Goal: Task Accomplishment & Management: Complete application form

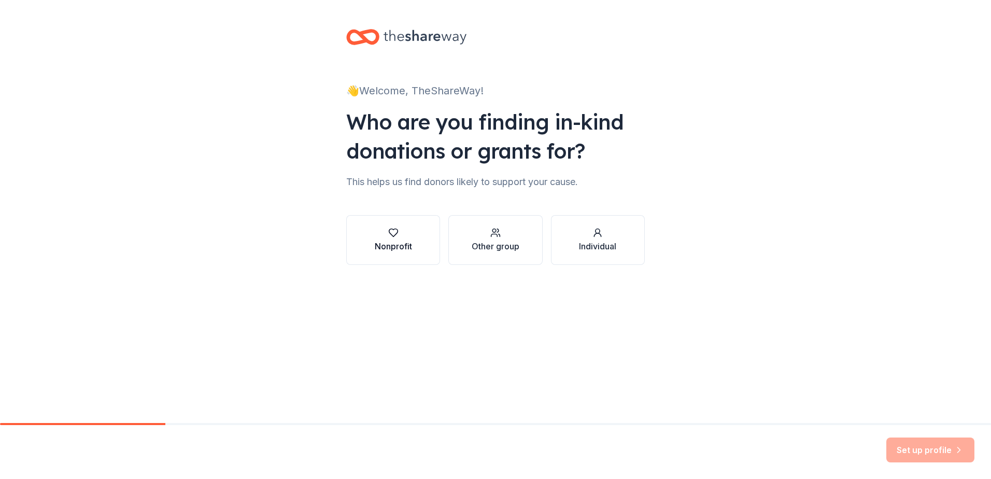
click at [396, 245] on div "Nonprofit" at bounding box center [393, 246] width 37 height 12
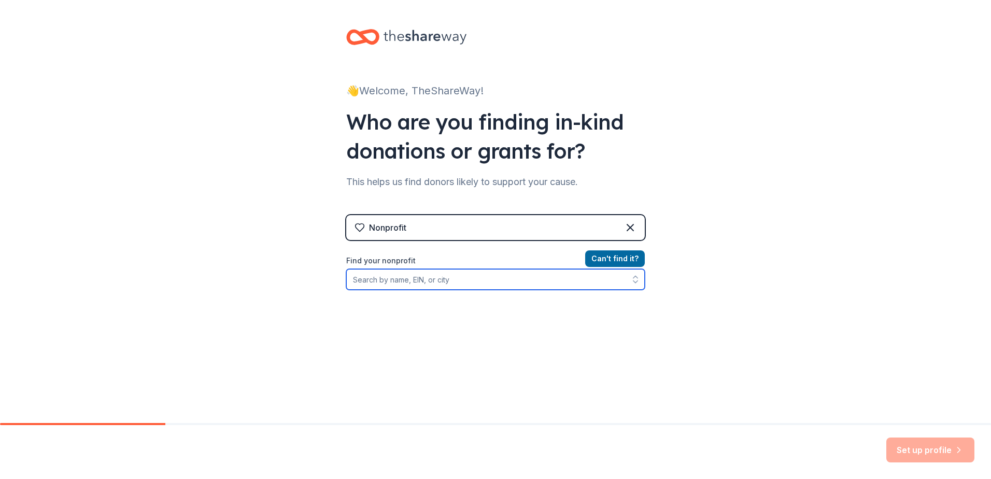
click at [428, 283] on input "Find your nonprofit" at bounding box center [495, 279] width 298 height 21
type input "p"
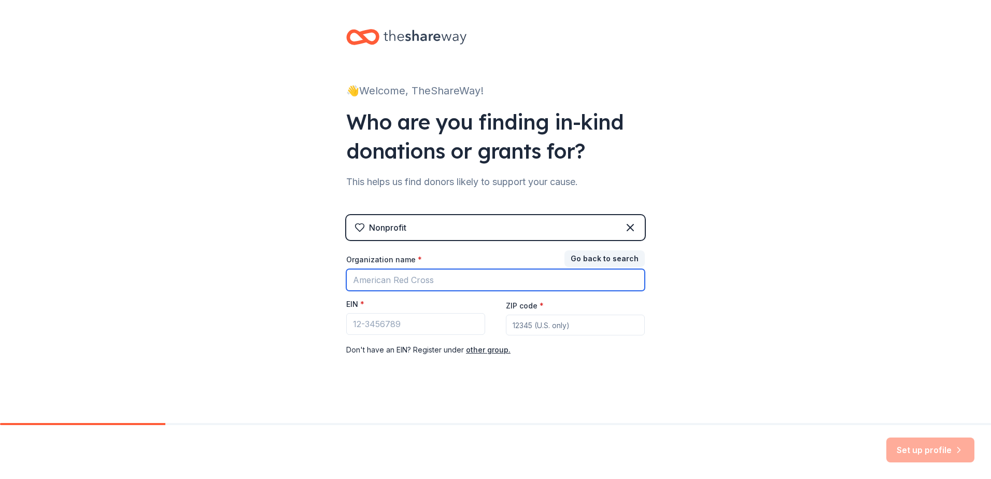
click at [428, 283] on input "Organization name *" at bounding box center [495, 280] width 298 height 22
type input "p"
type input "Police Athletic League"
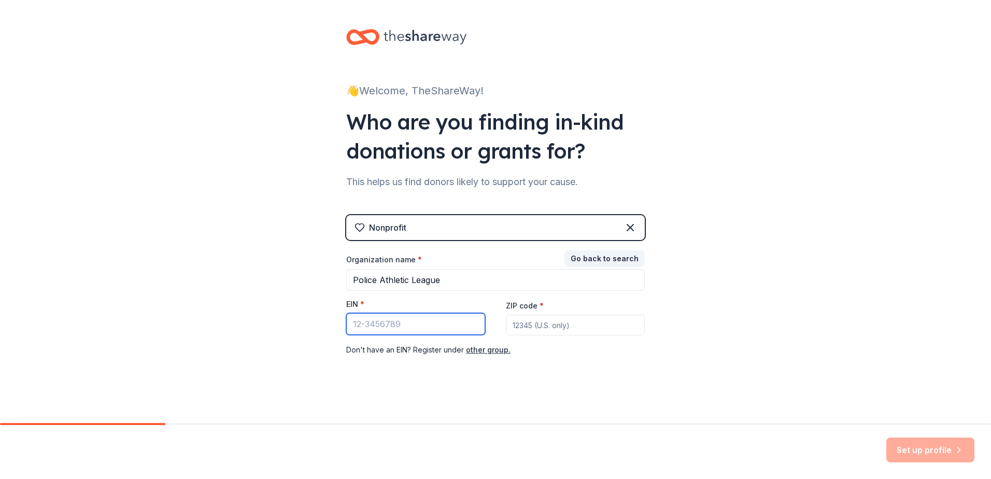
click at [396, 324] on input "EIN *" at bounding box center [415, 324] width 139 height 22
click at [568, 331] on input "ZIP code *" at bounding box center [575, 324] width 139 height 21
click at [553, 326] on input "ZIP code *" at bounding box center [575, 324] width 139 height 21
type input "10305"
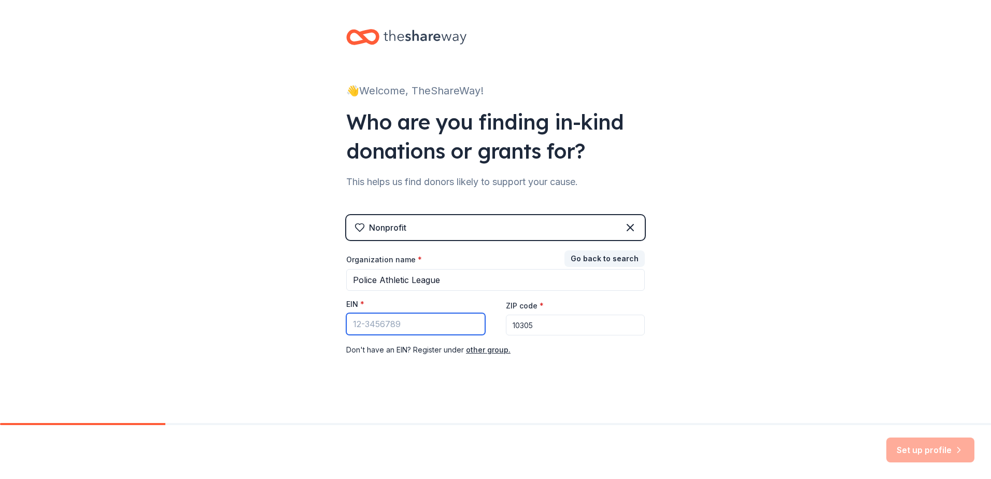
click at [359, 326] on input "EIN *" at bounding box center [415, 324] width 139 height 22
type input "[US_EMPLOYER_IDENTIFICATION_NUMBER]"
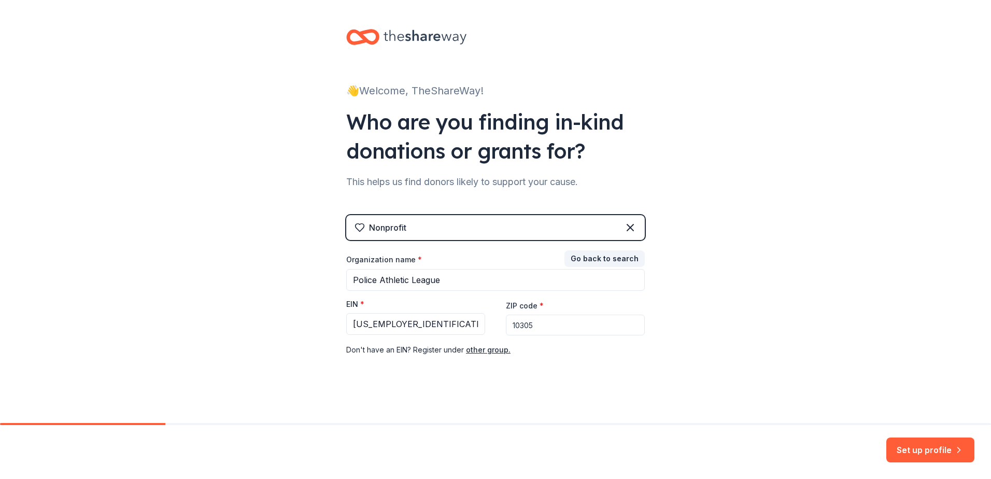
click at [440, 368] on div "Nonprofit Go back to search Organization name * Police Athletic League EIN * 13…" at bounding box center [495, 296] width 298 height 162
click at [926, 448] on button "Set up profile" at bounding box center [930, 449] width 88 height 25
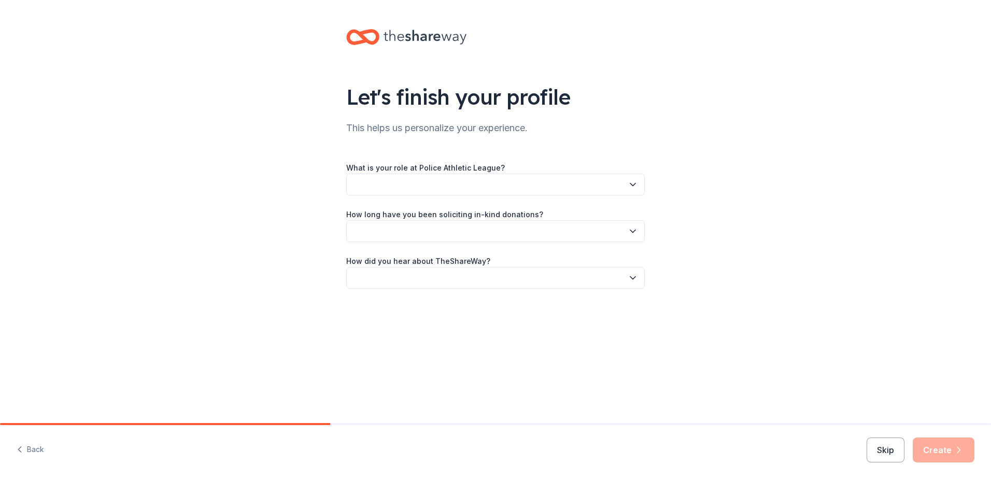
click at [398, 181] on button "button" at bounding box center [495, 185] width 298 height 22
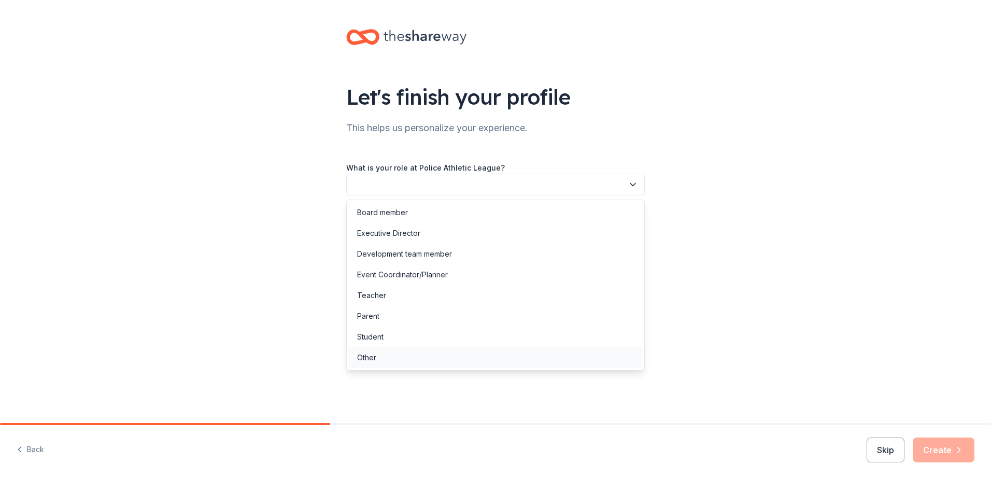
click at [374, 359] on div "Other" at bounding box center [366, 357] width 19 height 12
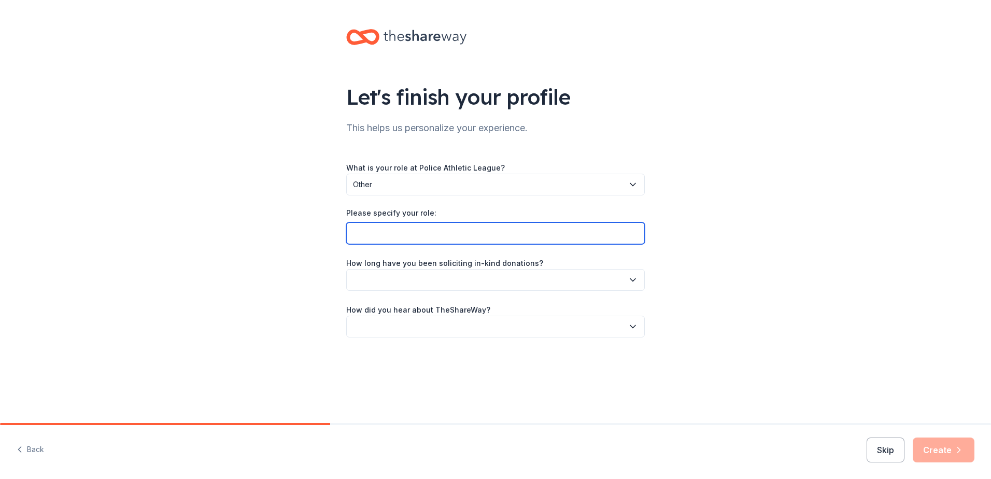
click at [385, 233] on input "Please specify your role:" at bounding box center [495, 233] width 298 height 22
type input "Center Director"
click at [393, 283] on button "button" at bounding box center [495, 280] width 298 height 22
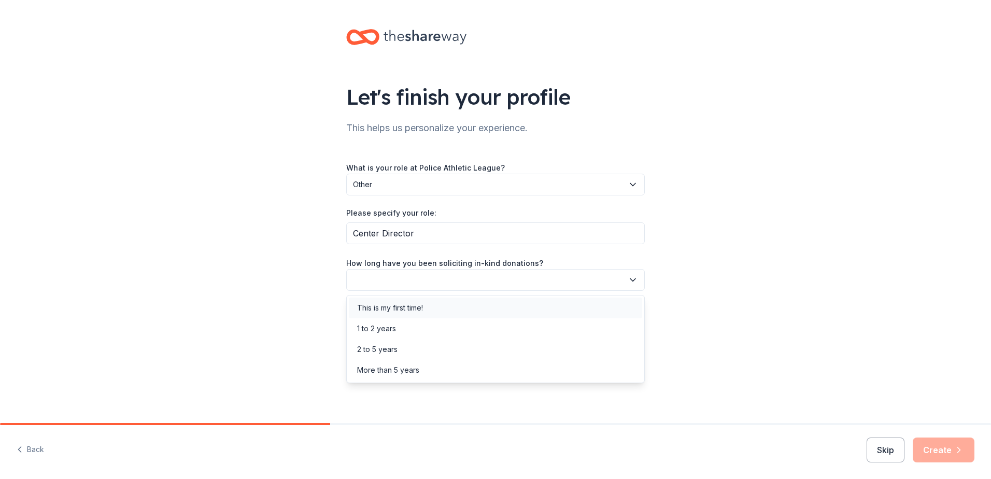
click at [394, 305] on div "This is my first time!" at bounding box center [390, 308] width 66 height 12
click at [398, 323] on button "button" at bounding box center [495, 327] width 298 height 22
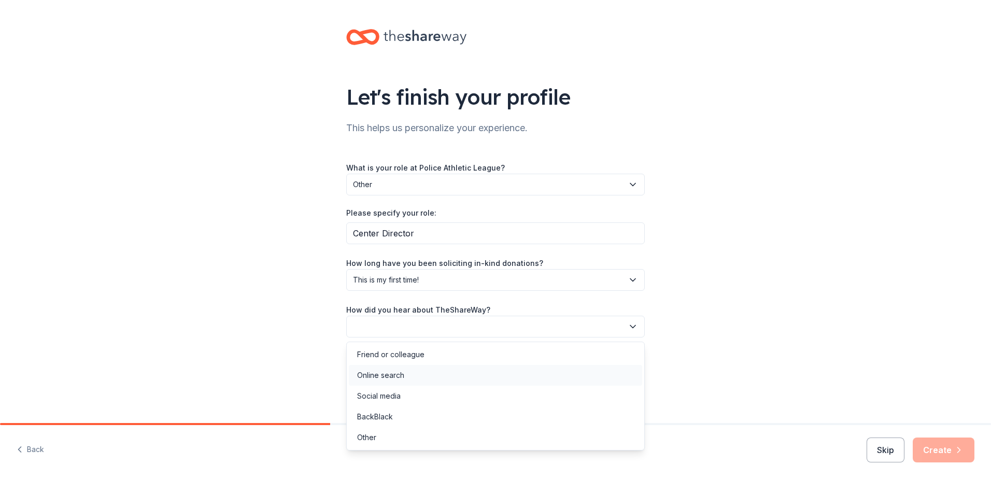
click at [398, 378] on div "Online search" at bounding box center [380, 375] width 47 height 12
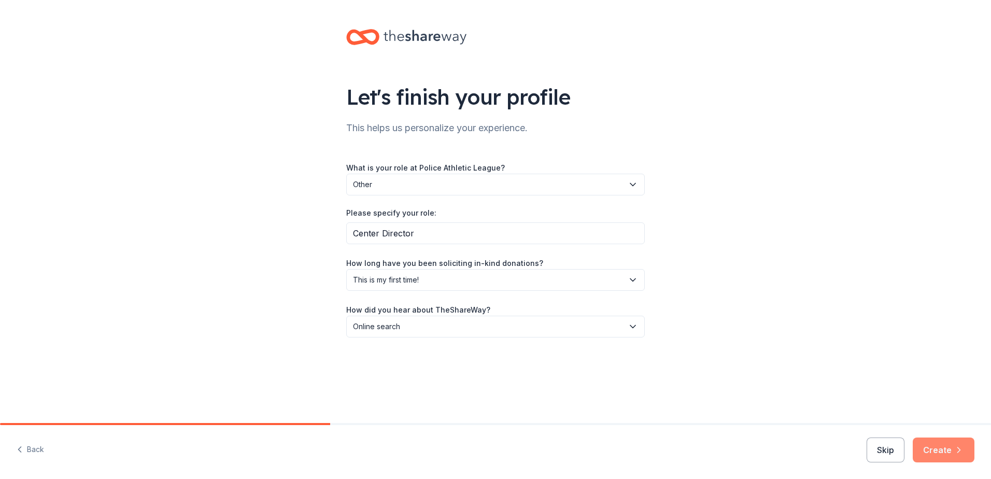
click at [945, 445] on button "Create" at bounding box center [943, 449] width 62 height 25
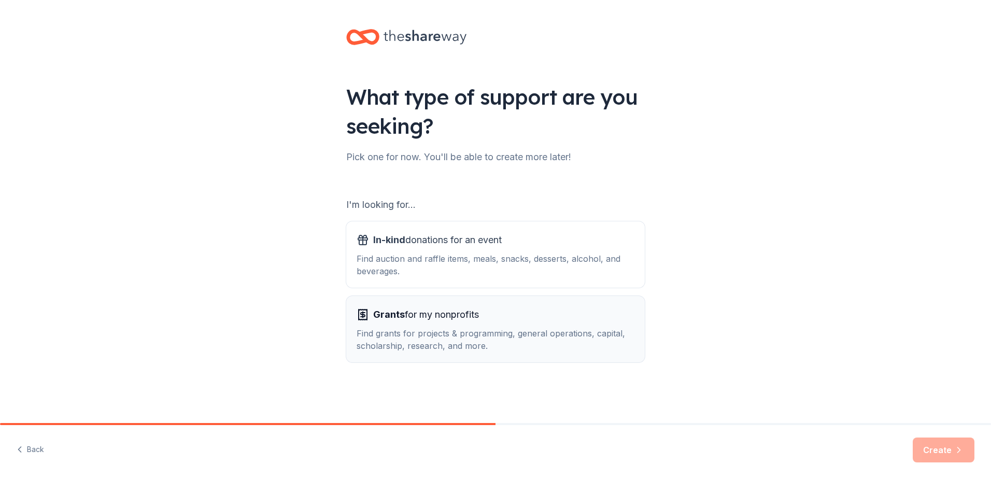
click at [440, 343] on div "Find grants for projects & programming, general operations, capital, scholarshi…" at bounding box center [495, 339] width 278 height 25
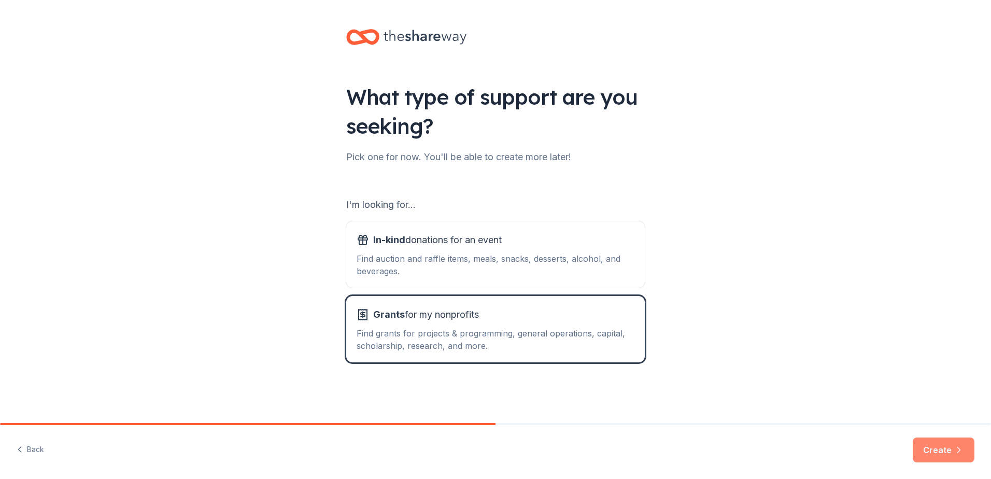
click at [934, 453] on button "Create" at bounding box center [943, 449] width 62 height 25
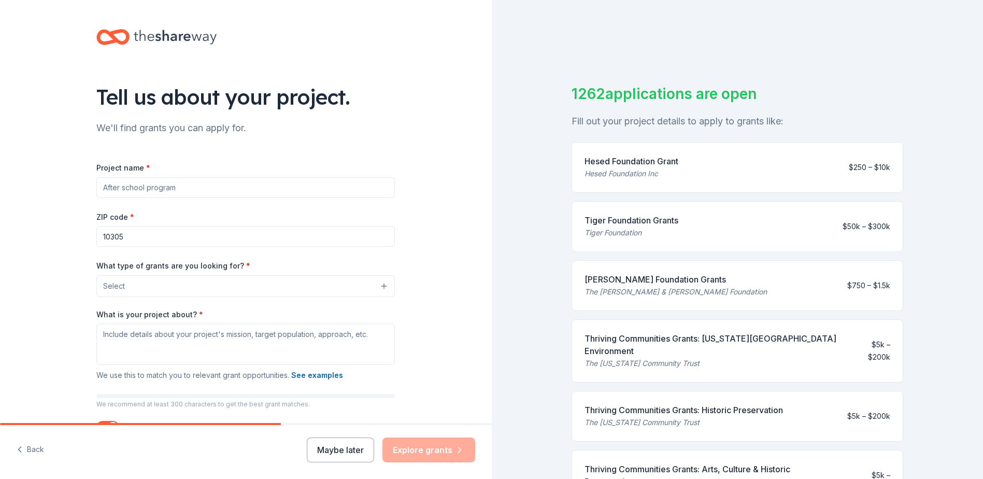
click at [156, 187] on input "Project name *" at bounding box center [245, 187] width 298 height 21
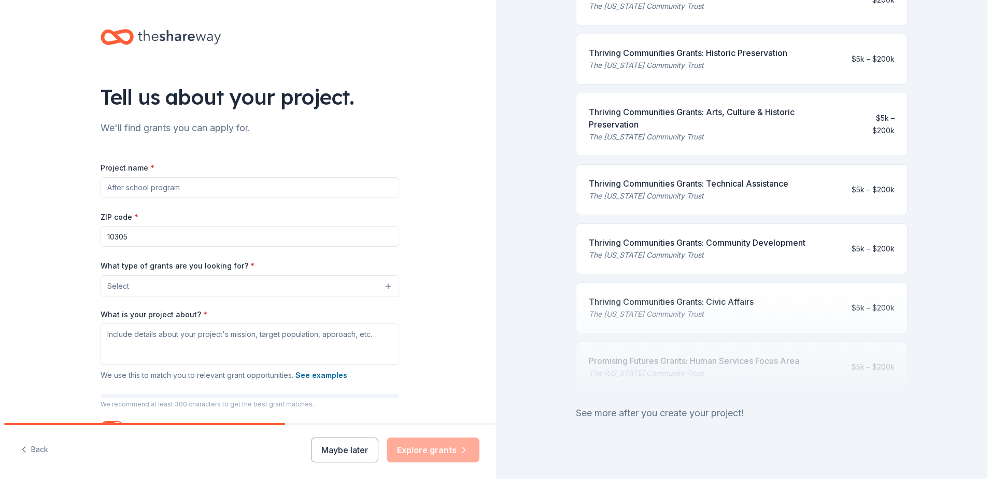
scroll to position [361, 0]
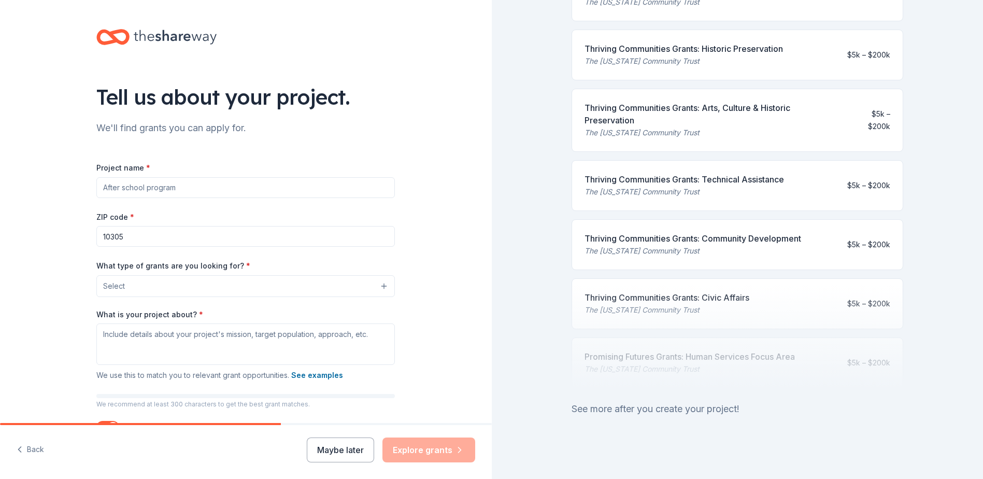
click at [138, 188] on input "Project name *" at bounding box center [245, 187] width 298 height 21
type input "Police Athletic League"
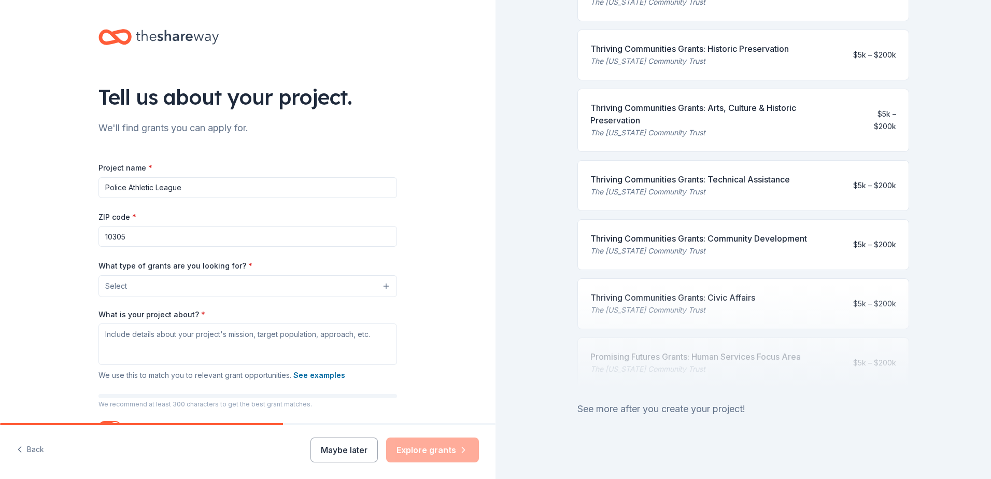
click at [135, 291] on button "Select" at bounding box center [247, 286] width 298 height 22
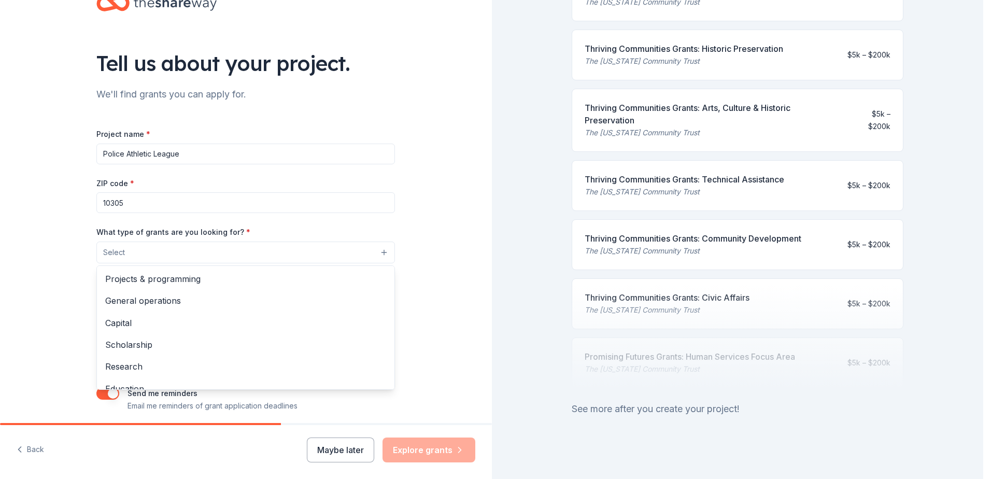
scroll to position [52, 0]
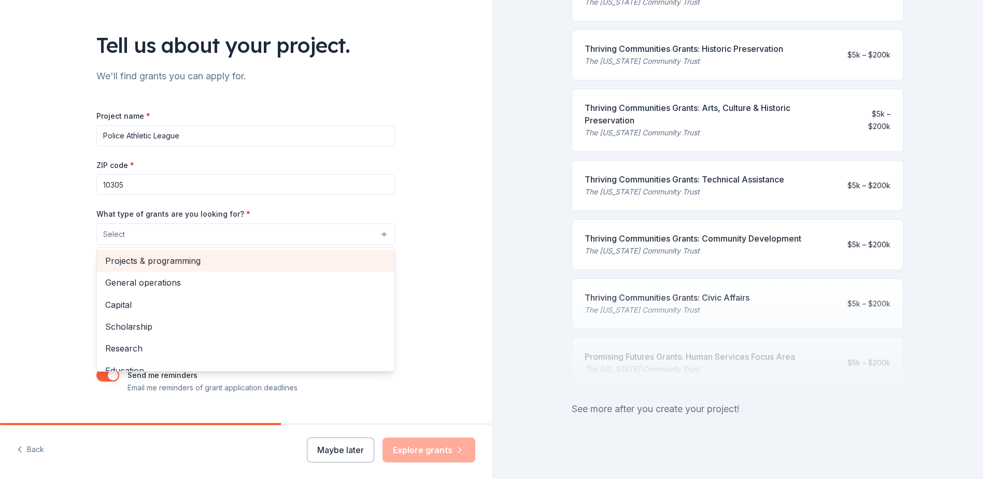
click at [148, 265] on span "Projects & programming" at bounding box center [245, 260] width 281 height 13
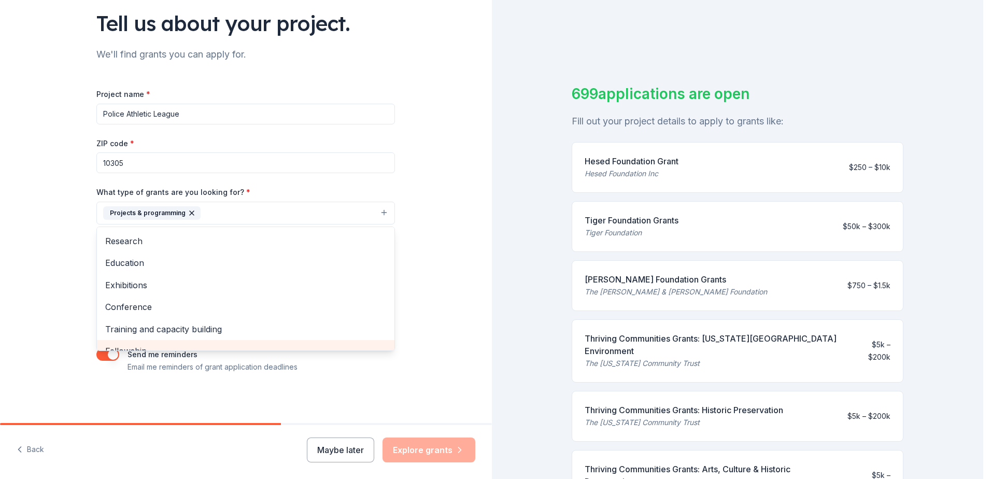
scroll to position [49, 0]
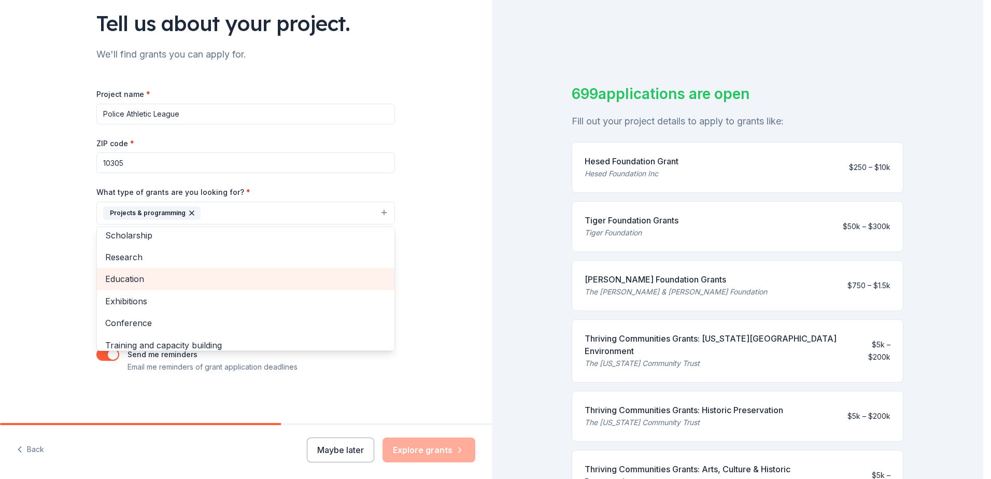
click at [154, 275] on span "Education" at bounding box center [245, 278] width 281 height 13
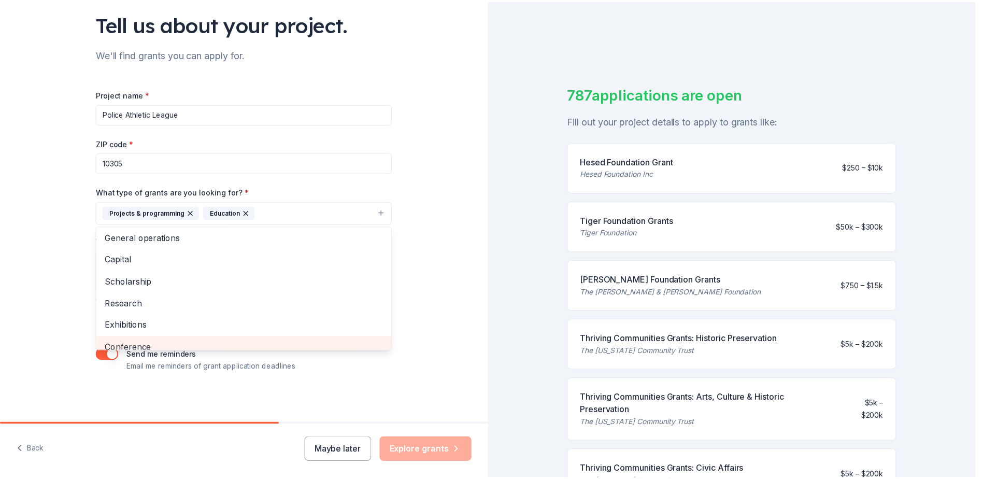
scroll to position [0, 0]
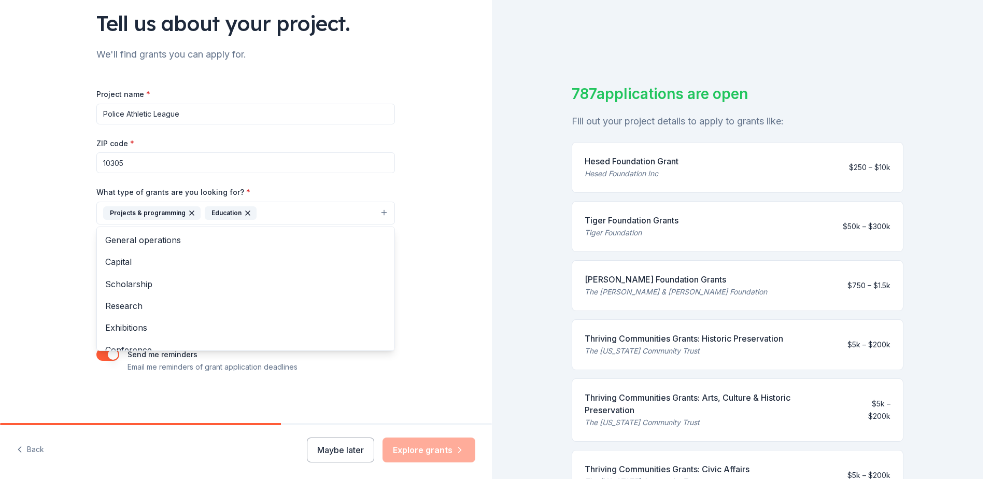
click at [50, 240] on div "Tell us about your project. We'll find grants you can apply for. Project name *…" at bounding box center [246, 174] width 492 height 496
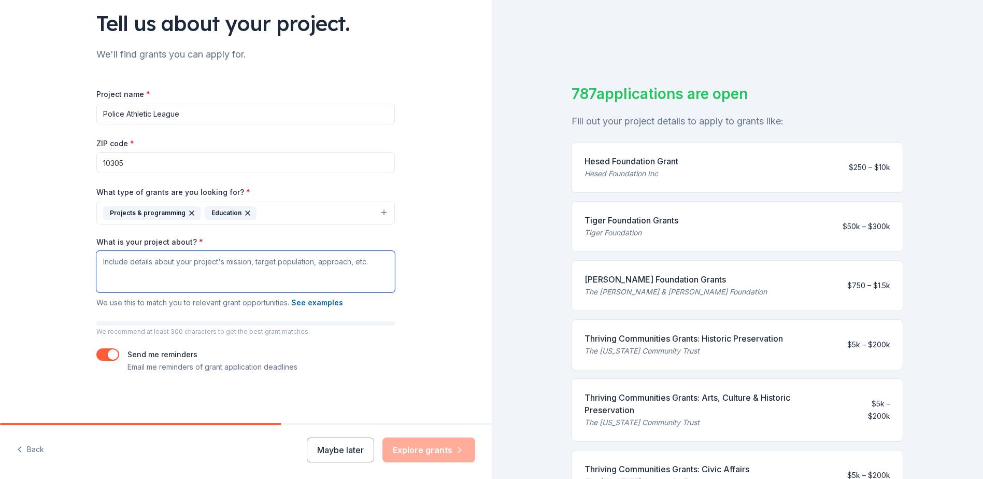
click at [160, 268] on textarea "What is your project about? *" at bounding box center [245, 271] width 298 height 41
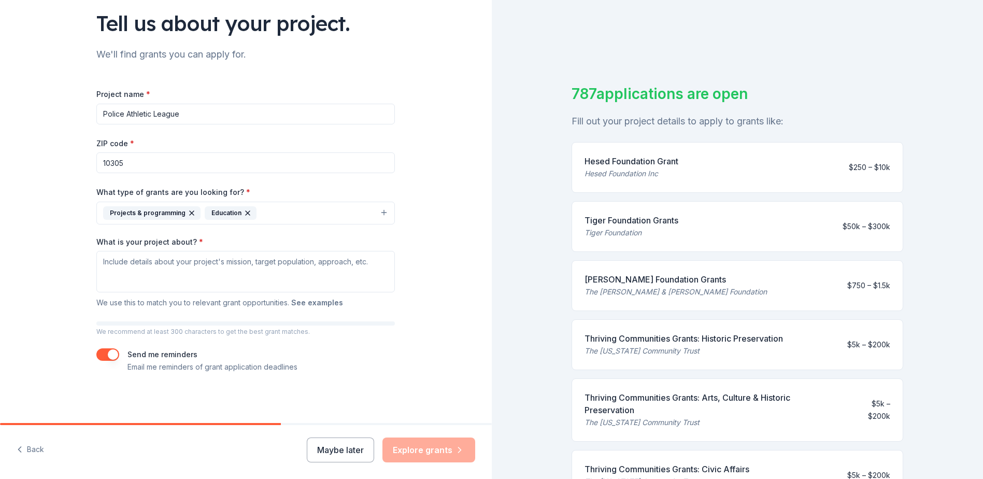
click at [329, 299] on button "See examples" at bounding box center [317, 302] width 52 height 12
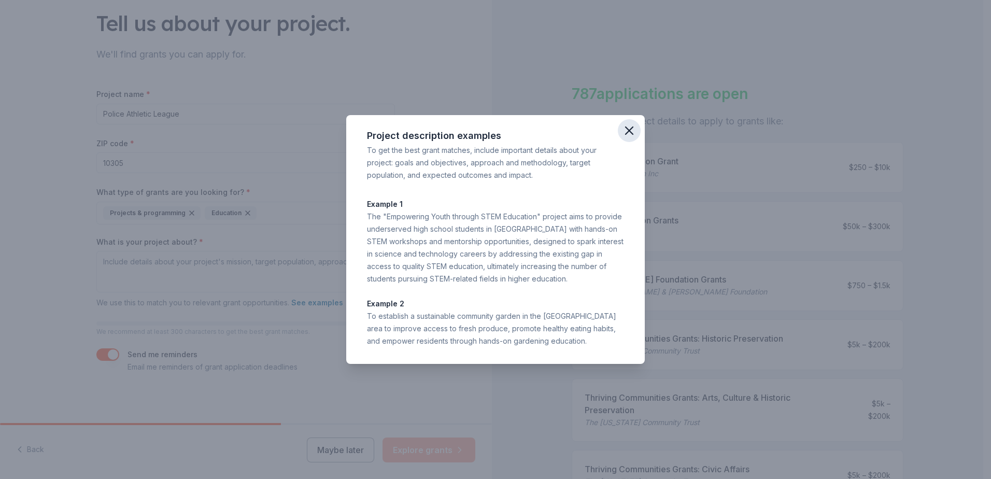
click at [627, 131] on icon "button" at bounding box center [629, 130] width 15 height 15
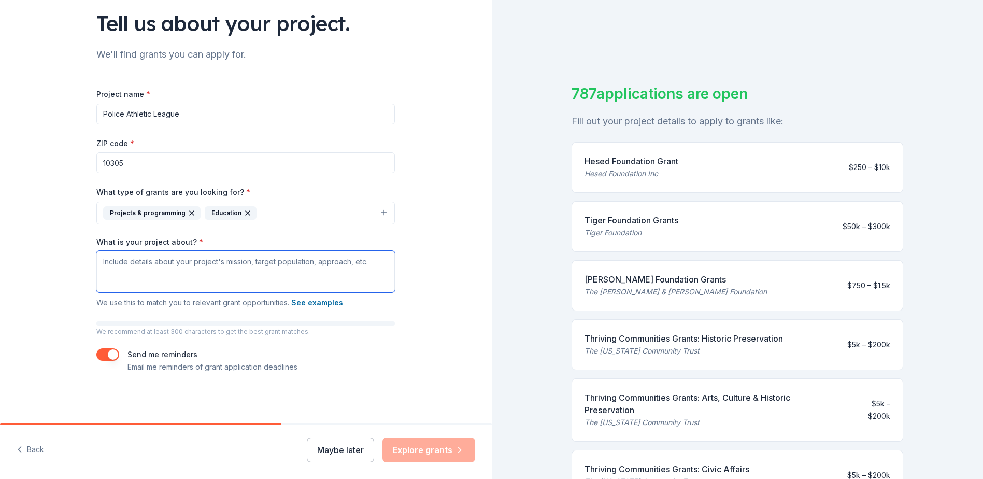
click at [135, 262] on textarea "What is your project about? *" at bounding box center [245, 271] width 298 height 41
paste textarea "Project Description: The “Youth Engagement Through Clubs & Culture” project at …"
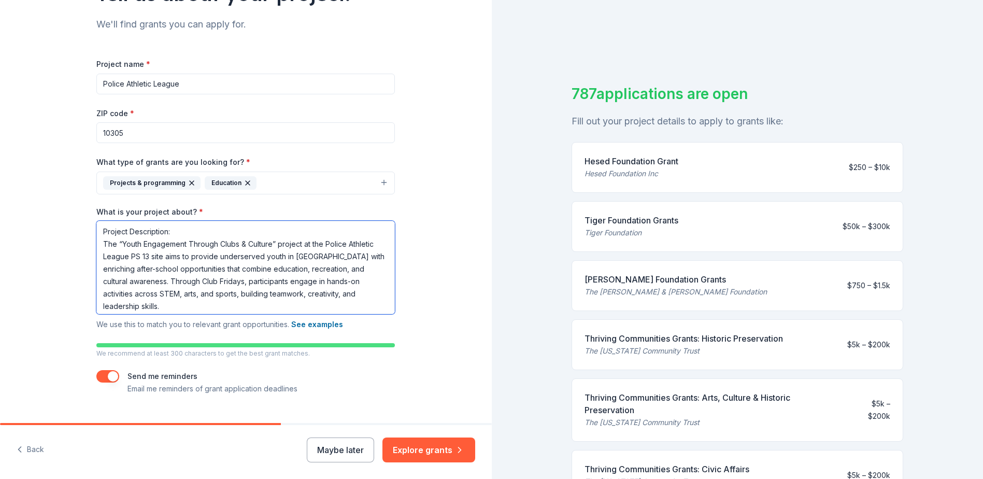
drag, startPoint x: 174, startPoint y: 233, endPoint x: 88, endPoint y: 230, distance: 85.5
click at [88, 230] on div "Tell us about your project. We'll find grants you can apply for. Project name *…" at bounding box center [246, 170] width 332 height 548
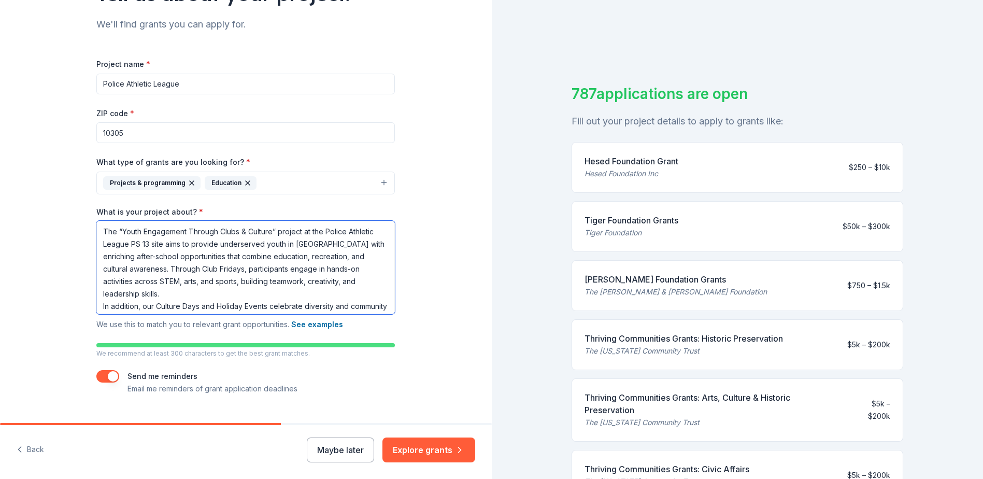
click at [96, 244] on textarea "The “Youth Engagement Through Clubs & Culture” project at the Police Athletic L…" at bounding box center [245, 267] width 298 height 93
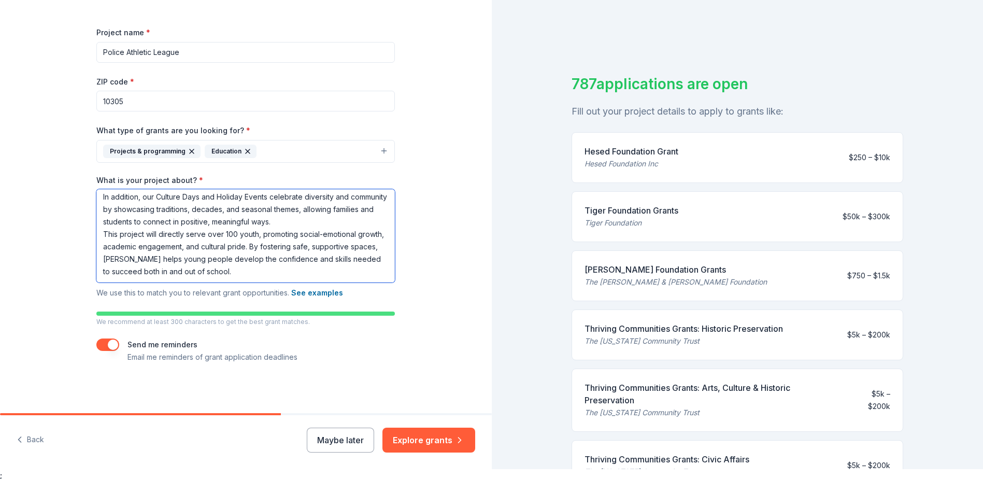
scroll to position [12, 0]
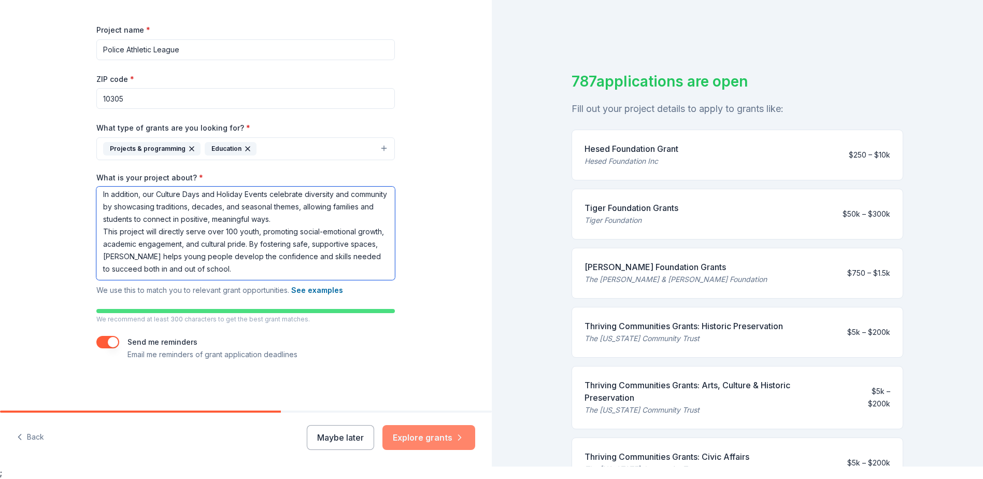
type textarea "The “Youth Engagement Through Clubs & Culture” project at the Police Athletic L…"
click at [440, 438] on button "Explore grants" at bounding box center [428, 437] width 93 height 25
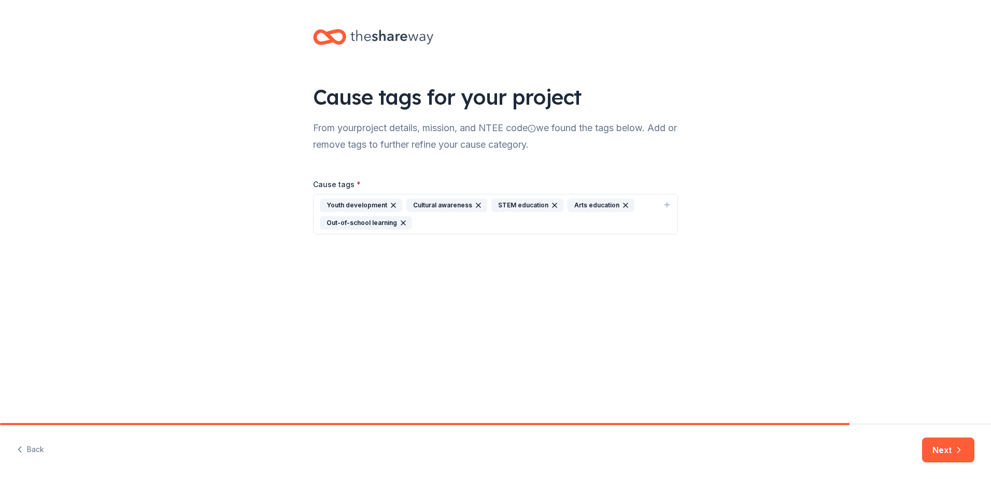
click at [355, 223] on div "Out-of-school learning" at bounding box center [366, 222] width 92 height 13
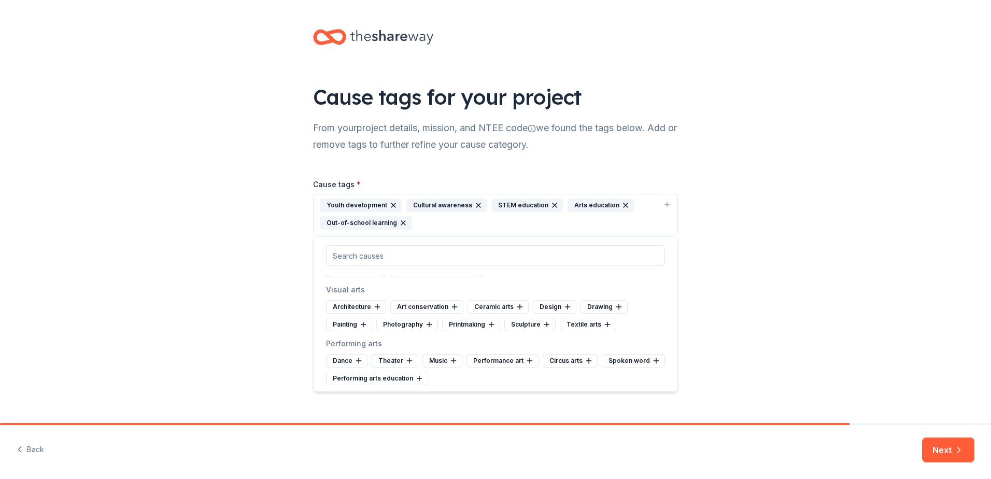
scroll to position [104, 0]
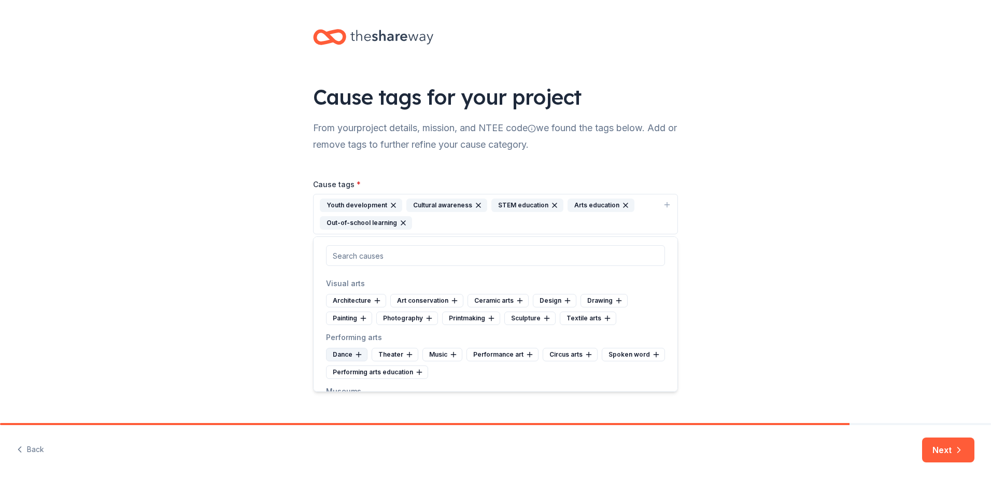
click at [357, 353] on icon at bounding box center [358, 354] width 8 height 8
click at [409, 353] on icon at bounding box center [408, 354] width 8 height 8
click at [439, 354] on icon at bounding box center [439, 354] width 5 height 0
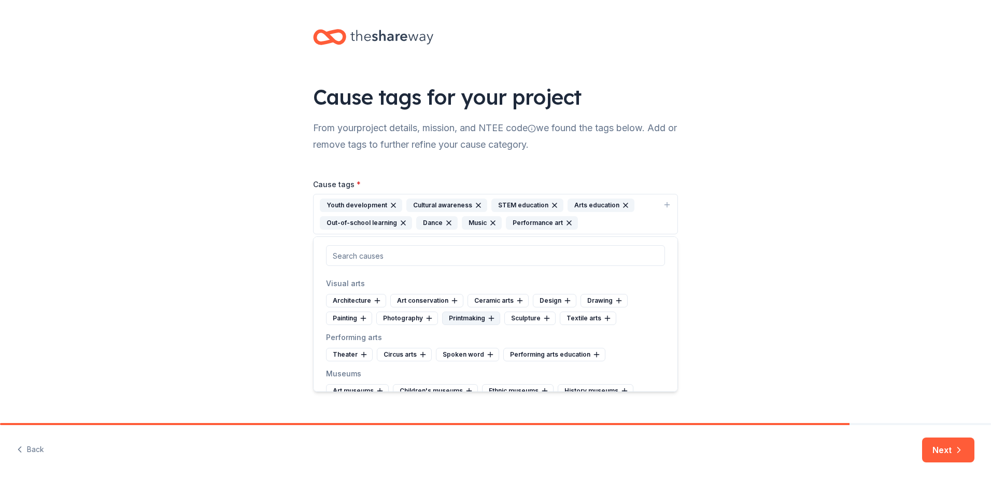
click at [431, 321] on icon at bounding box center [429, 318] width 8 height 8
click at [567, 299] on icon at bounding box center [567, 300] width 0 height 5
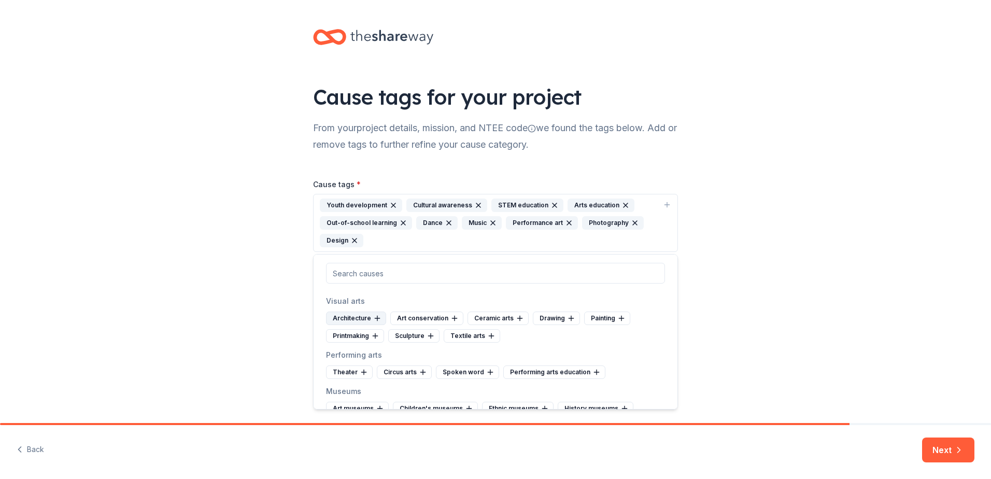
click at [378, 319] on icon at bounding box center [377, 318] width 8 height 8
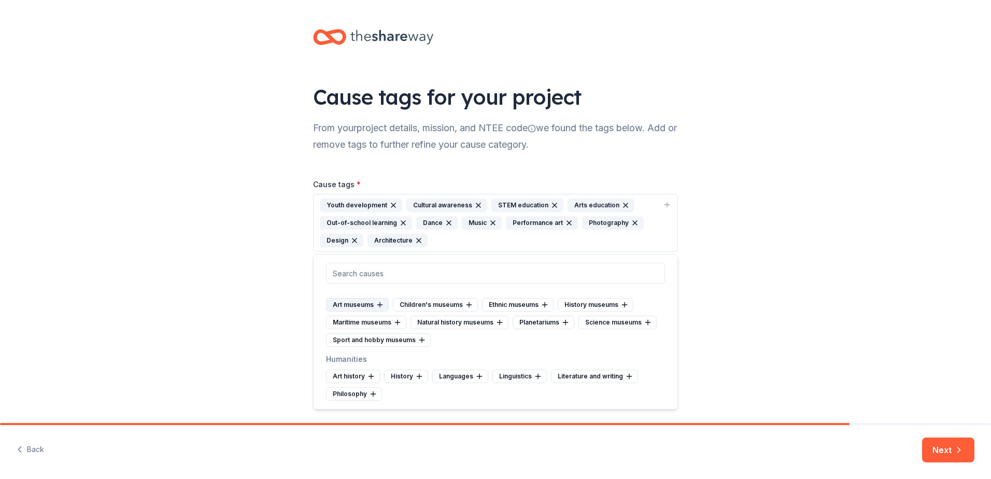
click at [380, 305] on icon at bounding box center [380, 304] width 0 height 5
click at [478, 375] on icon at bounding box center [479, 376] width 8 height 8
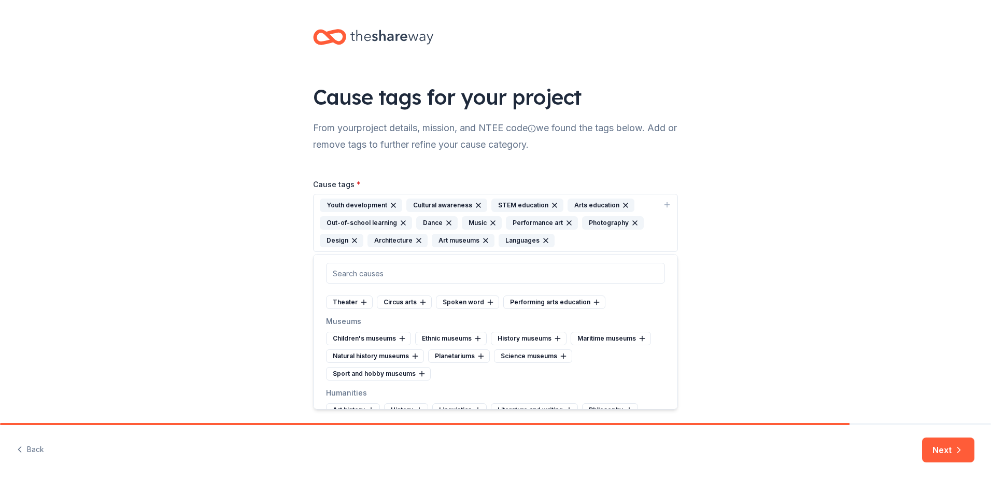
scroll to position [155, 0]
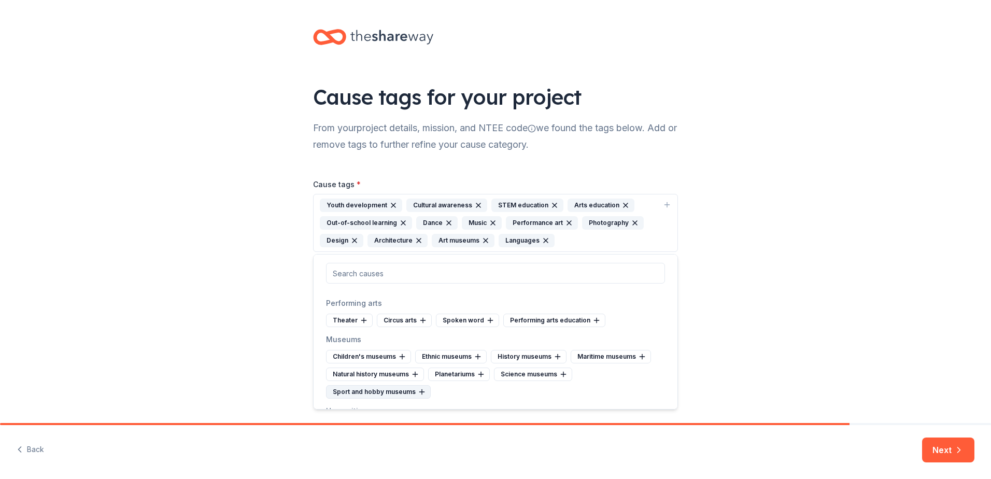
click at [419, 390] on icon at bounding box center [422, 392] width 8 height 8
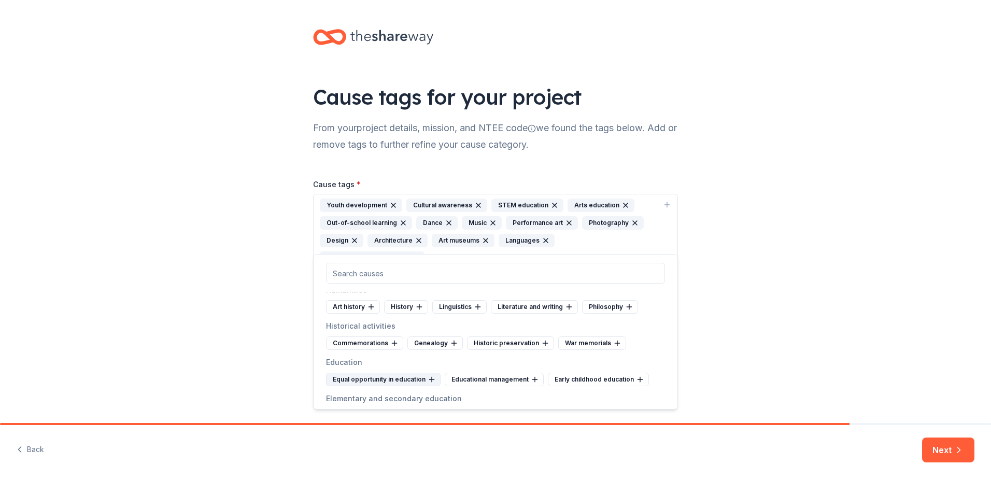
scroll to position [311, 0]
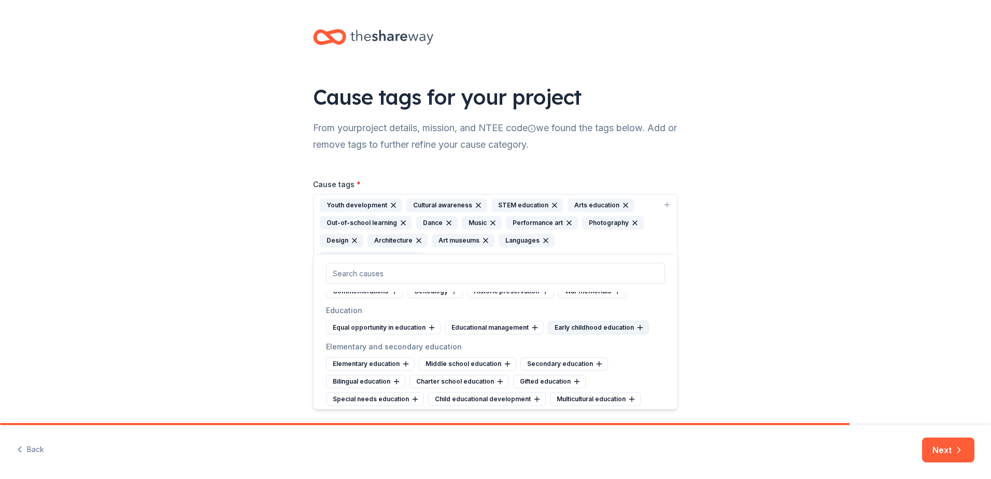
click at [640, 328] on icon at bounding box center [640, 327] width 0 height 5
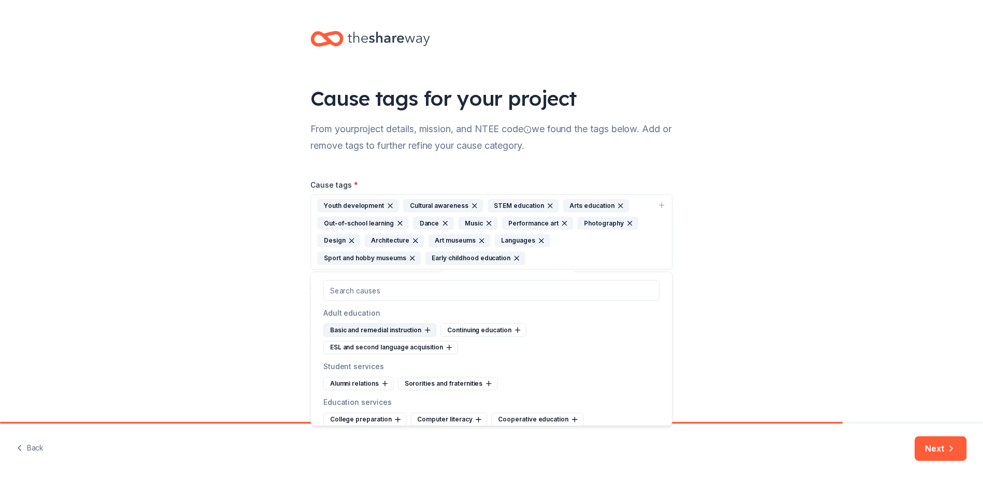
scroll to position [622, 0]
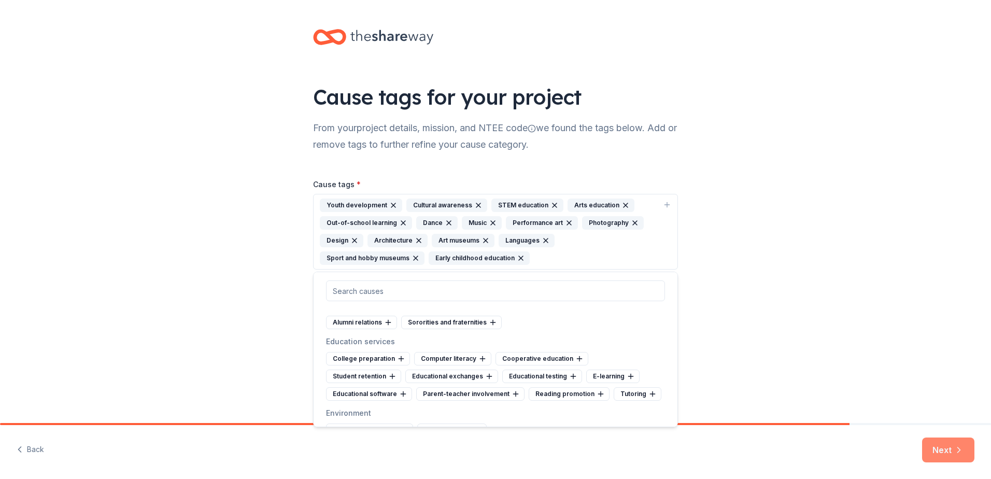
click at [947, 453] on button "Next" at bounding box center [948, 449] width 52 height 25
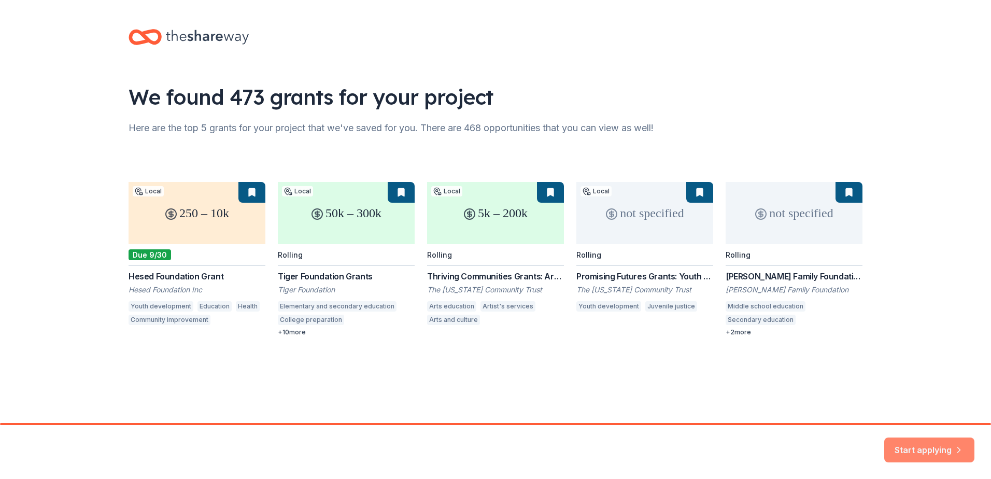
click at [940, 444] on button "Start applying" at bounding box center [929, 444] width 90 height 25
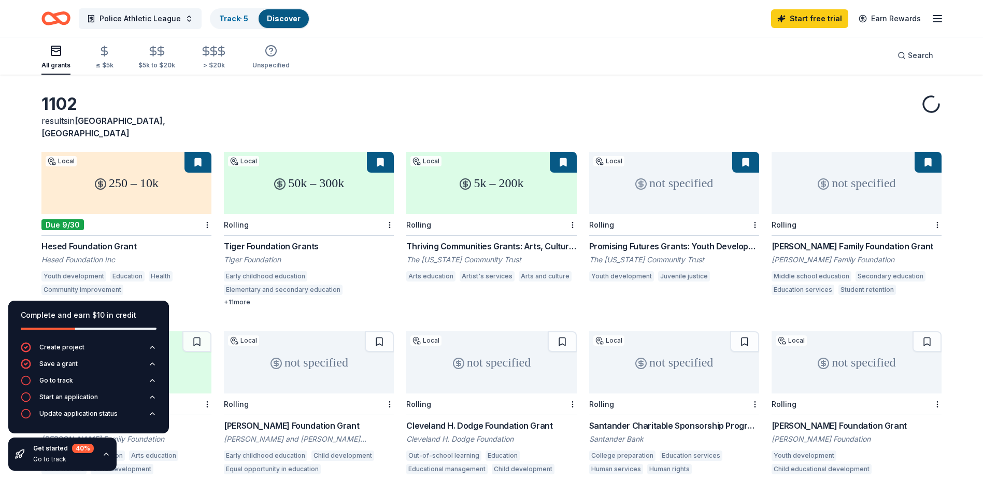
scroll to position [52, 0]
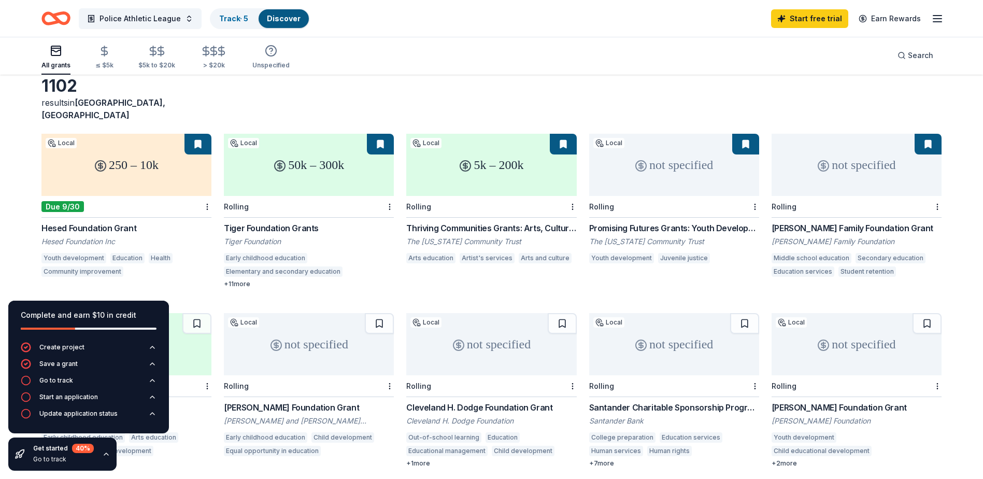
click at [479, 196] on div "Rolling" at bounding box center [491, 207] width 170 height 22
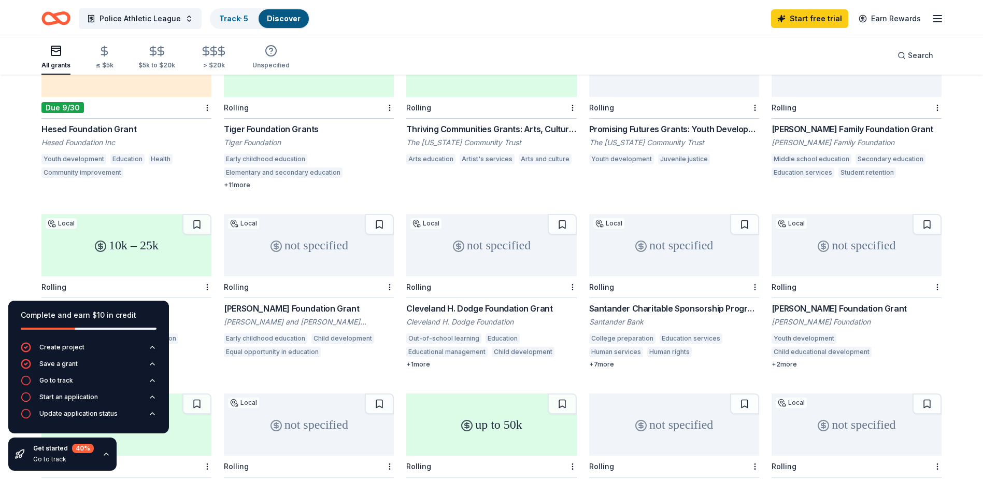
scroll to position [155, 0]
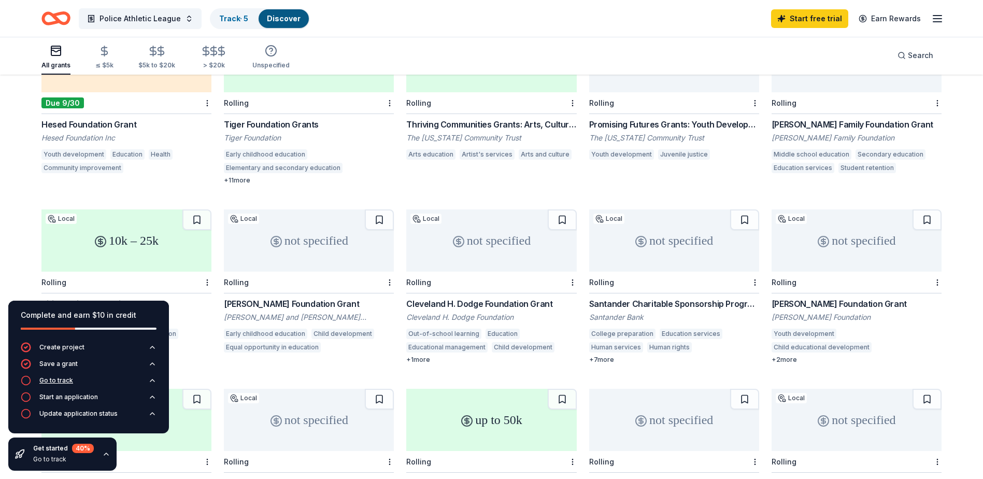
click at [55, 381] on div "Go to track" at bounding box center [56, 380] width 34 height 8
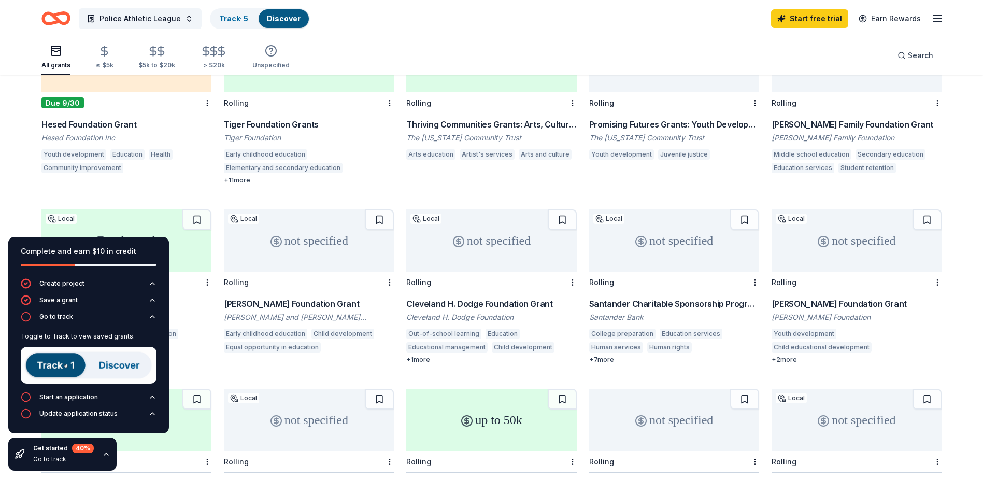
click at [61, 366] on img at bounding box center [89, 365] width 136 height 37
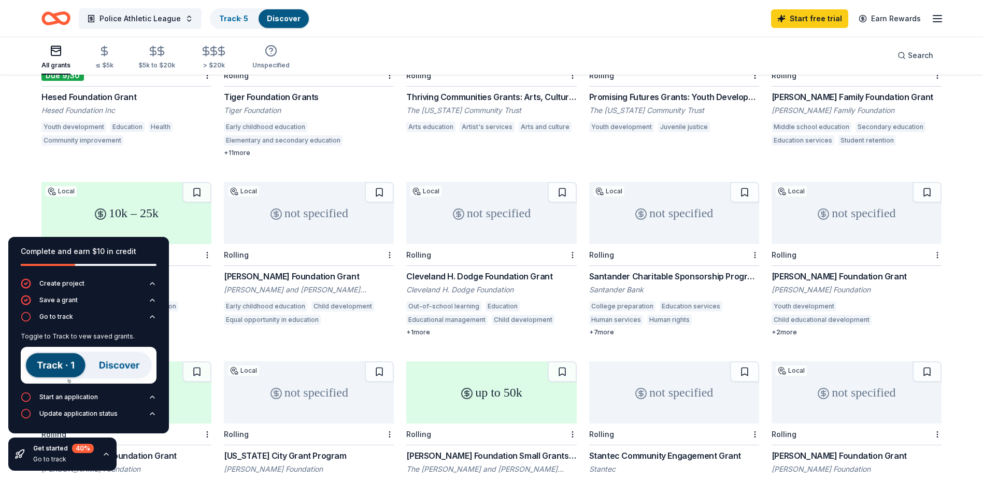
scroll to position [207, 0]
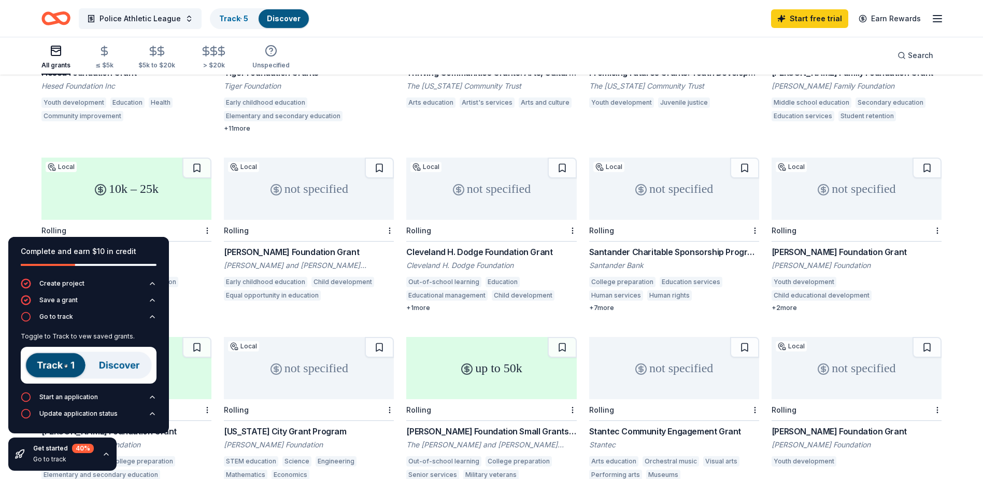
click at [53, 363] on img at bounding box center [89, 365] width 136 height 37
click at [121, 363] on img at bounding box center [89, 365] width 136 height 37
click at [232, 16] on link "Track · 5" at bounding box center [233, 18] width 29 height 9
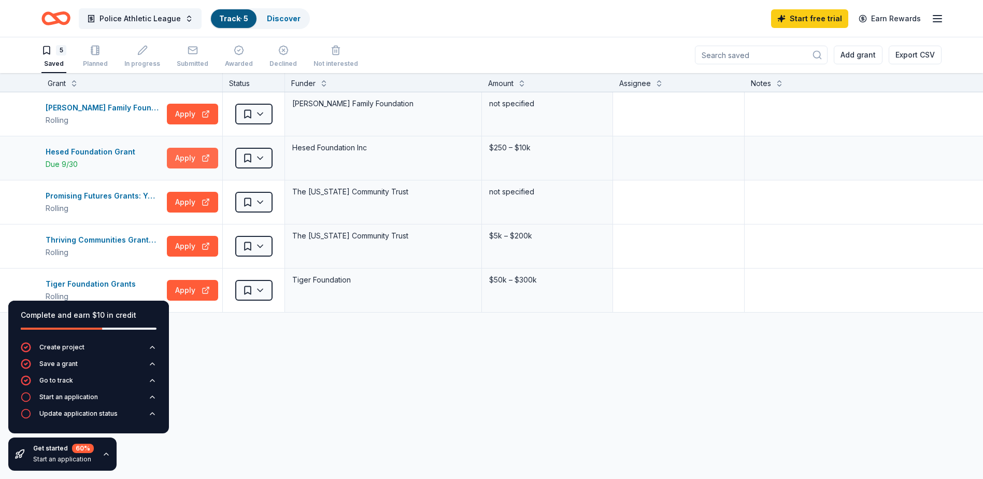
click at [182, 162] on button "Apply" at bounding box center [192, 158] width 51 height 21
click at [179, 291] on button "Apply" at bounding box center [192, 290] width 51 height 21
click at [190, 241] on button "Apply" at bounding box center [192, 246] width 51 height 21
click at [187, 205] on button "Apply" at bounding box center [192, 202] width 51 height 21
click at [197, 113] on button "Apply" at bounding box center [192, 114] width 51 height 21
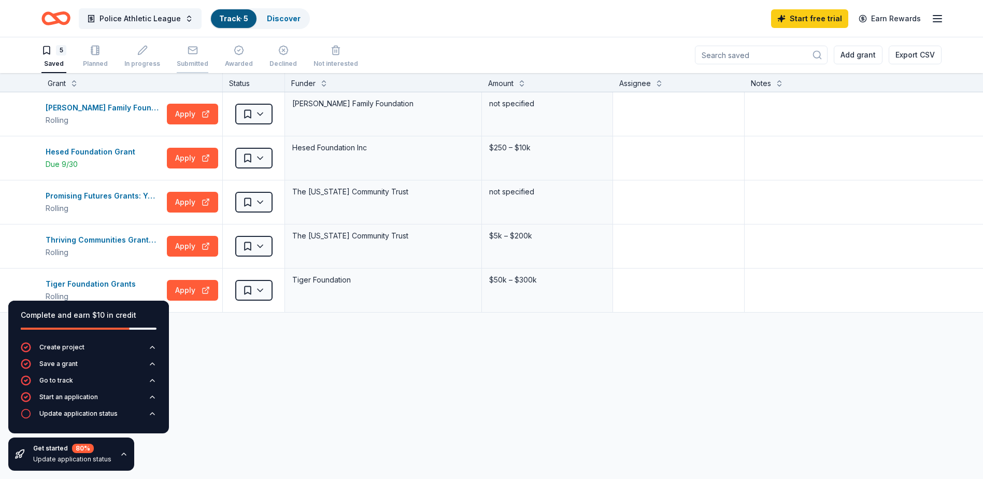
click at [182, 51] on div "button" at bounding box center [193, 50] width 32 height 10
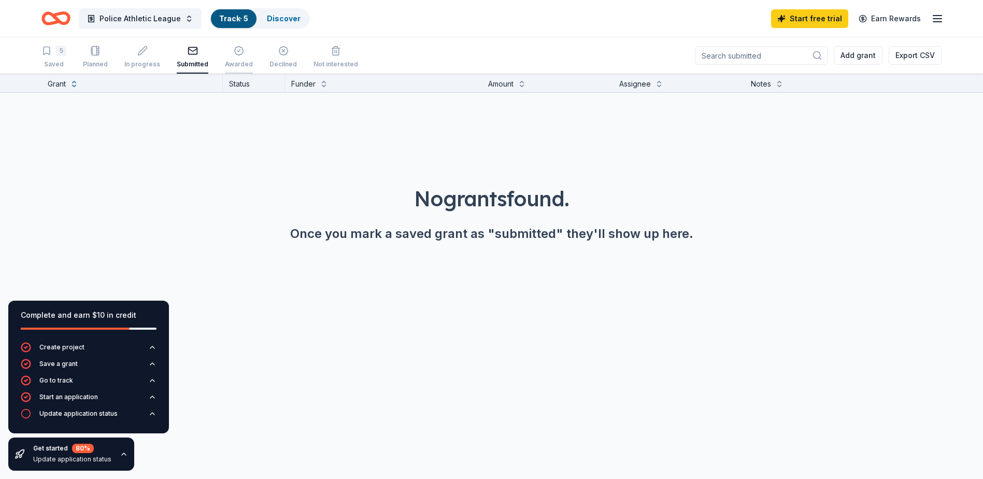
click at [238, 58] on div "Awarded" at bounding box center [239, 57] width 28 height 23
click at [94, 55] on rect "button" at bounding box center [95, 51] width 7 height 9
click at [53, 56] on div "5 Saved" at bounding box center [53, 57] width 25 height 23
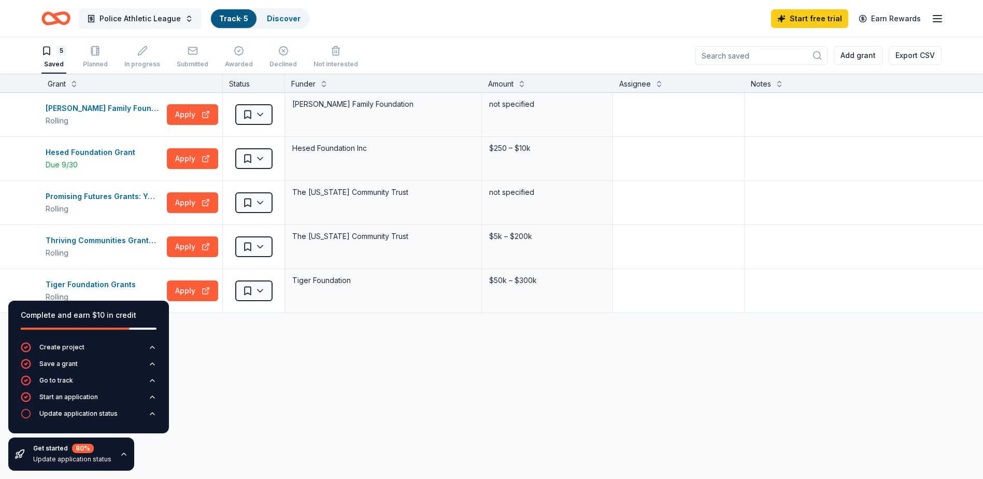
click at [185, 17] on button "Police Athletic League" at bounding box center [140, 18] width 123 height 21
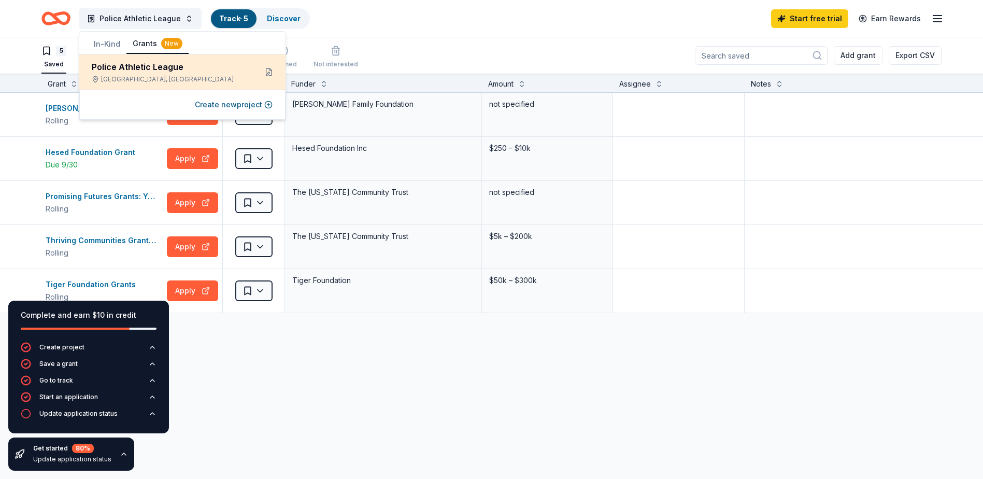
click at [174, 76] on div "Staten Island, NY" at bounding box center [170, 79] width 156 height 8
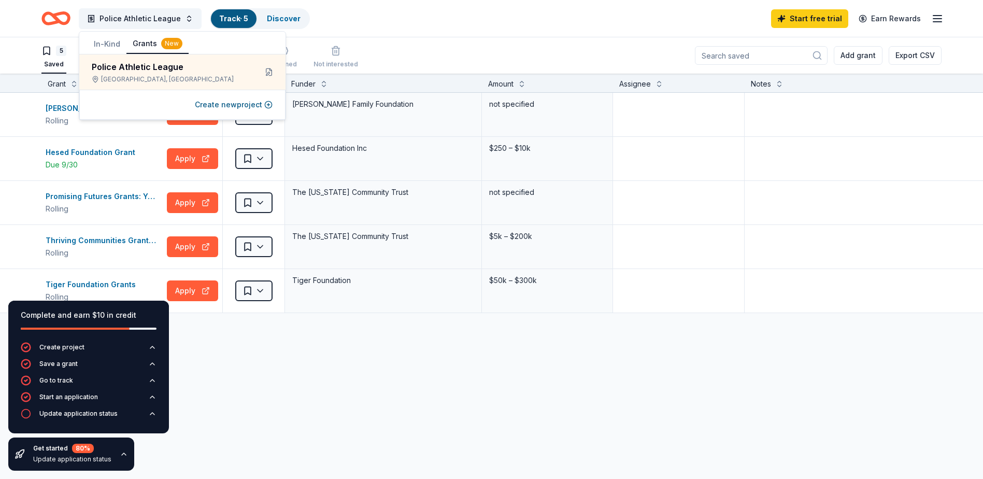
click at [146, 46] on button "Grants New" at bounding box center [157, 44] width 62 height 20
click at [176, 44] on div "New" at bounding box center [171, 43] width 21 height 11
click at [96, 46] on button "In-Kind" at bounding box center [107, 44] width 39 height 19
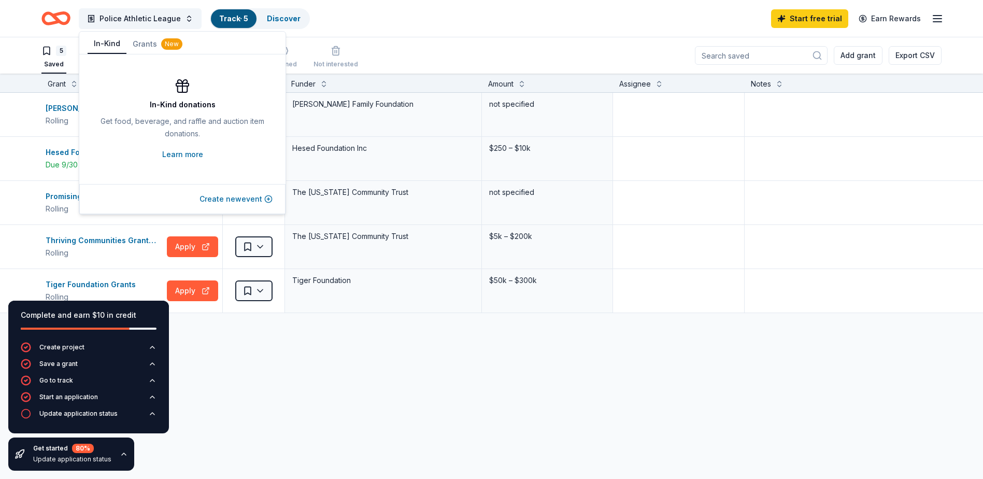
click at [242, 201] on button "Create new event" at bounding box center [235, 199] width 73 height 12
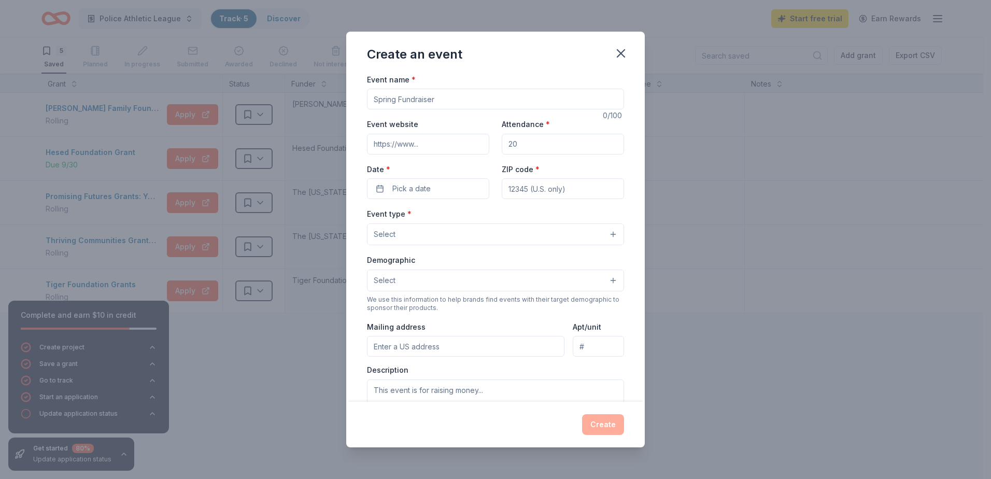
click at [433, 99] on input "Event name *" at bounding box center [495, 99] width 257 height 21
click at [461, 189] on button "Pick a date" at bounding box center [428, 188] width 122 height 21
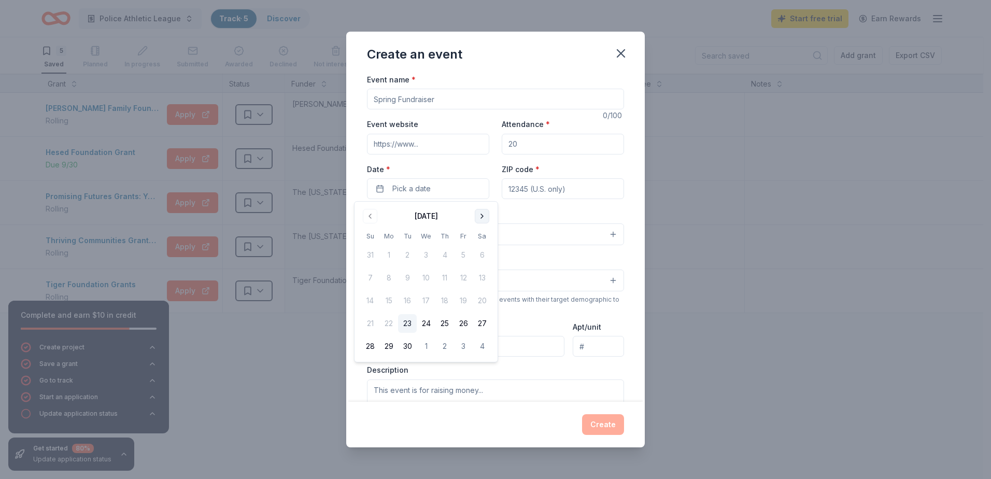
click at [478, 213] on button "Go to next month" at bounding box center [482, 216] width 15 height 15
click at [428, 349] on button "29" at bounding box center [426, 346] width 19 height 19
click at [546, 213] on div "Event type * Select" at bounding box center [495, 226] width 257 height 38
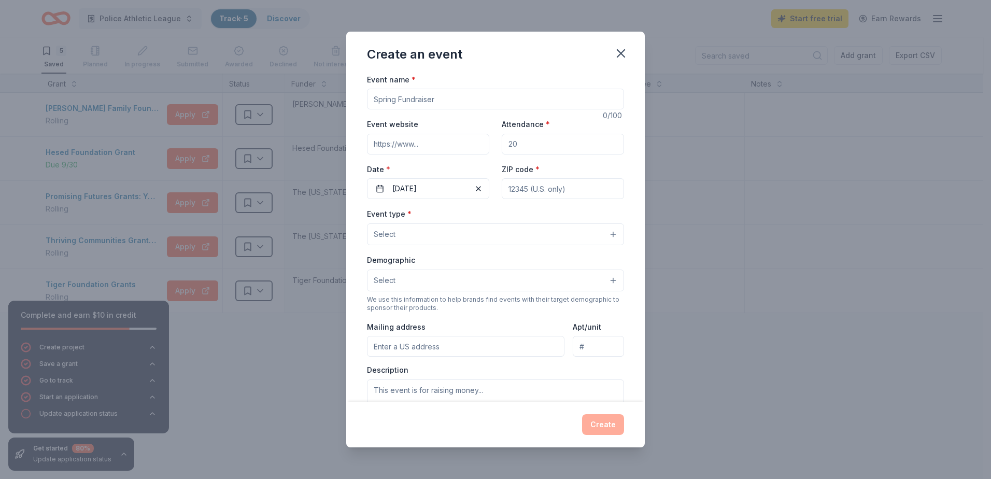
click at [549, 146] on input "Attendance *" at bounding box center [563, 144] width 122 height 21
click at [436, 145] on input "Event website" at bounding box center [428, 144] width 122 height 21
click at [534, 146] on input "100" at bounding box center [563, 144] width 122 height 21
type input "110"
click at [421, 99] on input "Event name *" at bounding box center [495, 99] width 257 height 21
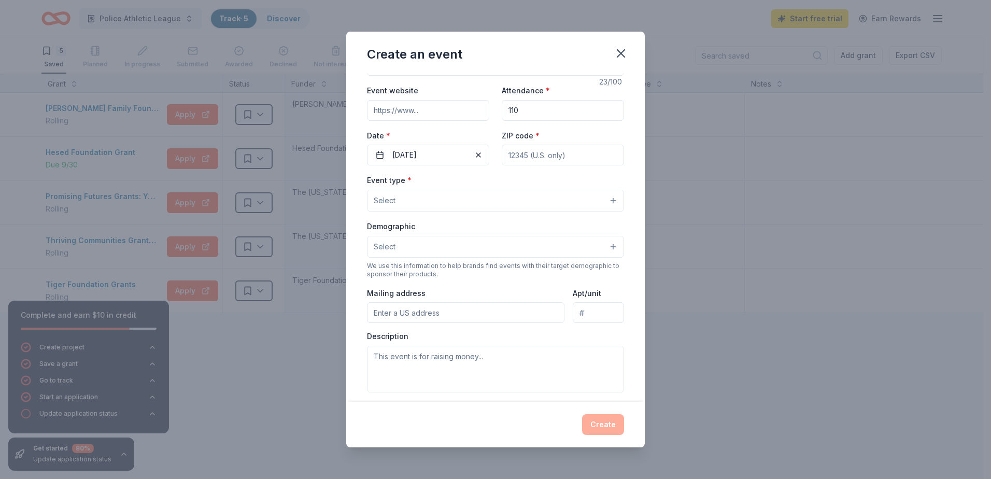
scroll to position [52, 0]
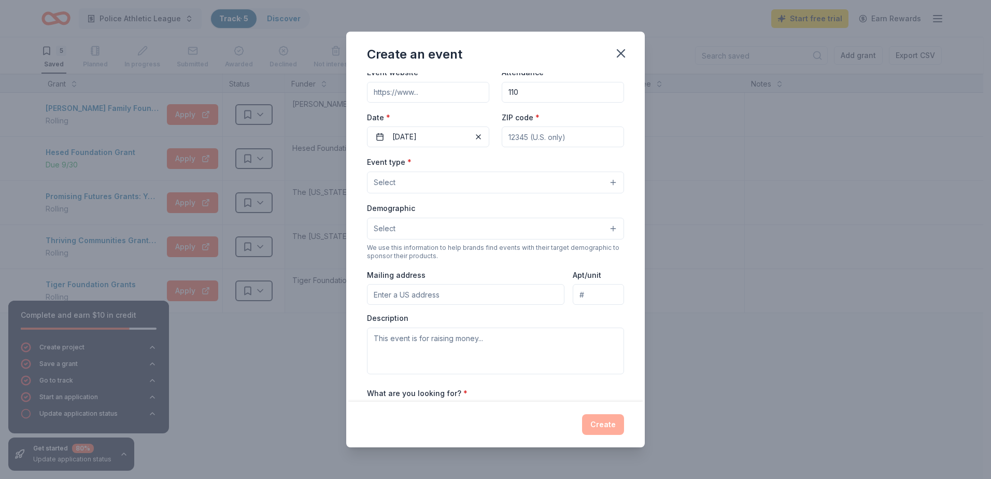
type input "PAL'S Pumpkin Festival"
click at [554, 136] on input "ZIP code *" at bounding box center [563, 136] width 122 height 21
type input "10305"
click at [410, 183] on button "Select" at bounding box center [495, 182] width 257 height 22
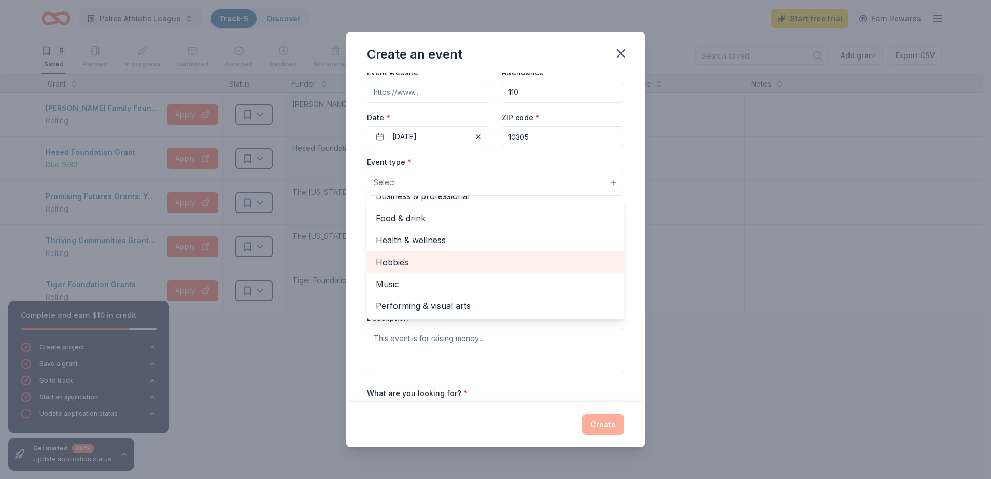
scroll to position [104, 0]
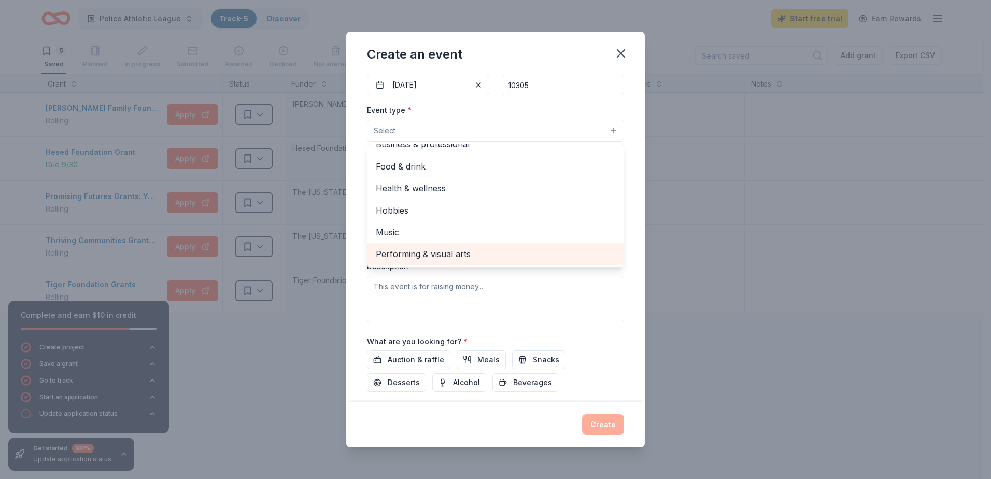
click at [472, 257] on span "Performing & visual arts" at bounding box center [495, 253] width 239 height 13
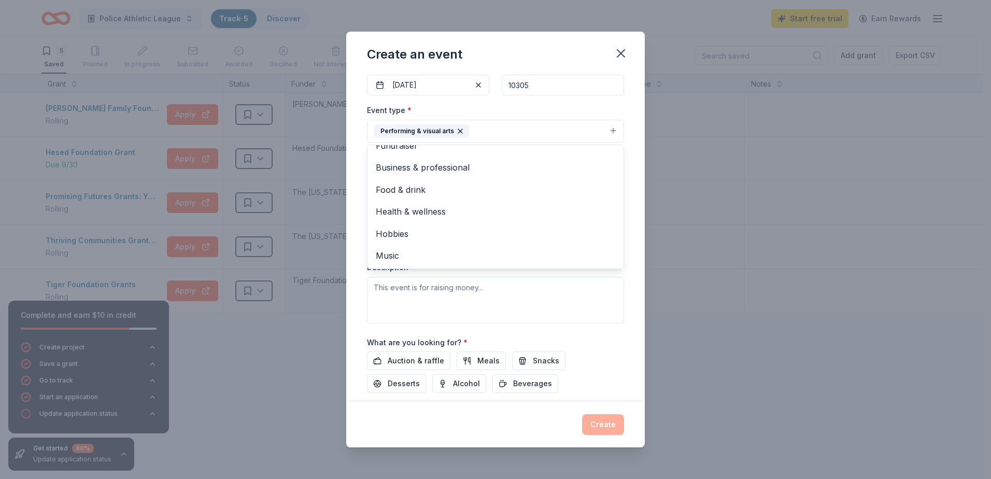
click at [414, 275] on div "Event type * Performing & visual arts Fundraiser Business & professional Food &…" at bounding box center [495, 213] width 257 height 219
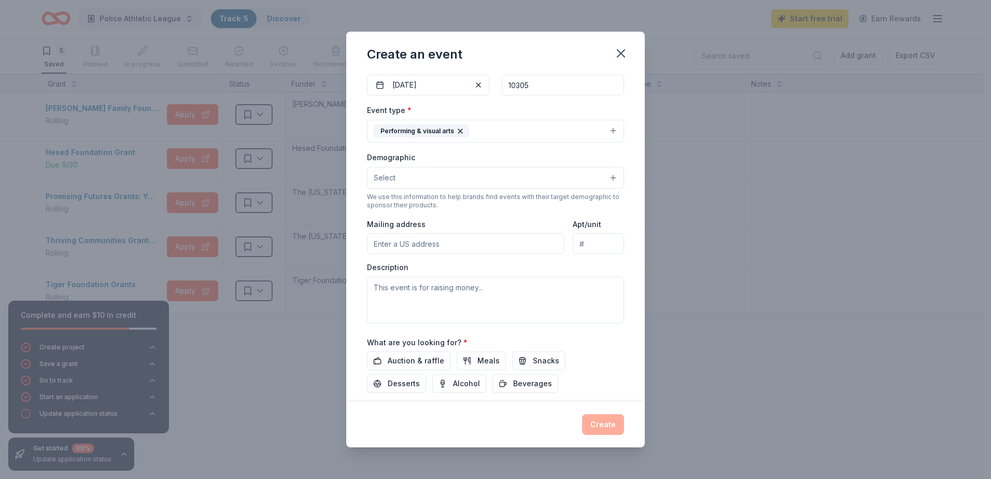
click at [496, 130] on button "Performing & visual arts" at bounding box center [495, 131] width 257 height 23
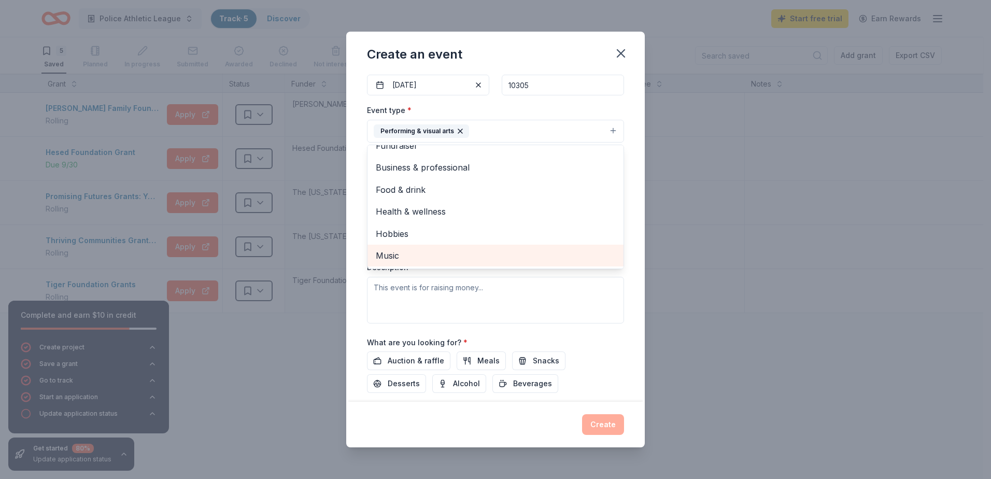
click at [405, 258] on span "Music" at bounding box center [495, 255] width 239 height 13
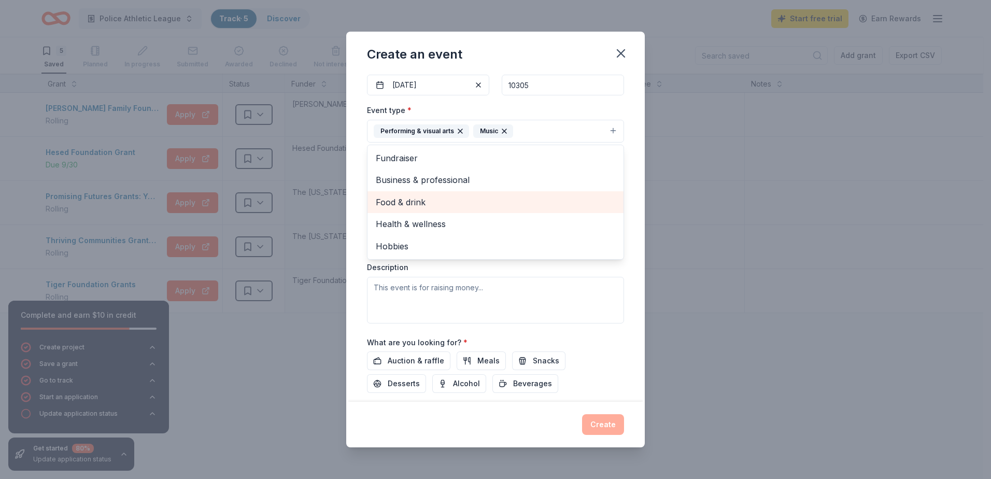
click at [445, 205] on span "Food & drink" at bounding box center [495, 201] width 239 height 13
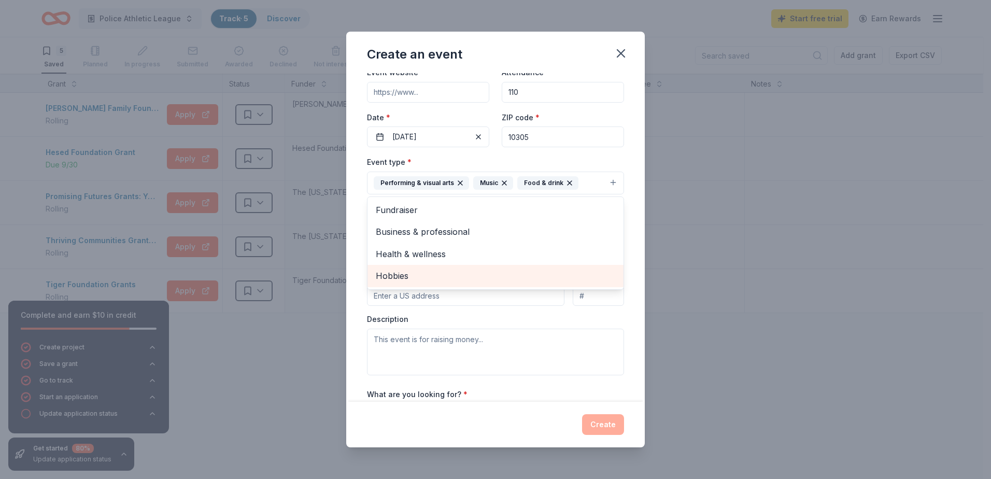
click at [447, 273] on span "Hobbies" at bounding box center [495, 275] width 239 height 13
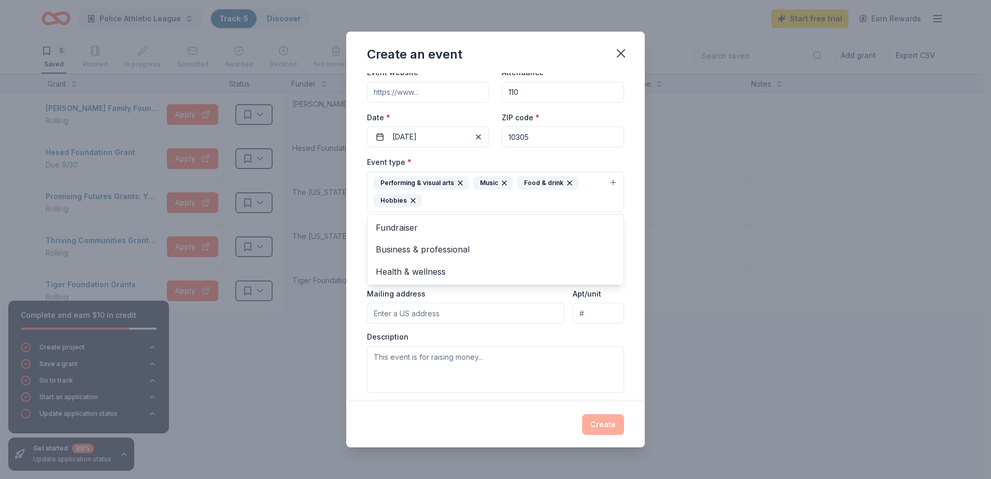
click at [447, 307] on div "Event type * Performing & visual arts Music Food & drink Hobbies Fundraiser Bus…" at bounding box center [495, 273] width 257 height 237
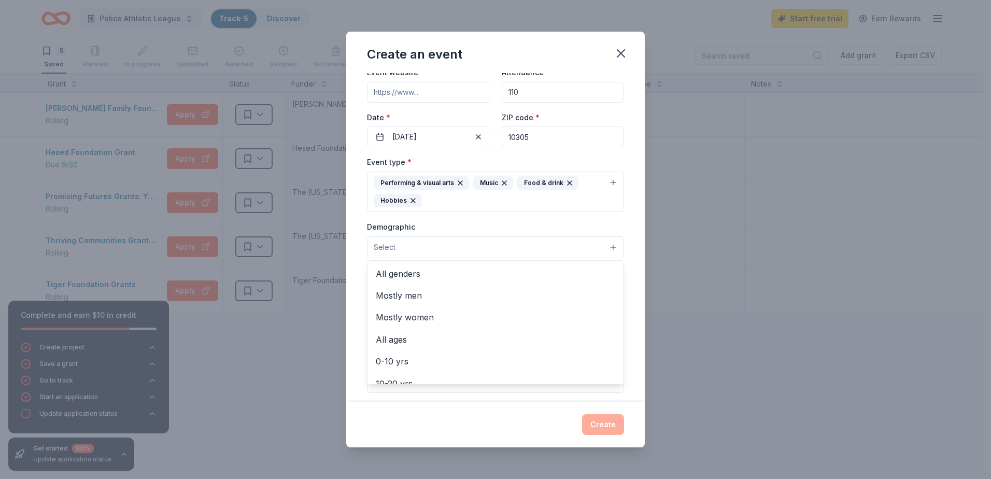
click at [421, 252] on button "Select" at bounding box center [495, 247] width 257 height 22
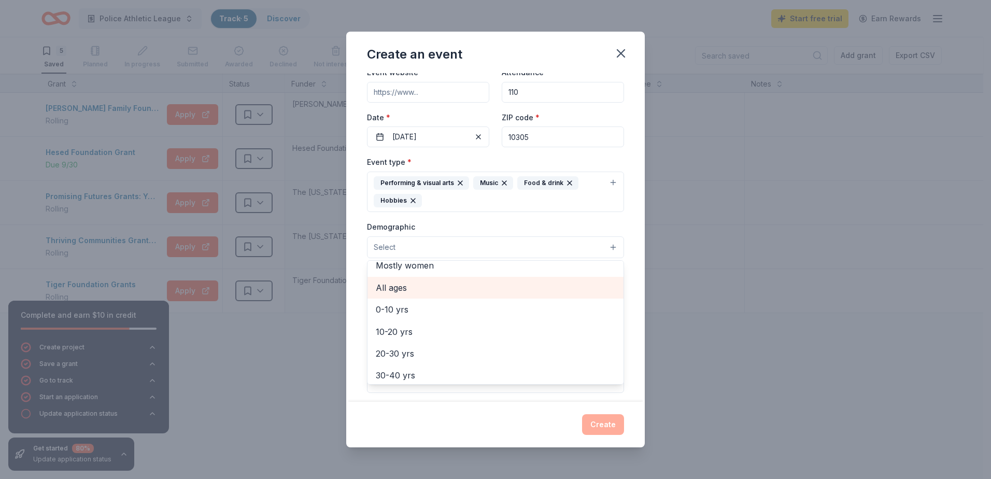
click at [440, 293] on span "All ages" at bounding box center [495, 287] width 239 height 13
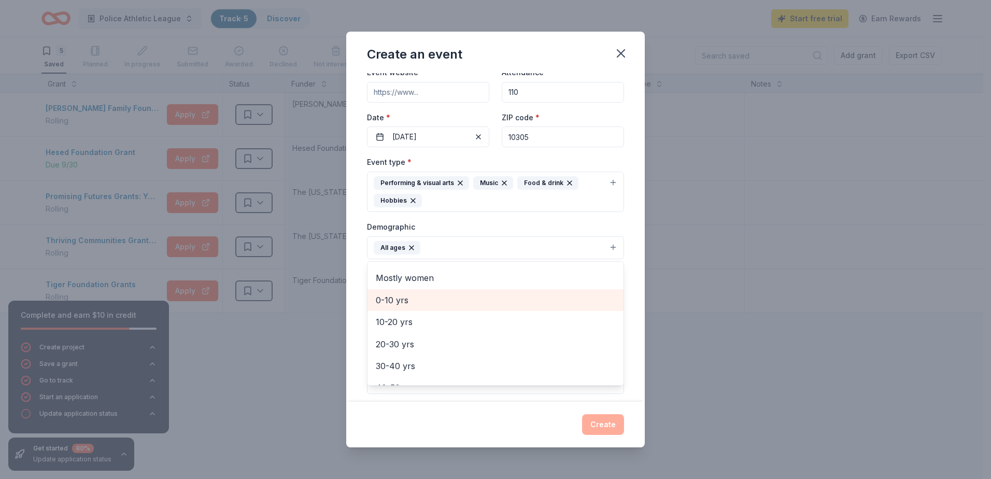
click at [432, 298] on span "0-10 yrs" at bounding box center [495, 299] width 239 height 13
click at [422, 297] on span "10-20 yrs" at bounding box center [495, 299] width 239 height 13
click at [356, 220] on div "Event name * PAL'S Pumpkin Festival 23 /100 Event website Attendance * 110 Date…" at bounding box center [495, 237] width 298 height 329
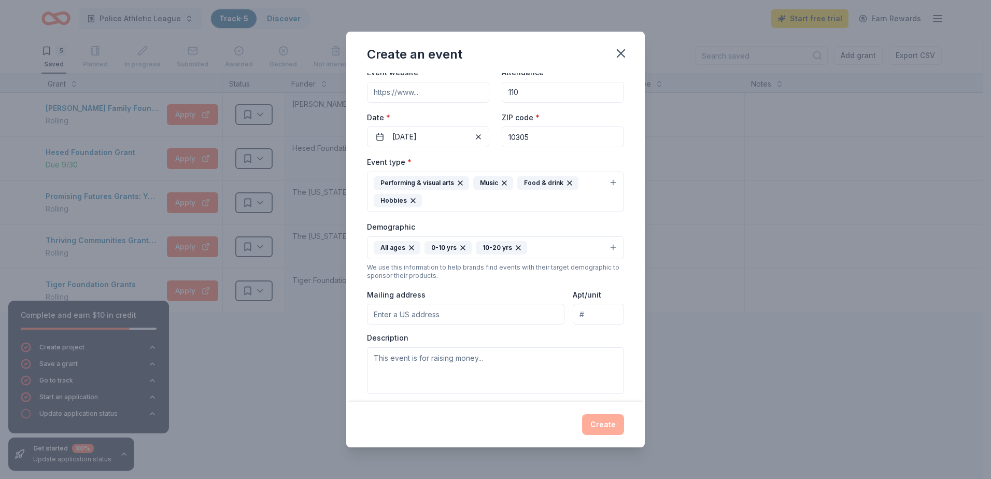
click at [416, 310] on input "Mailing address" at bounding box center [465, 314] width 197 height 21
click at [437, 317] on input "191 Ver" at bounding box center [465, 314] width 197 height 21
click at [406, 310] on input "191 Ver" at bounding box center [465, 314] width 197 height 21
click at [418, 318] on input "191 Vermon" at bounding box center [465, 314] width 197 height 21
click at [578, 336] on div "Event type * Performing & visual arts Music Food & drink Hobbies Demographic Al…" at bounding box center [495, 284] width 257 height 259
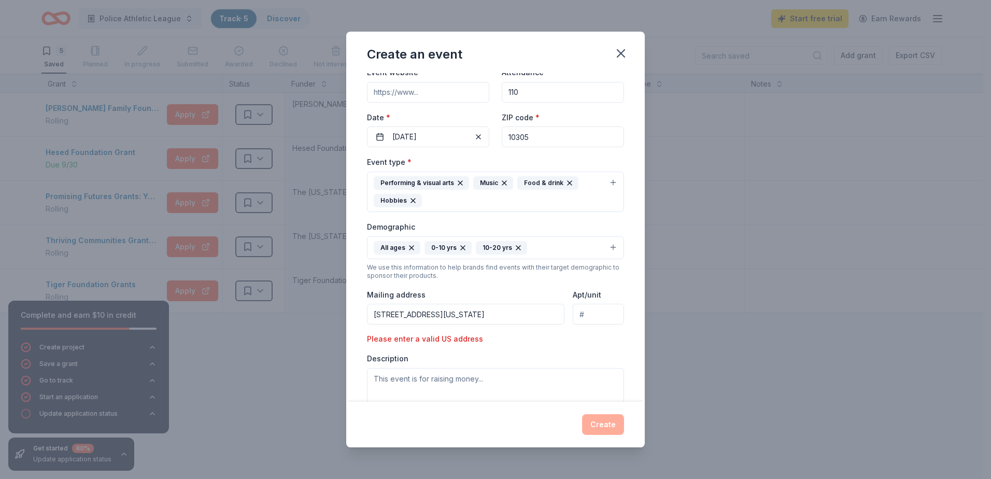
click at [546, 319] on input "191 Vermont Avenue Staten Island, NY, USA" at bounding box center [465, 314] width 197 height 21
click at [598, 314] on input "Apt/unit" at bounding box center [597, 314] width 51 height 21
click at [454, 316] on input "191 Vermont Avenue Staten Island, NY, USA" at bounding box center [465, 314] width 197 height 21
click at [527, 346] on div "Event type * Performing & visual arts Music Food & drink Hobbies Demographic Al…" at bounding box center [495, 284] width 257 height 259
click at [609, 314] on input "Apt/unit" at bounding box center [597, 314] width 51 height 21
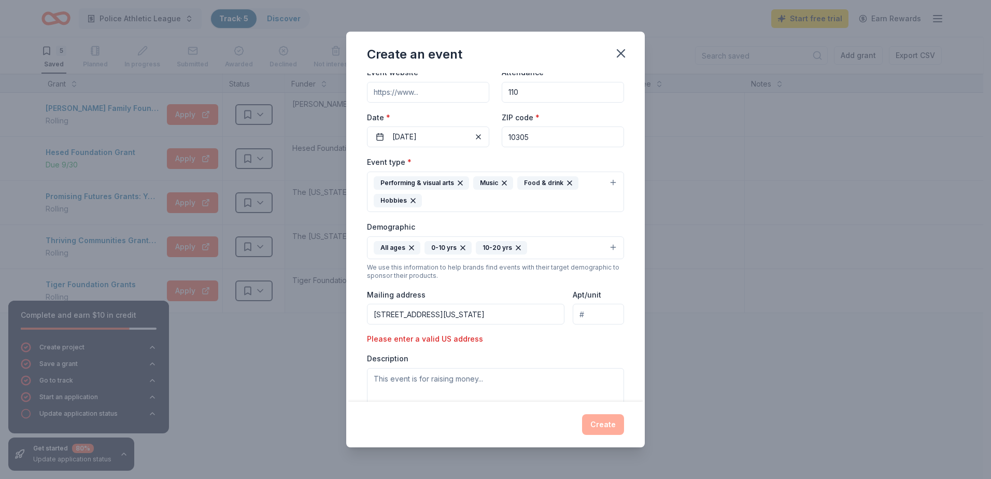
click at [514, 340] on div "Event type * Performing & visual arts Music Food & drink Hobbies Demographic Al…" at bounding box center [495, 284] width 257 height 259
click at [433, 336] on div "Please enter a valid US address" at bounding box center [428, 339] width 122 height 12
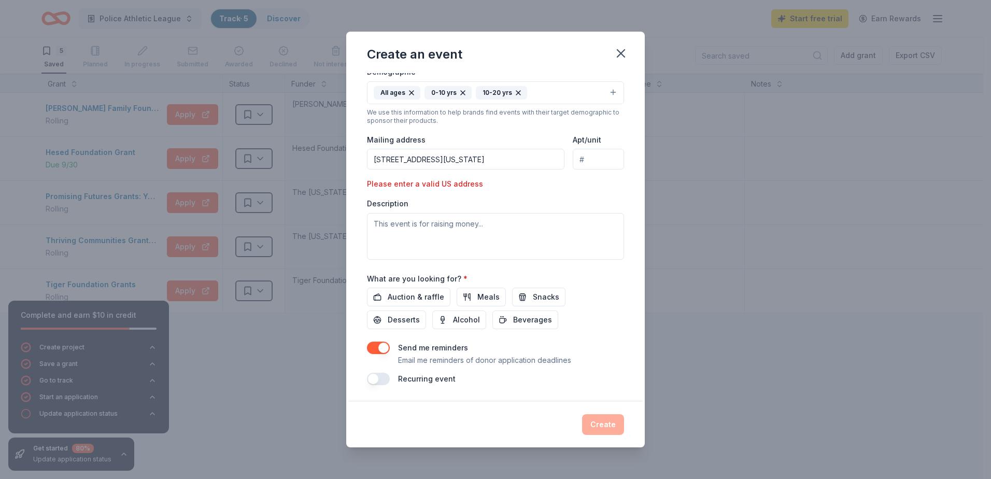
scroll to position [155, 0]
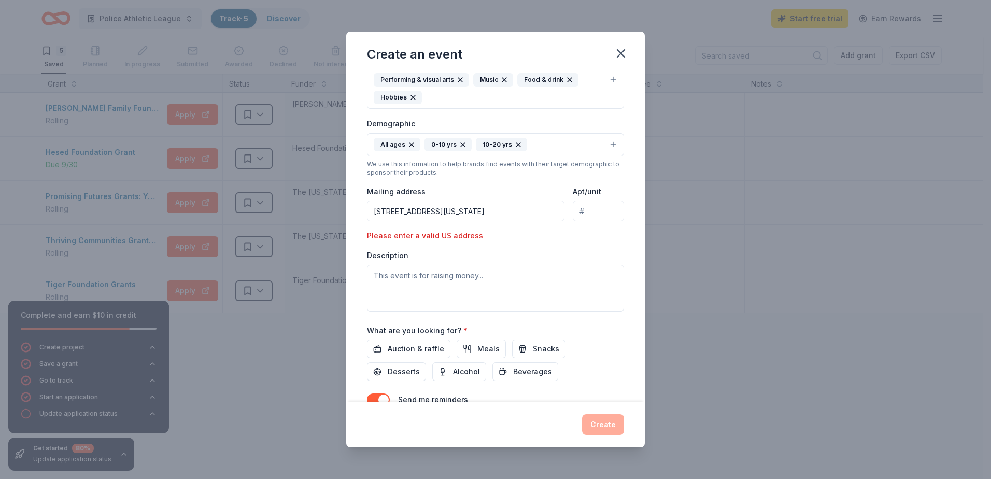
click at [432, 234] on div "Please enter a valid US address" at bounding box center [428, 236] width 122 height 12
click at [477, 202] on input "191 Vermont Avenue Staten Island, NY, USA" at bounding box center [465, 211] width 197 height 21
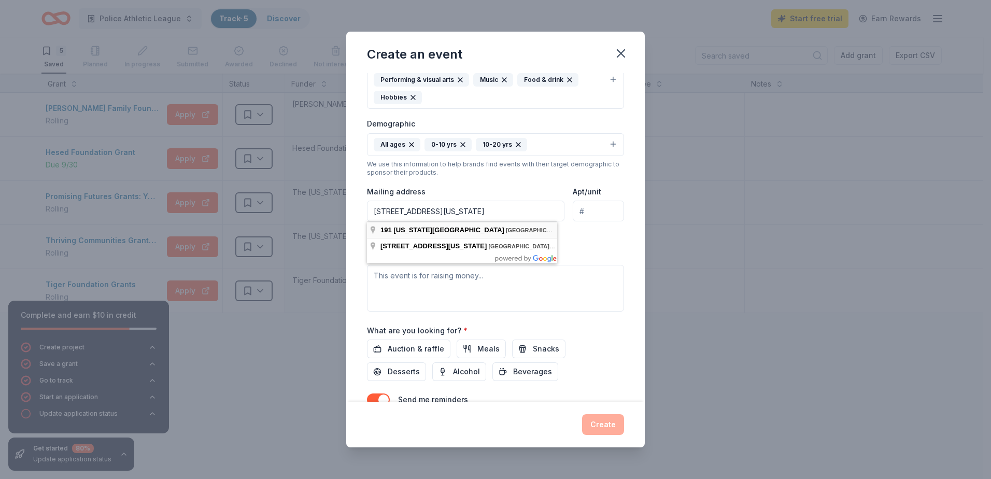
type input "191 Vermont Avenue Staten Island, NY, USA"
drag, startPoint x: 536, startPoint y: 210, endPoint x: 198, endPoint y: 192, distance: 338.8
click at [198, 192] on div "Create an event Event name * PAL'S Pumpkin Festival 23 /100 Event website Atten…" at bounding box center [495, 239] width 991 height 479
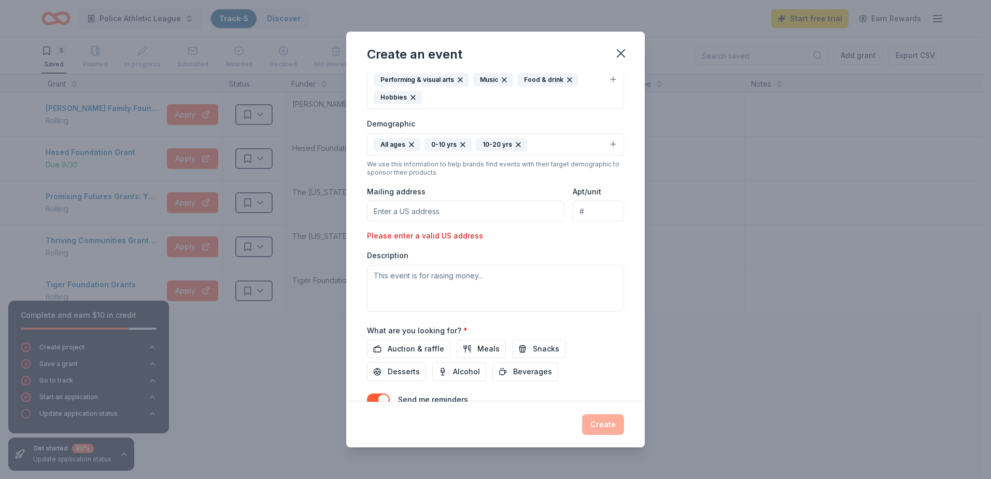
click at [442, 210] on input "Mailing address" at bounding box center [465, 211] width 197 height 21
click at [383, 211] on input "Mailing address" at bounding box center [465, 211] width 197 height 21
click at [518, 214] on input "19 Sheraden Ave" at bounding box center [465, 211] width 197 height 21
drag, startPoint x: 518, startPoint y: 214, endPoint x: 326, endPoint y: 208, distance: 191.8
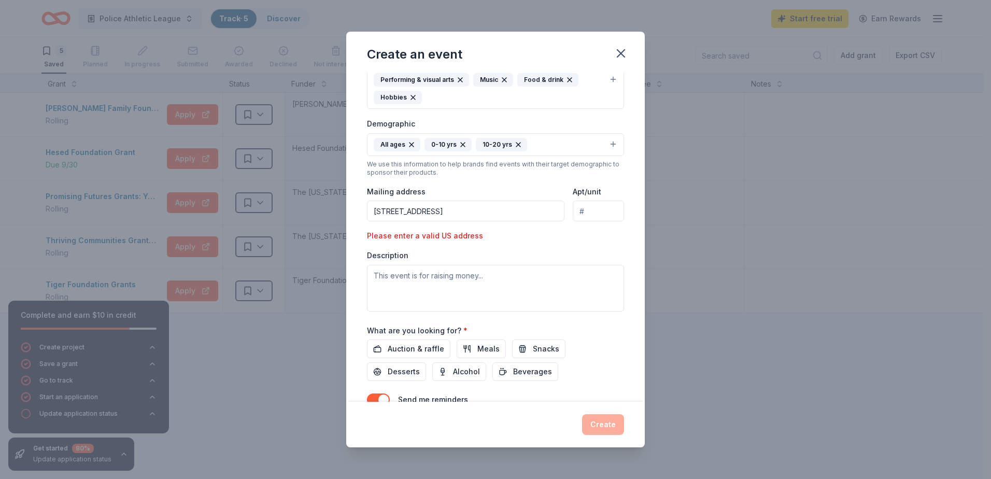
click at [326, 208] on div "Create an event Event name * PAL'S Pumpkin Festival 23 /100 Event website Atten…" at bounding box center [495, 239] width 991 height 479
click at [421, 209] on input "191" at bounding box center [465, 211] width 197 height 21
drag, startPoint x: 468, startPoint y: 232, endPoint x: 433, endPoint y: 215, distance: 38.7
click at [433, 215] on input "191 VER" at bounding box center [465, 211] width 197 height 21
click at [422, 212] on input "191 VER" at bounding box center [465, 211] width 197 height 21
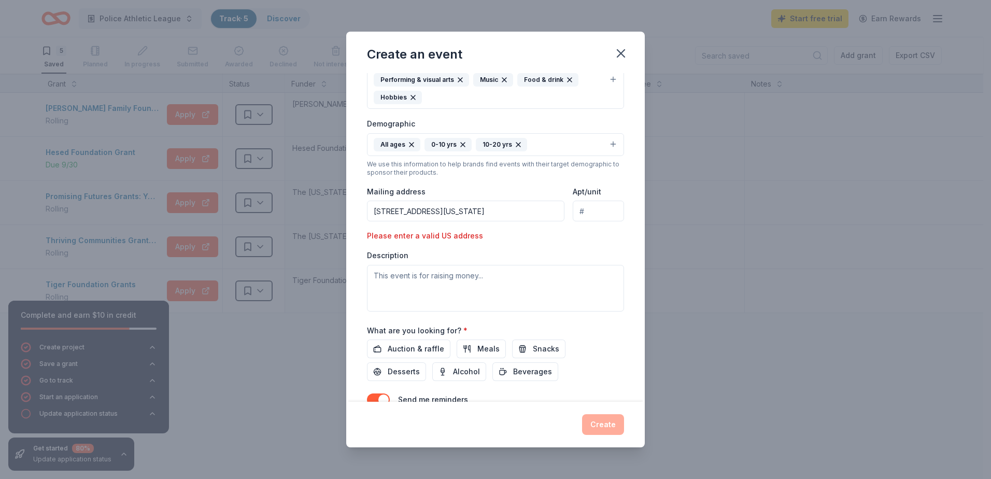
type input "191 VER"
click at [472, 205] on input "191 VER" at bounding box center [465, 211] width 197 height 21
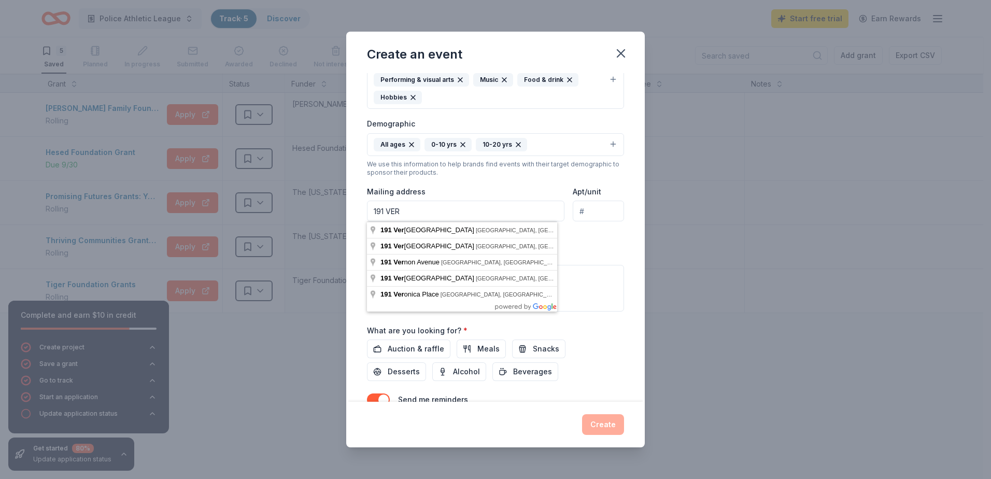
drag, startPoint x: 459, startPoint y: 217, endPoint x: 284, endPoint y: 216, distance: 174.6
click at [284, 216] on div "Create an event Event name * PAL'S Pumpkin Festival 23 /100 Event website Atten…" at bounding box center [495, 239] width 991 height 479
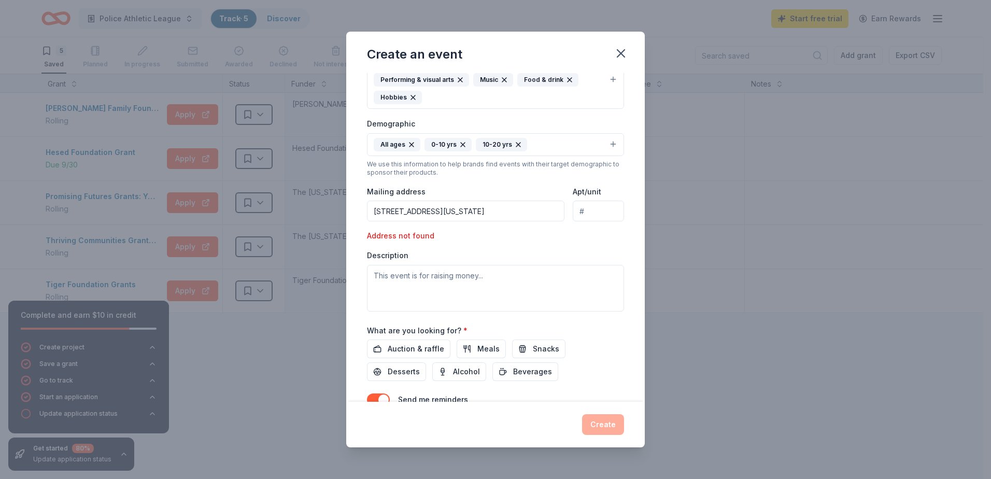
click at [584, 243] on div "Event type * Performing & visual arts Music Food & drink Hobbies Demographic Al…" at bounding box center [495, 181] width 257 height 259
click at [540, 213] on input "191 Vermont Avenue Staten Island, NY, USA" at bounding box center [465, 211] width 197 height 21
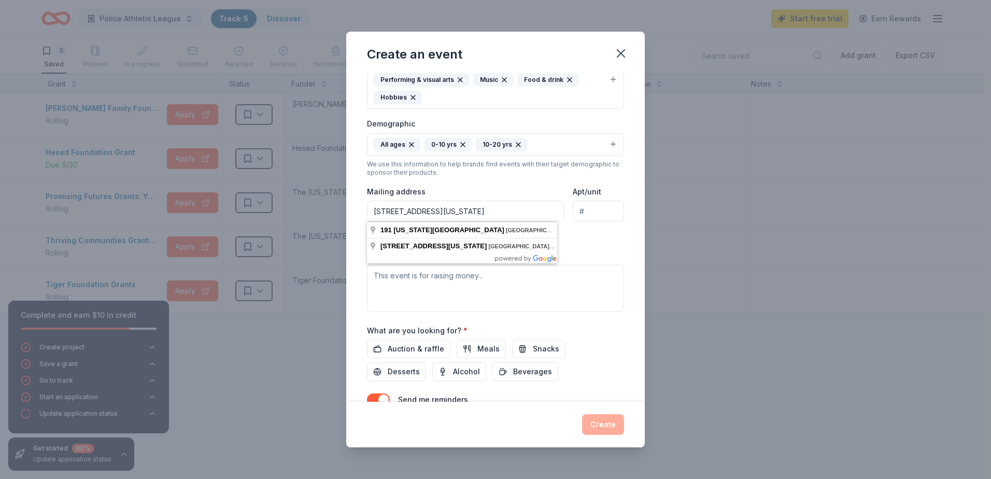
click at [525, 213] on input "191 Vermont Avenue Staten Island, NY, USA" at bounding box center [465, 211] width 197 height 21
click at [524, 213] on input "191 Vermont Avenue Staten Island, NY, USA" at bounding box center [465, 211] width 197 height 21
click at [522, 213] on input "191 Vermont Avenue Staten Island, NY, USA" at bounding box center [465, 211] width 197 height 21
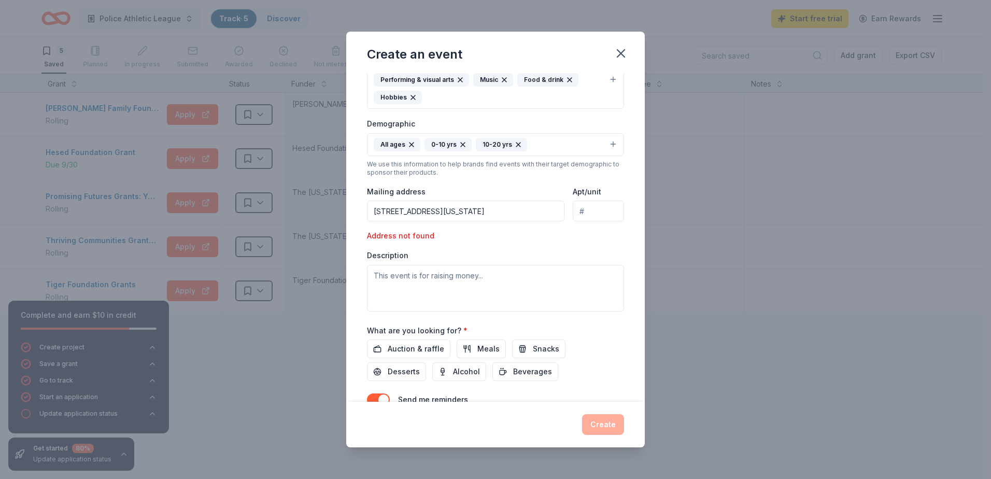
click at [609, 249] on div "Event type * Performing & visual arts Music Food & drink Hobbies Demographic Al…" at bounding box center [495, 181] width 257 height 259
click at [382, 235] on div "Address not found" at bounding box center [428, 236] width 122 height 12
drag, startPoint x: 382, startPoint y: 235, endPoint x: 431, endPoint y: 237, distance: 48.2
click at [431, 237] on div "Address not found" at bounding box center [428, 236] width 122 height 12
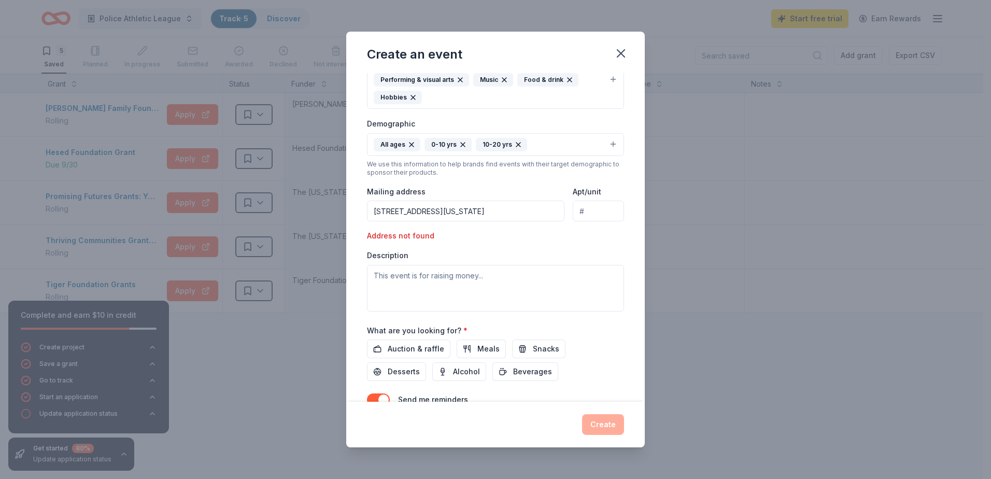
click at [530, 212] on input "191 Vermont Avenue Staten Island, NY, USA" at bounding box center [465, 211] width 197 height 21
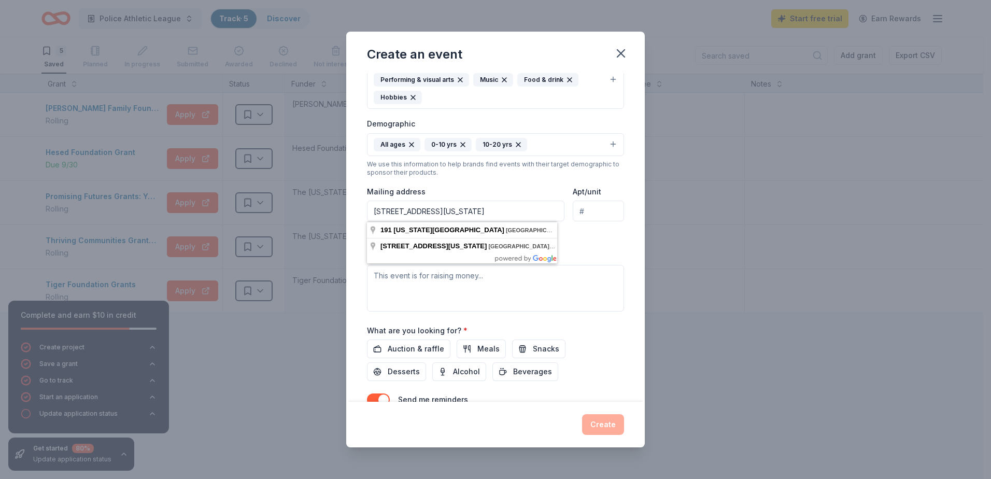
drag, startPoint x: 530, startPoint y: 212, endPoint x: 504, endPoint y: 219, distance: 27.1
click at [504, 219] on input "191 Vermont Avenue Staten Island, NY, USA" at bounding box center [465, 211] width 197 height 21
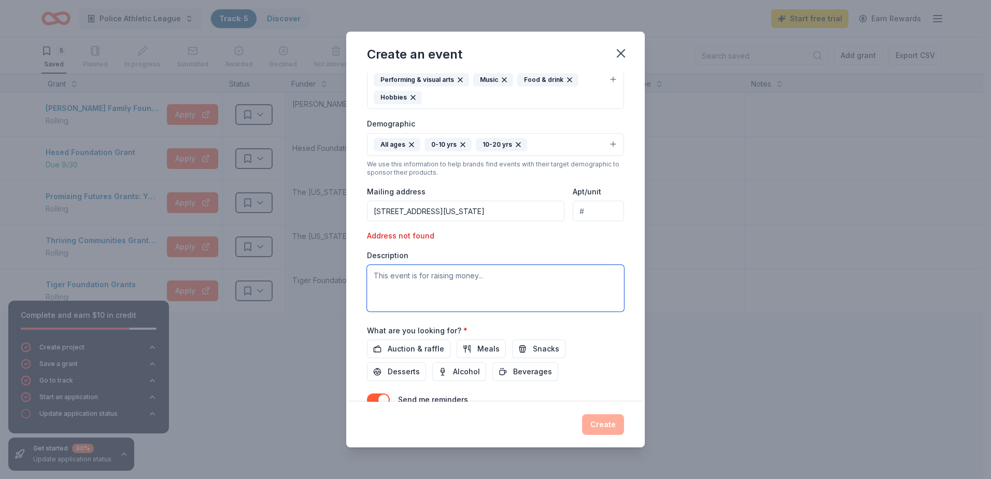
click at [548, 268] on textarea at bounding box center [495, 288] width 257 height 47
click at [410, 239] on div "Address not found" at bounding box center [428, 236] width 122 height 12
drag, startPoint x: 410, startPoint y: 239, endPoint x: 481, endPoint y: 230, distance: 71.5
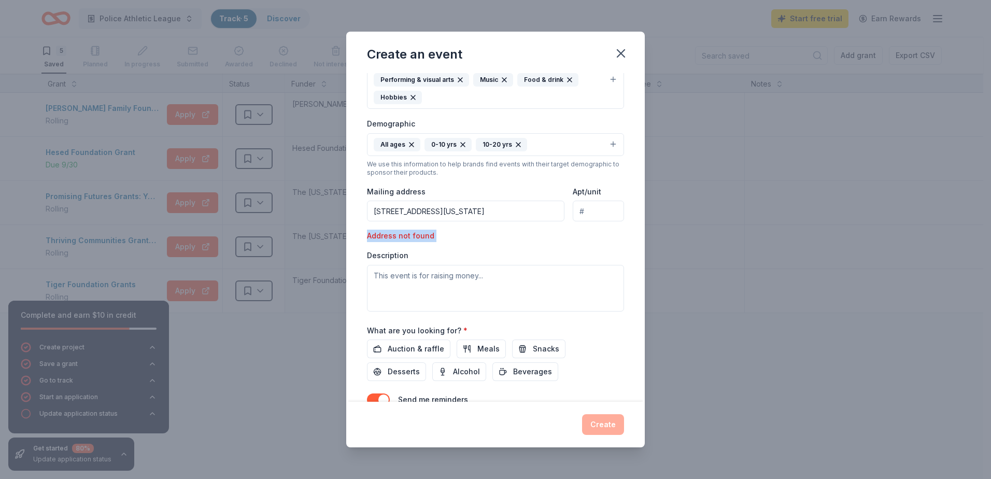
click at [481, 230] on div "Address not found" at bounding box center [428, 236] width 122 height 12
click at [531, 207] on input "191 Vermont Avenue Staten Island, NY 10305" at bounding box center [465, 211] width 197 height 21
click at [513, 211] on input "191 Vermont Avenue Staten Island, NY 10305" at bounding box center [465, 211] width 197 height 21
click at [394, 242] on div "Event type * Performing & visual arts Music Food & drink Hobbies Demographic Al…" at bounding box center [495, 181] width 257 height 259
click at [450, 241] on div "Please enter a valid US address" at bounding box center [428, 236] width 122 height 12
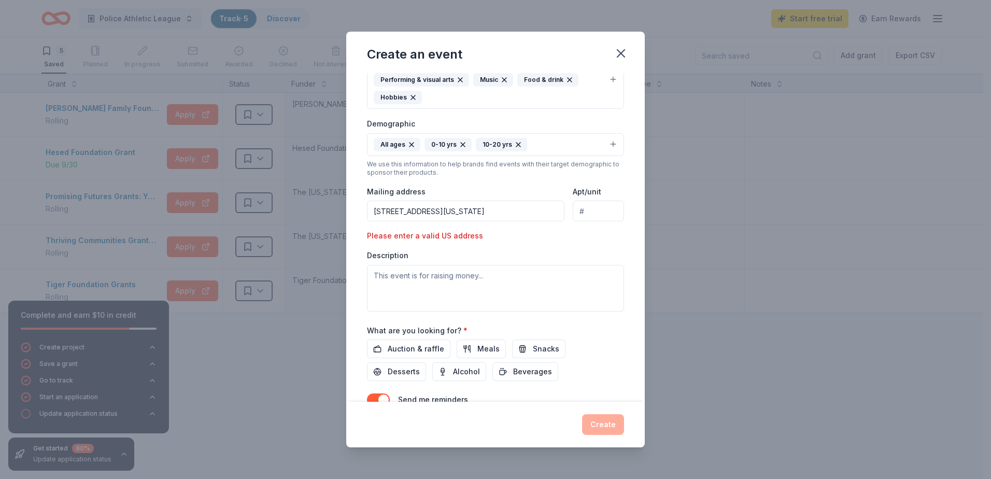
click at [465, 218] on input "191 Vermont Avenue Staten Island, NY 10305" at bounding box center [465, 211] width 197 height 21
click at [432, 213] on input "191 Vermont Avenue Staten Island, NY 10305" at bounding box center [465, 211] width 197 height 21
click at [444, 247] on div "Event type * Performing & visual arts Music Food & drink Hobbies Demographic Al…" at bounding box center [495, 181] width 257 height 259
drag, startPoint x: 444, startPoint y: 247, endPoint x: 494, endPoint y: 242, distance: 50.5
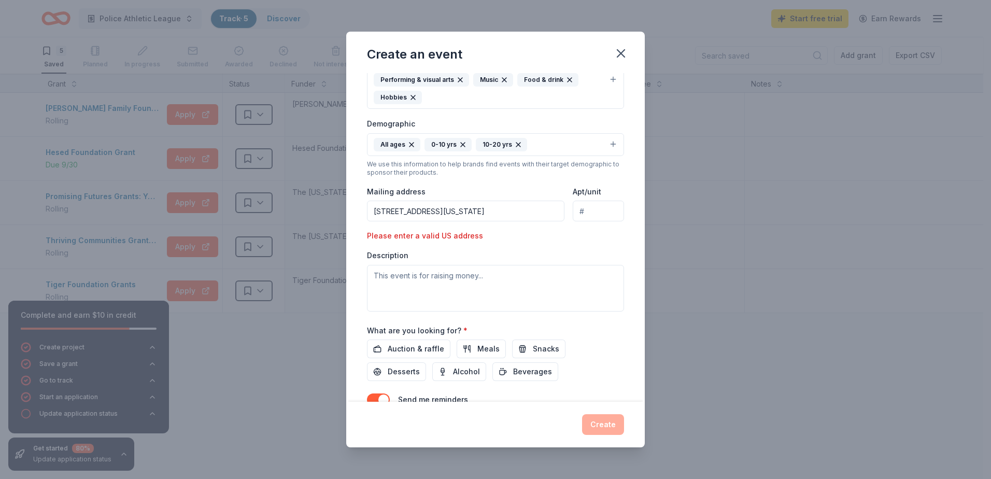
click at [494, 242] on div "Event type * Performing & visual arts Music Food & drink Hobbies Demographic Al…" at bounding box center [495, 181] width 257 height 259
click at [529, 221] on div "Event type * Performing & visual arts Music Food & drink Hobbies Demographic Al…" at bounding box center [495, 181] width 257 height 259
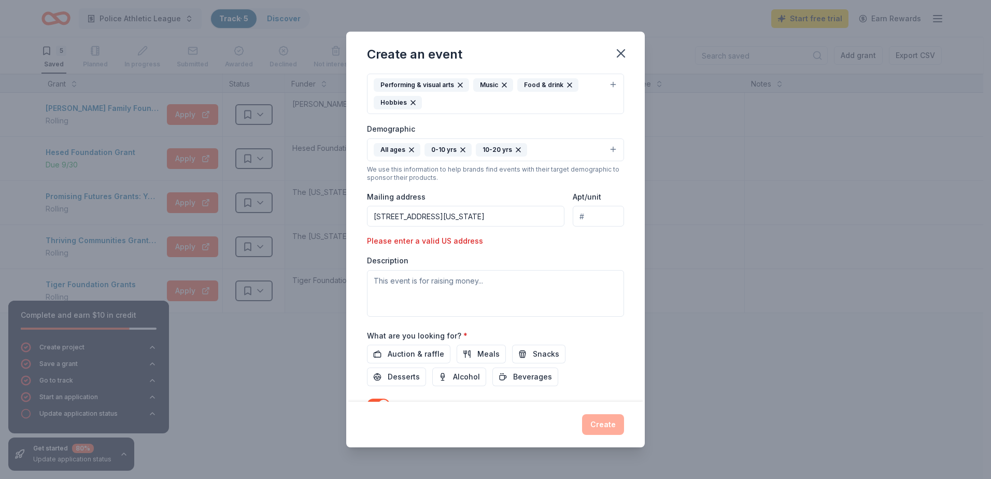
scroll to position [155, 0]
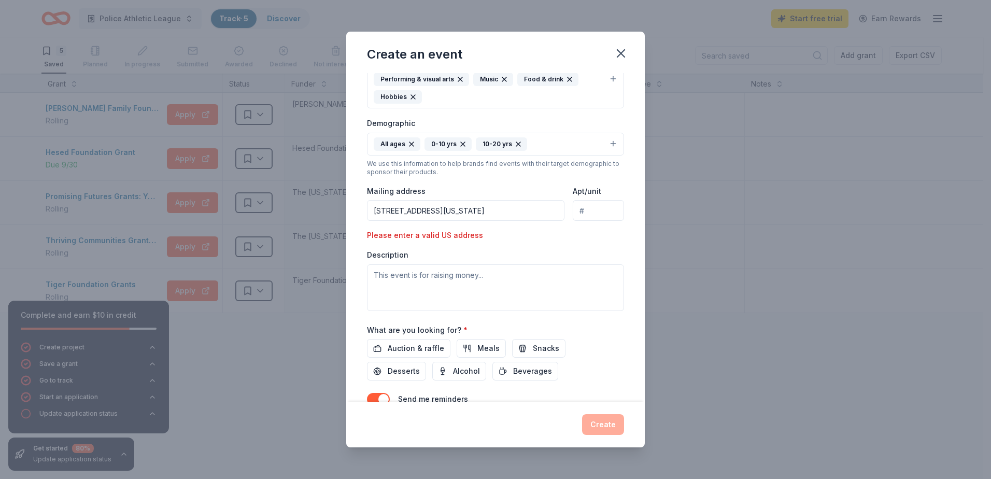
click at [532, 214] on input "191 Vermont Avenue Staten Island, NY 10305" at bounding box center [465, 210] width 197 height 21
drag, startPoint x: 374, startPoint y: 211, endPoint x: 493, endPoint y: 211, distance: 119.2
click at [493, 211] on input "191 Vermont Avenue Staten Island, NY 10305" at bounding box center [465, 210] width 197 height 21
click at [438, 267] on textarea at bounding box center [495, 287] width 257 height 47
click at [372, 215] on input "191 Vermont Avenue Staten Island, NY 10305" at bounding box center [465, 210] width 197 height 21
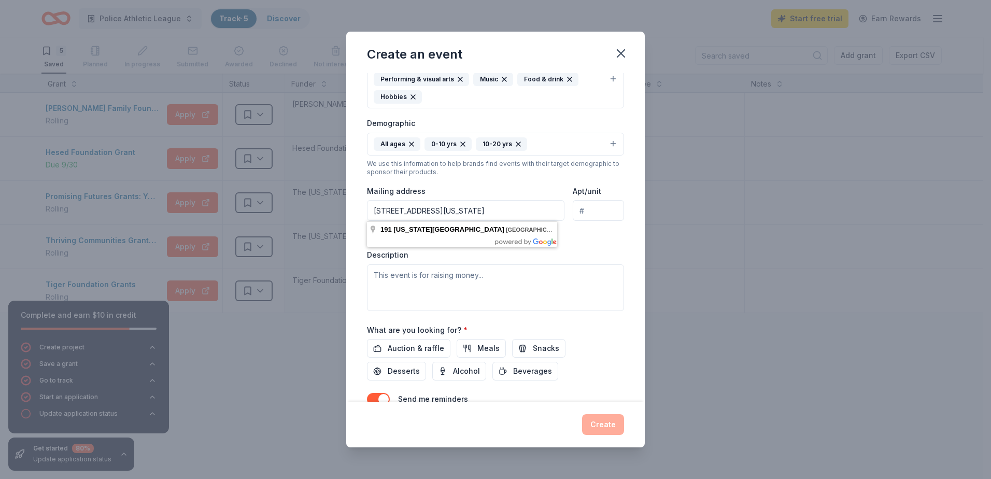
click at [595, 246] on div "Event type * Performing & visual arts Music Food & drink Hobbies Demographic Al…" at bounding box center [495, 181] width 257 height 259
click at [421, 216] on input "191 Vermont Avenue Staten Island, NY 10305" at bounding box center [465, 210] width 197 height 21
type input "191 Vermont Avenue Staten Island, NY 10305"
drag, startPoint x: 544, startPoint y: 212, endPoint x: 191, endPoint y: 218, distance: 352.9
click at [191, 218] on div "Create an event Event name * PAL'S Pumpkin Festival 23 /100 Event website Atten…" at bounding box center [495, 239] width 991 height 479
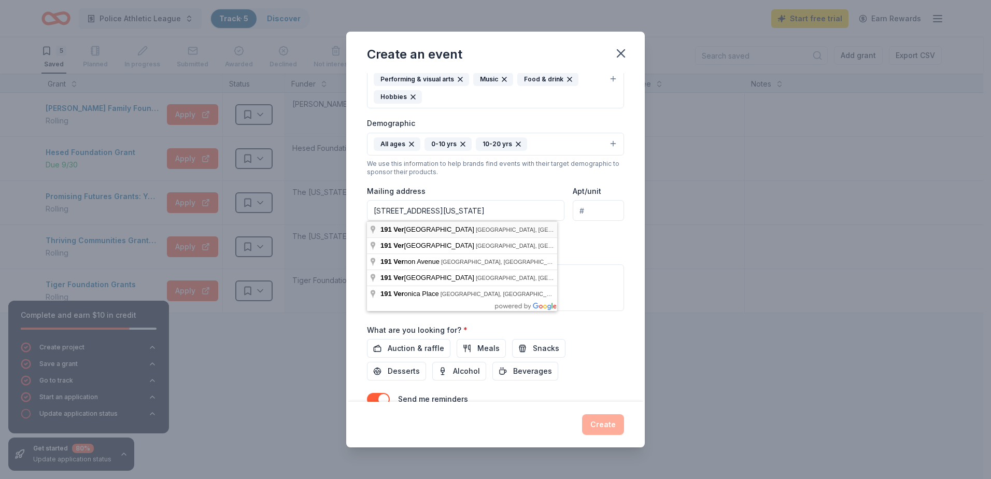
type input "191 vER"
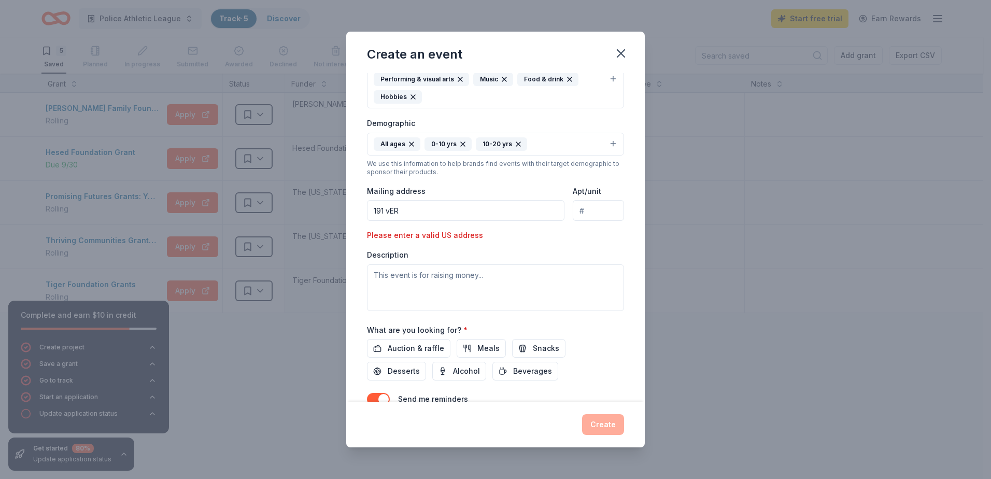
click at [407, 207] on input "191 vER" at bounding box center [465, 210] width 197 height 21
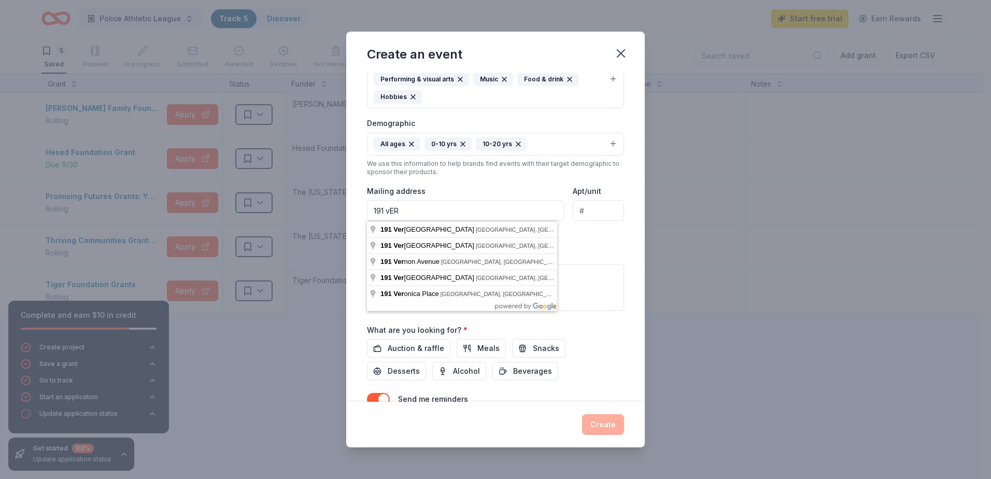
drag, startPoint x: 407, startPoint y: 209, endPoint x: 361, endPoint y: 211, distance: 45.6
click at [361, 211] on div "Event name * PAL'S Pumpkin Festival 23 /100 Event website Attendance * 110 Date…" at bounding box center [495, 237] width 298 height 329
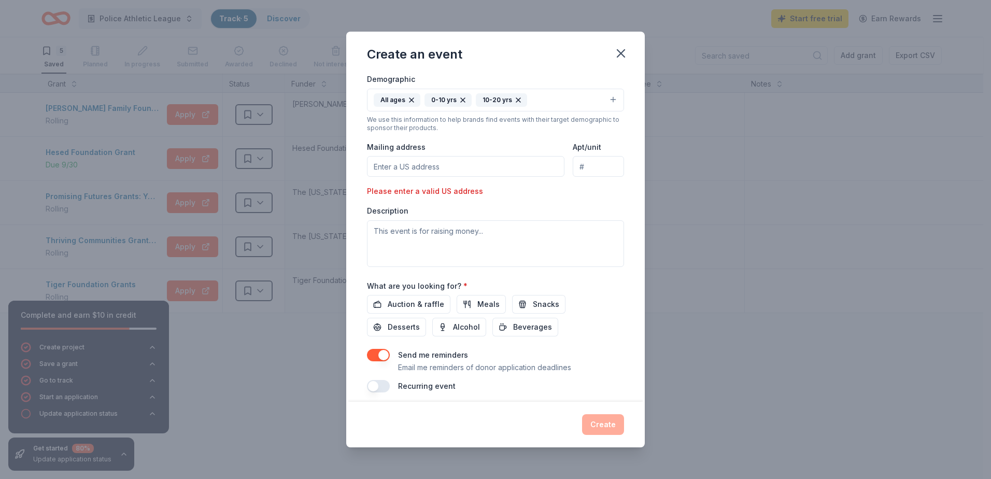
scroll to position [207, 0]
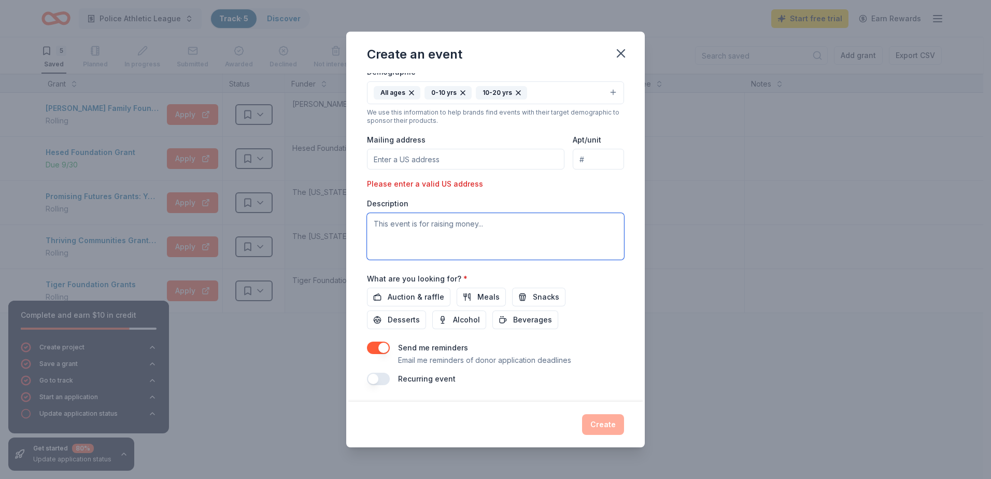
click at [581, 255] on textarea at bounding box center [495, 236] width 257 height 47
click at [410, 225] on textarea at bounding box center [495, 236] width 257 height 47
paste textarea "The PAL Pumpkin Festival is a fall-themed community event designed to bring tog…"
click at [384, 241] on textarea "The PAL Pumpkin Festival is a fall-themed community event designed to bring tog…" at bounding box center [495, 236] width 257 height 47
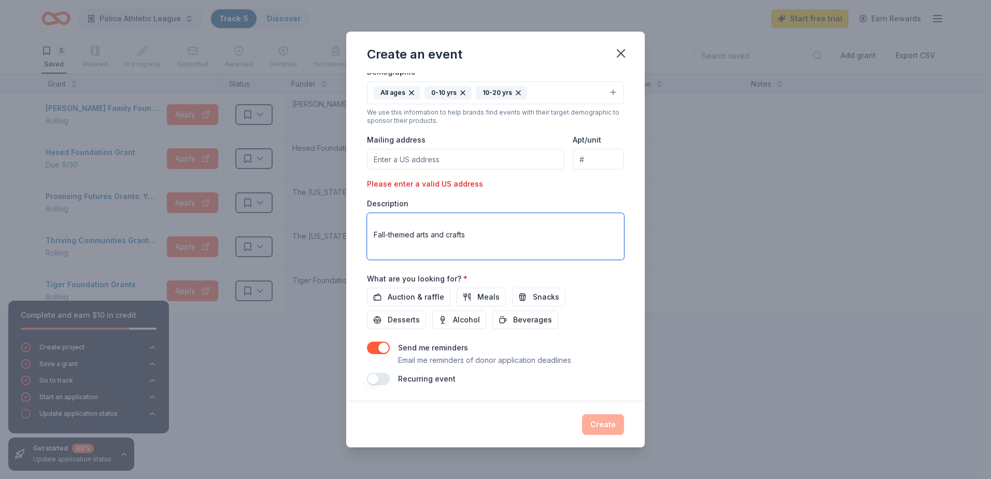
scroll to position [135, 0]
click at [380, 253] on textarea "The PAL Pumpkin Festival is a fall-themed community event designed to bring tog…" at bounding box center [495, 236] width 257 height 47
click at [374, 249] on textarea "The PAL Pumpkin Festival is a fall-themed community event designed to bring tog…" at bounding box center [495, 236] width 257 height 47
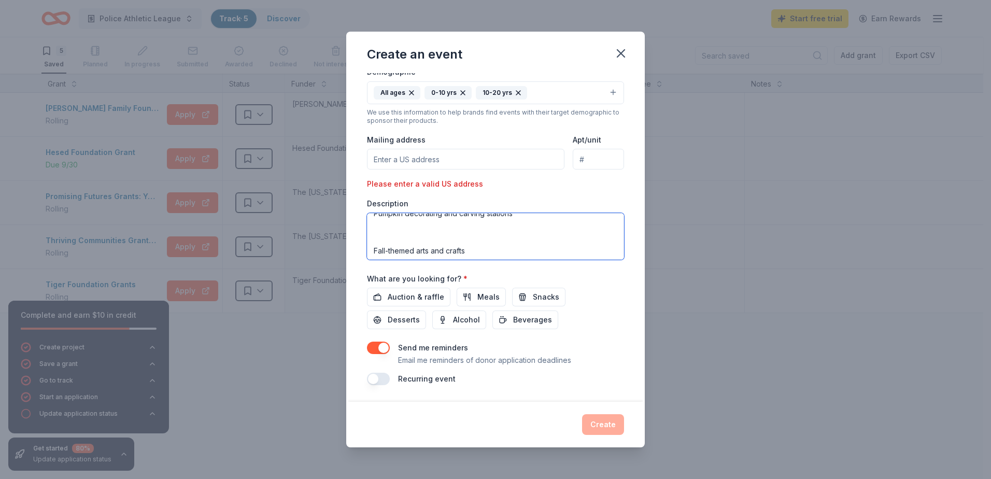
click at [379, 233] on textarea "The PAL Pumpkin Festival is a fall-themed community event designed to bring tog…" at bounding box center [495, 236] width 257 height 47
click at [370, 242] on textarea "The PAL Pumpkin Festival is a fall-themed community event designed to bring tog…" at bounding box center [495, 236] width 257 height 47
click at [374, 223] on textarea "The PAL Pumpkin Festival is a fall-themed community event designed to bring tog…" at bounding box center [495, 236] width 257 height 47
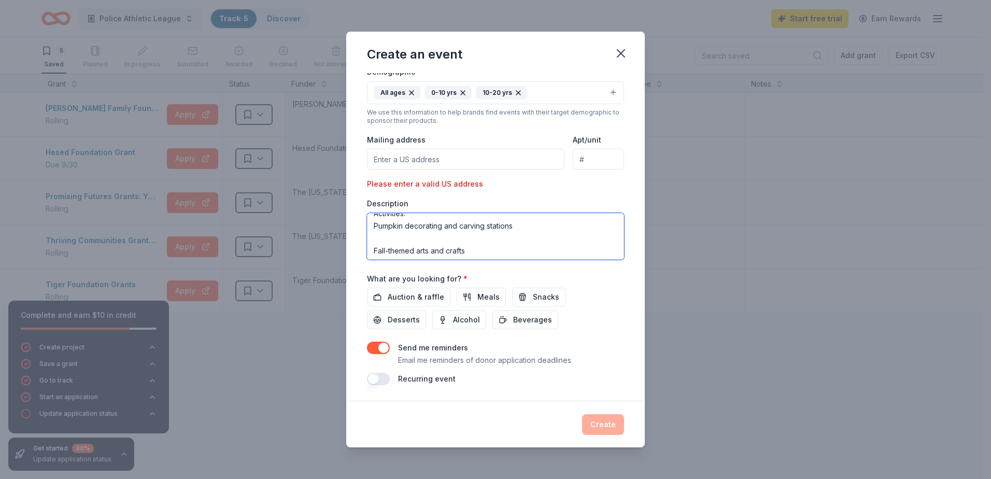
click at [374, 249] on textarea "The PAL Pumpkin Festival is a fall-themed community event designed to bring tog…" at bounding box center [495, 236] width 257 height 47
click at [383, 226] on textarea "The PAL Pumpkin Festival is a fall-themed community event designed to bring tog…" at bounding box center [495, 236] width 257 height 47
click at [374, 235] on textarea "The PAL Pumpkin Festival is a fall-themed community event designed to bring tog…" at bounding box center [495, 236] width 257 height 47
type textarea "The PAL Pumpkin Festival is a fall-themed community event designed to bring tog…"
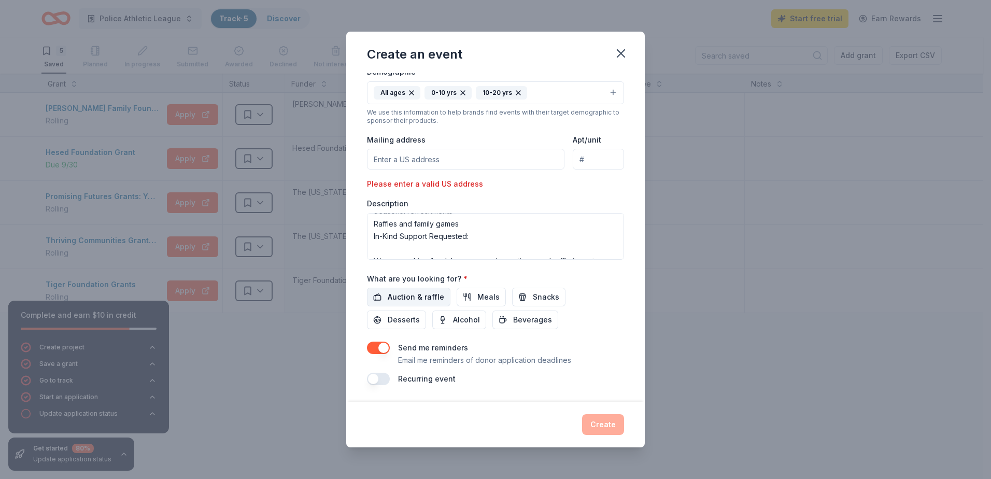
click at [423, 295] on span "Auction & raffle" at bounding box center [416, 297] width 56 height 12
click at [545, 298] on span "Snacks" at bounding box center [546, 297] width 26 height 12
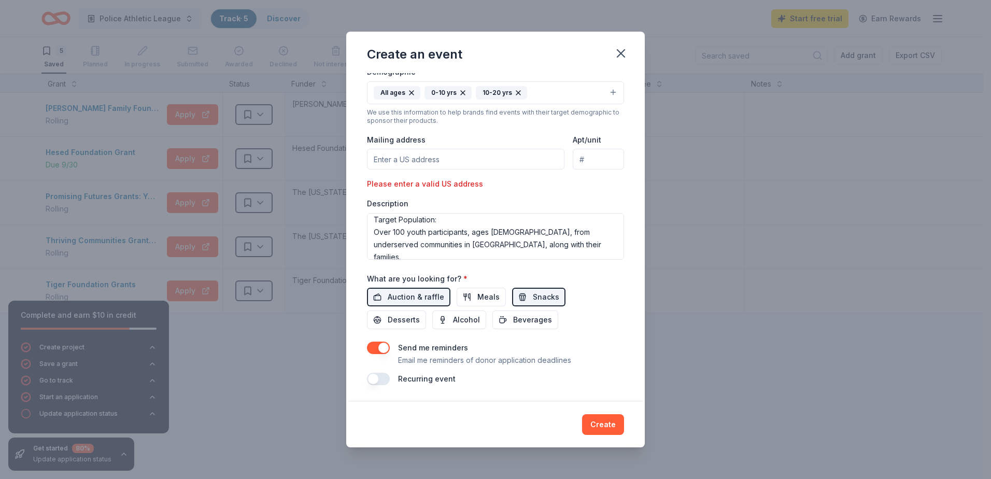
scroll to position [58, 0]
click at [436, 158] on input "Mailing address" at bounding box center [465, 159] width 197 height 21
click at [409, 159] on input "191 VER" at bounding box center [465, 159] width 197 height 21
click at [515, 187] on div "Event type * Performing & visual arts Music Food & drink Hobbies Demographic Al…" at bounding box center [495, 130] width 257 height 259
click at [475, 165] on input "191 VERMONT AVE" at bounding box center [465, 159] width 197 height 21
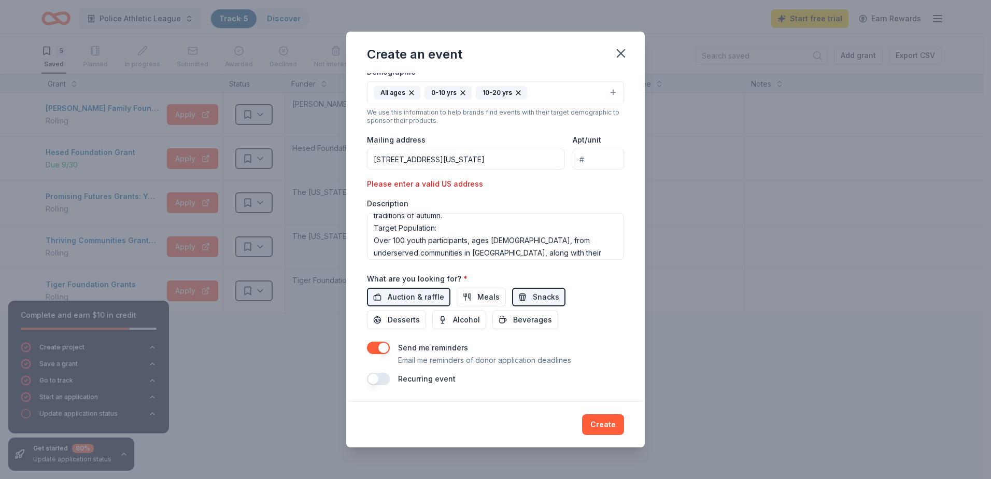
click at [477, 163] on input "191 VERMONT AVE" at bounding box center [465, 159] width 197 height 21
click at [578, 181] on div "Event type * Performing & visual arts Music Food & drink Hobbies Demographic Al…" at bounding box center [495, 130] width 257 height 259
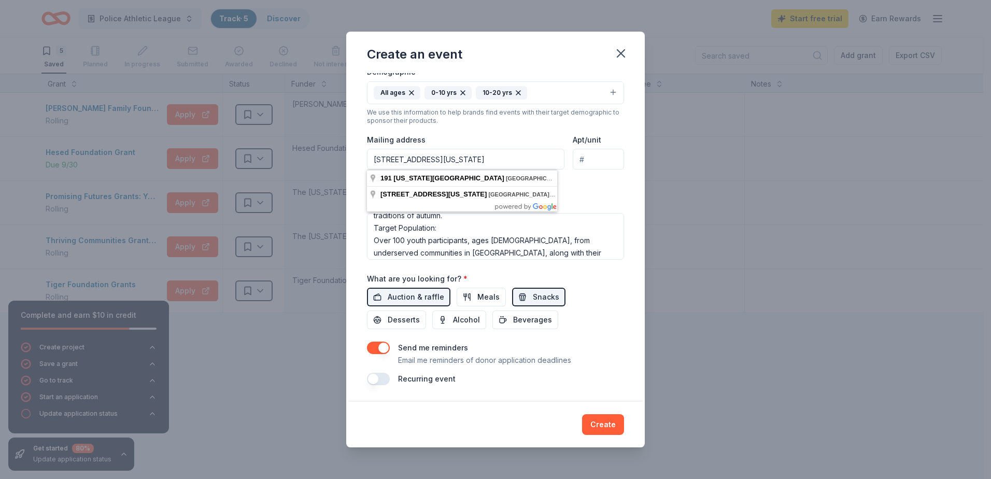
click at [534, 160] on input "191 VERMONT AVE STATEN ISLAND NY" at bounding box center [465, 159] width 197 height 21
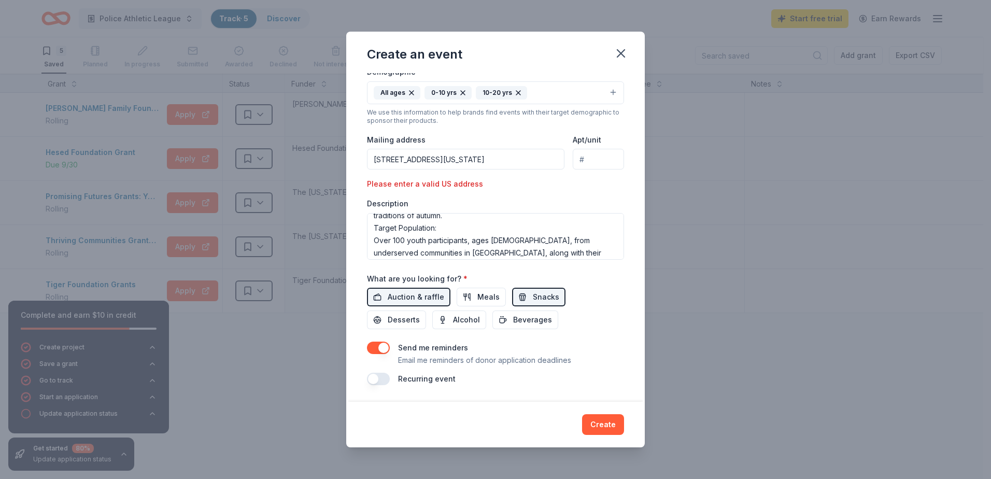
click at [511, 164] on input "191 VERMONT AVE STATEN ISLAND NY" at bounding box center [465, 159] width 197 height 21
click at [571, 170] on div "Event type * Performing & visual arts Music Food & drink Hobbies Demographic Al…" at bounding box center [495, 130] width 257 height 259
click at [495, 159] on input "191 VERMONT AVE STATEN ISLAND NY, USA" at bounding box center [465, 159] width 197 height 21
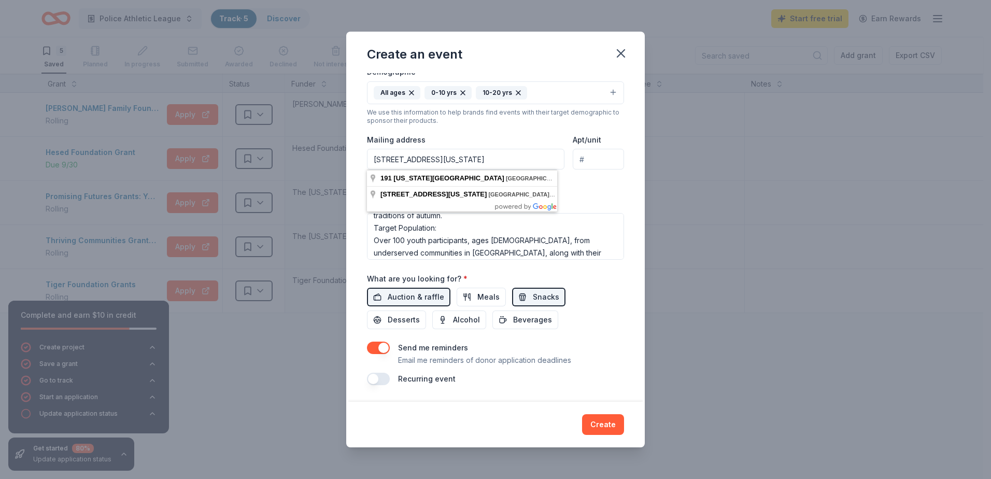
click at [514, 164] on input "191 VERMONT AVE STATEN ISLAND NY, USA" at bounding box center [465, 159] width 197 height 21
click at [513, 162] on input "191 VERMONT AVE STATEN ISLAND NY, USA" at bounding box center [465, 159] width 197 height 21
click at [511, 161] on input "191 VERMONT AVE STATEN ISLAND NY, USA" at bounding box center [465, 159] width 197 height 21
click at [535, 162] on input "191 VERMONT AVE STATEN ISLAND NY USA" at bounding box center [465, 159] width 197 height 21
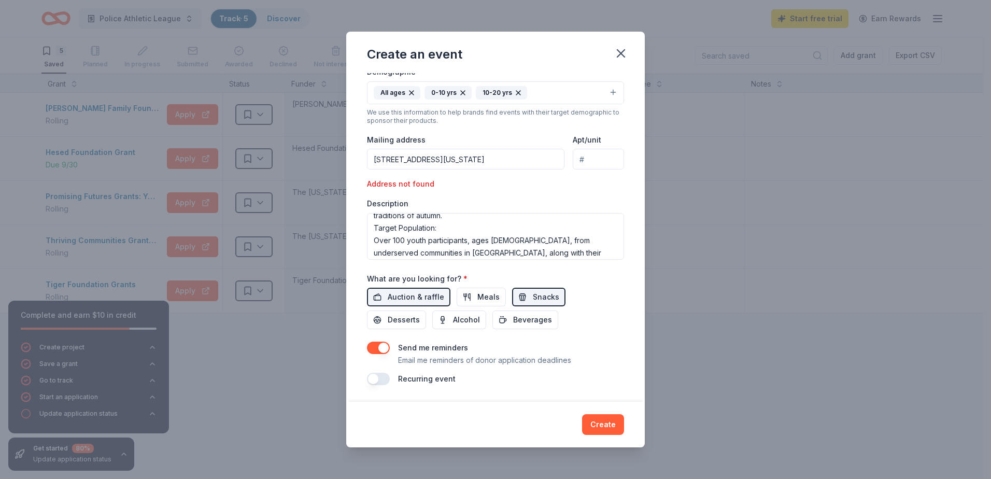
click at [562, 186] on div "Event type * Performing & visual arts Music Food & drink Hobbies Demographic Al…" at bounding box center [495, 130] width 257 height 259
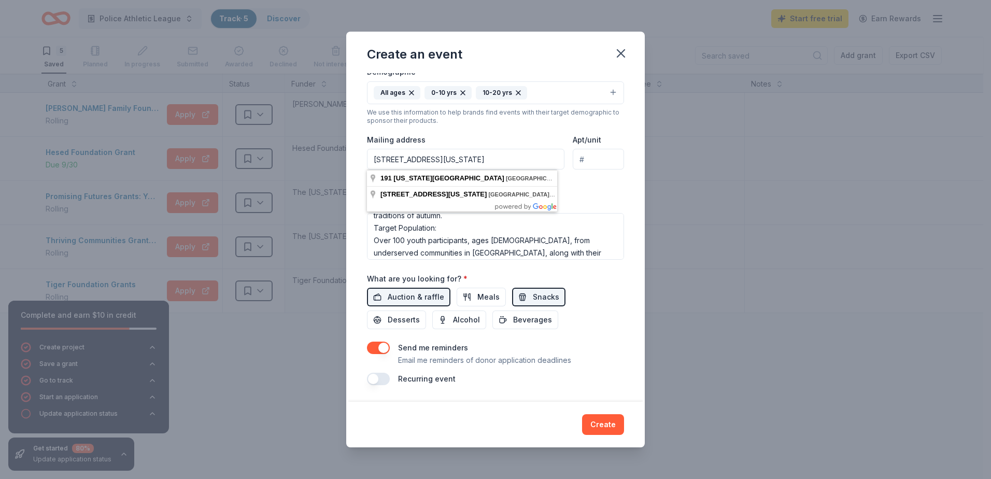
click at [511, 161] on input "191 VERMONT AVE STATEN ISLAND NY USA" at bounding box center [465, 159] width 197 height 21
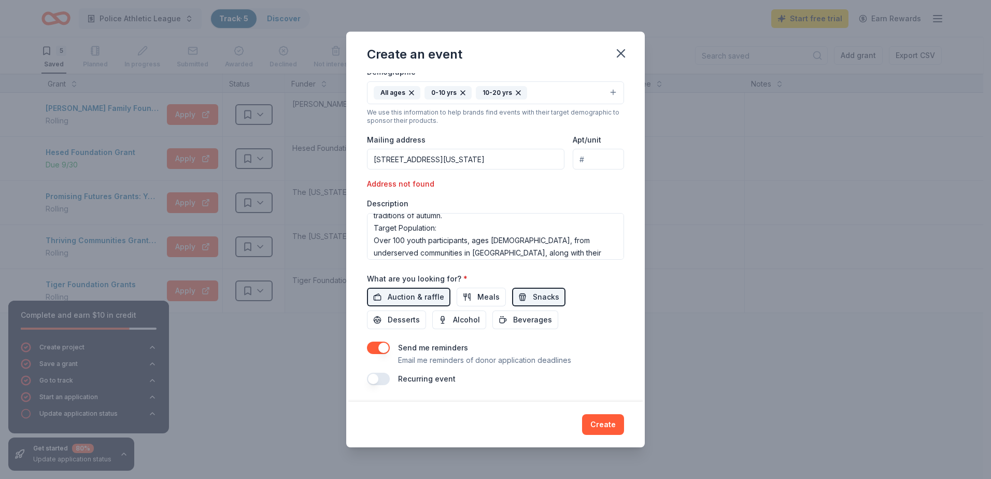
click at [586, 187] on div "Event type * Performing & visual arts Music Food & drink Hobbies Demographic Al…" at bounding box center [495, 130] width 257 height 259
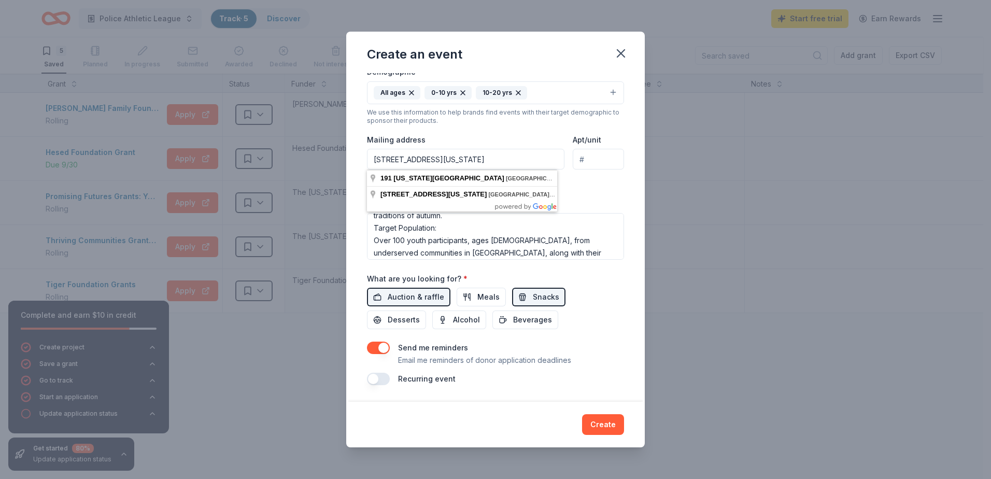
drag, startPoint x: 537, startPoint y: 161, endPoint x: 509, endPoint y: 162, distance: 28.5
click at [509, 162] on input "191 VERMONT AVE STATEN ISLAND NY USA" at bounding box center [465, 159] width 197 height 21
type input "191 VERMONT AVE STATEN ISLAND NY10305"
click at [613, 189] on div "Event type * Performing & visual arts Music Food & drink Hobbies Demographic Al…" at bounding box center [495, 130] width 257 height 259
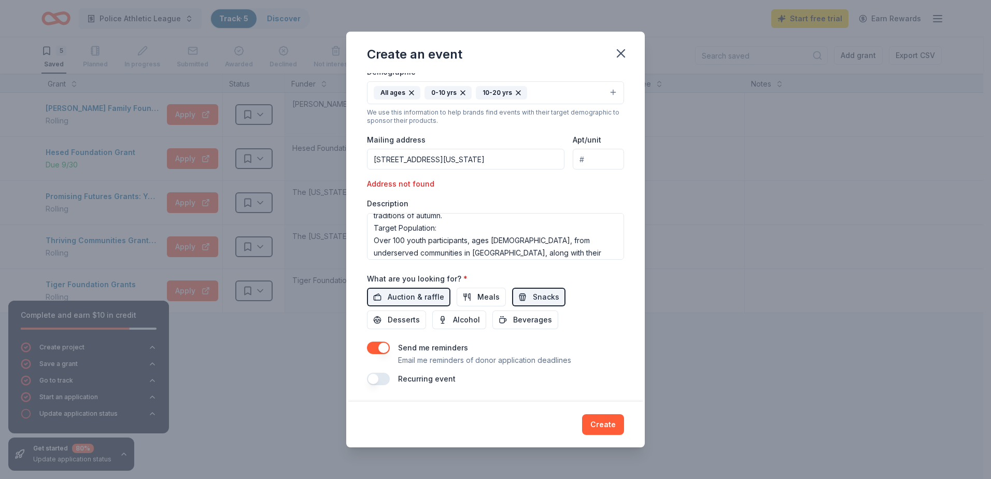
click at [550, 162] on input "191 VERMONT AVE STATEN ISLAND NY10305" at bounding box center [465, 159] width 197 height 21
click at [474, 185] on div "Address not found" at bounding box center [428, 184] width 122 height 12
drag, startPoint x: 419, startPoint y: 181, endPoint x: 453, endPoint y: 189, distance: 35.2
click at [453, 189] on div "Address not found" at bounding box center [428, 184] width 122 height 12
drag, startPoint x: 453, startPoint y: 189, endPoint x: 464, endPoint y: 188, distance: 10.4
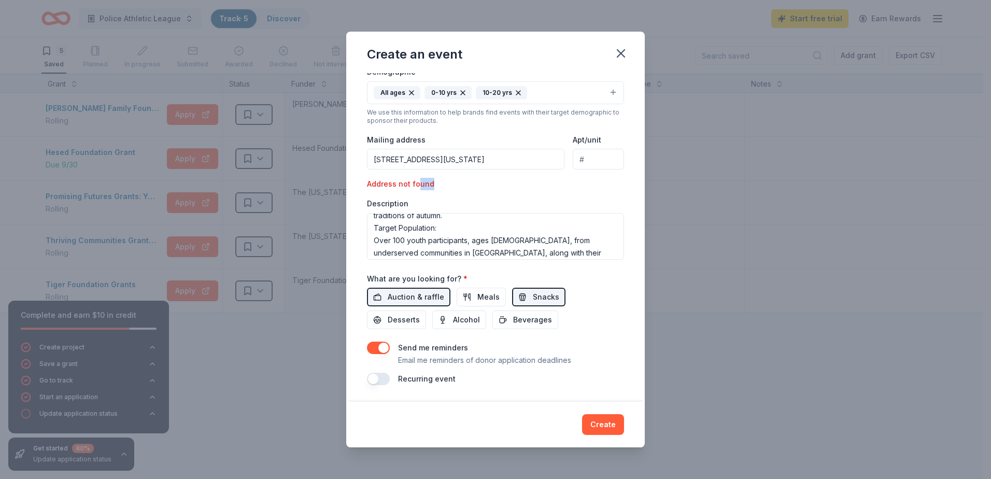
click at [464, 188] on div "Address not found" at bounding box center [428, 184] width 122 height 12
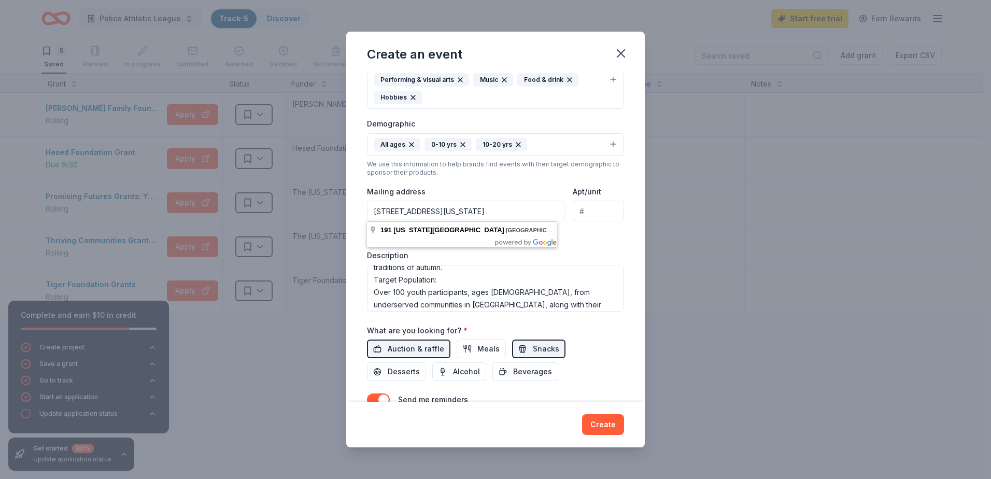
click at [412, 209] on input "191 VERMONT AVE STATEN ISLAND NY10305" at bounding box center [465, 211] width 197 height 21
click at [389, 187] on label "Mailing address" at bounding box center [396, 192] width 59 height 10
drag, startPoint x: 389, startPoint y: 186, endPoint x: 460, endPoint y: 231, distance: 84.5
click at [460, 231] on div "Address not found" at bounding box center [428, 236] width 122 height 12
drag, startPoint x: 541, startPoint y: 212, endPoint x: 310, endPoint y: 195, distance: 231.2
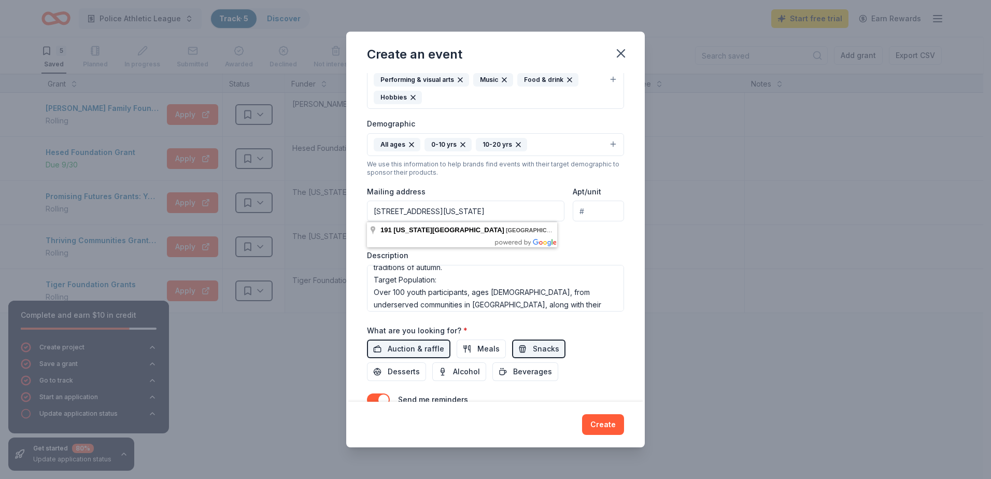
click at [310, 195] on div "Create an event Event name * PAL'S Pumpkin Festival 23 /100 Event website Atten…" at bounding box center [495, 239] width 991 height 479
click at [596, 258] on div "Description The PAL Pumpkin Festival is a fall-themed community event designed …" at bounding box center [495, 280] width 257 height 61
click at [587, 254] on div "Description The PAL Pumpkin Festival is a fall-themed community event designed …" at bounding box center [495, 280] width 257 height 61
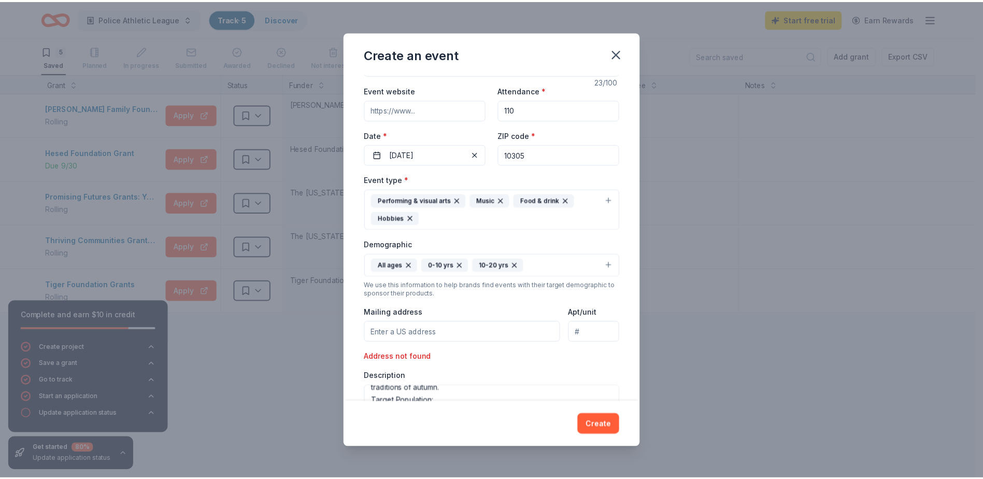
scroll to position [207, 0]
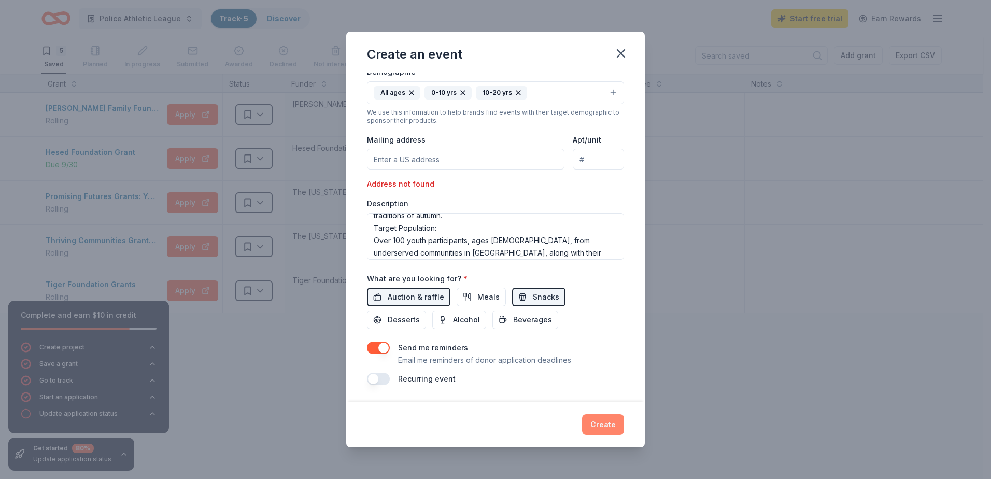
click at [598, 432] on button "Create" at bounding box center [603, 424] width 42 height 21
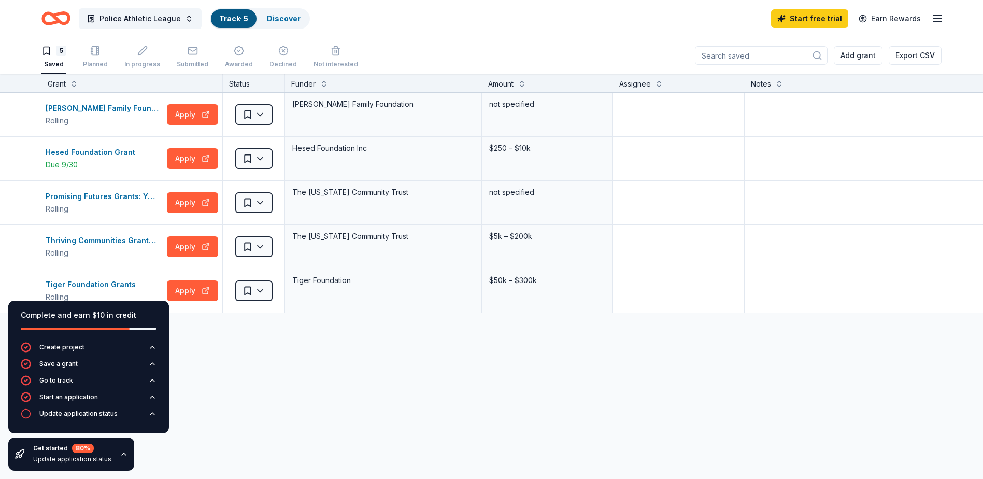
scroll to position [0, 0]
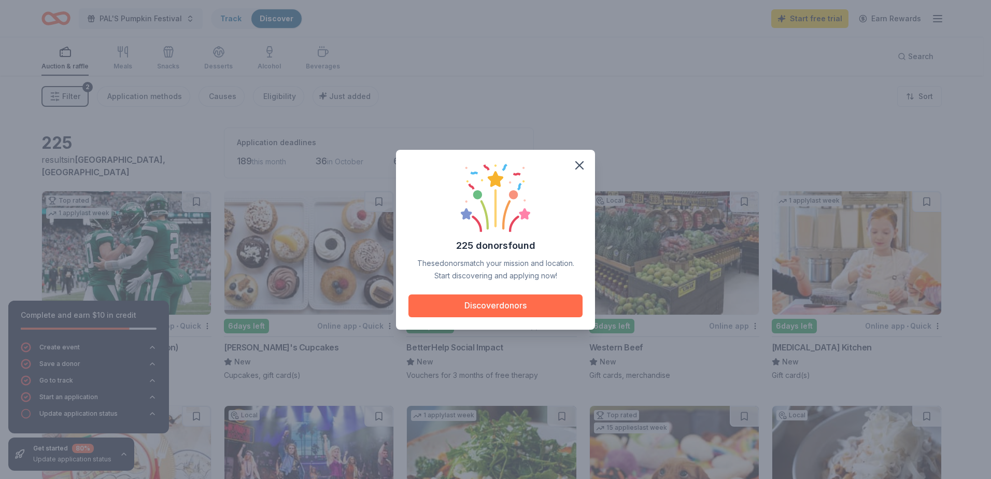
click at [518, 309] on button "Discover donors" at bounding box center [495, 305] width 174 height 23
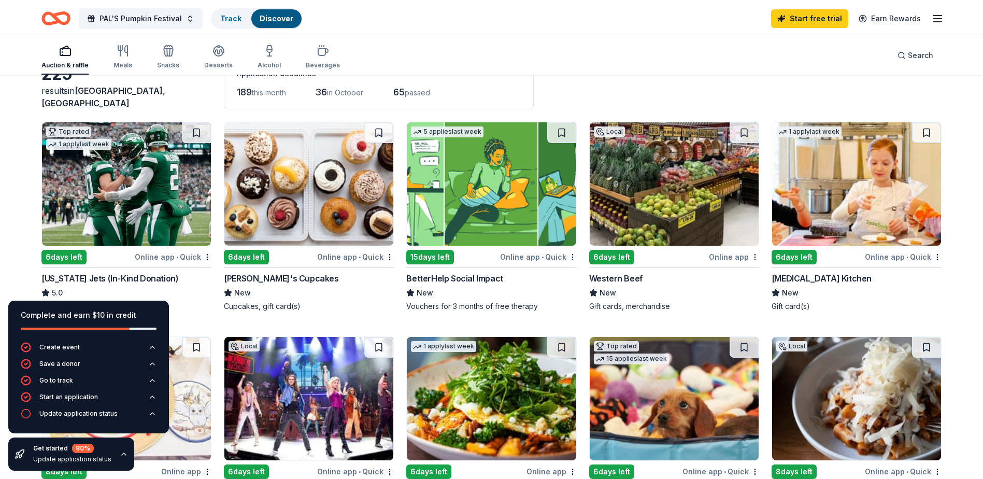
scroll to position [52, 0]
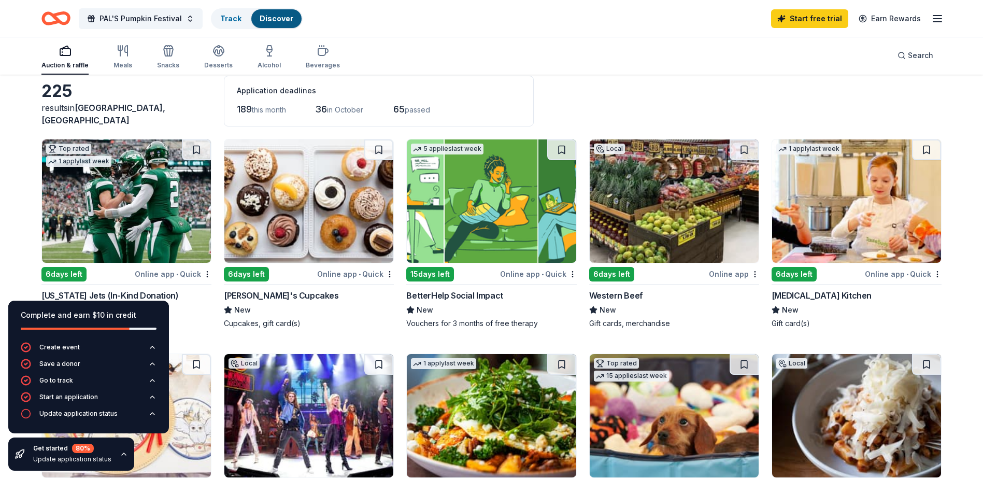
click at [317, 241] on img at bounding box center [308, 200] width 169 height 123
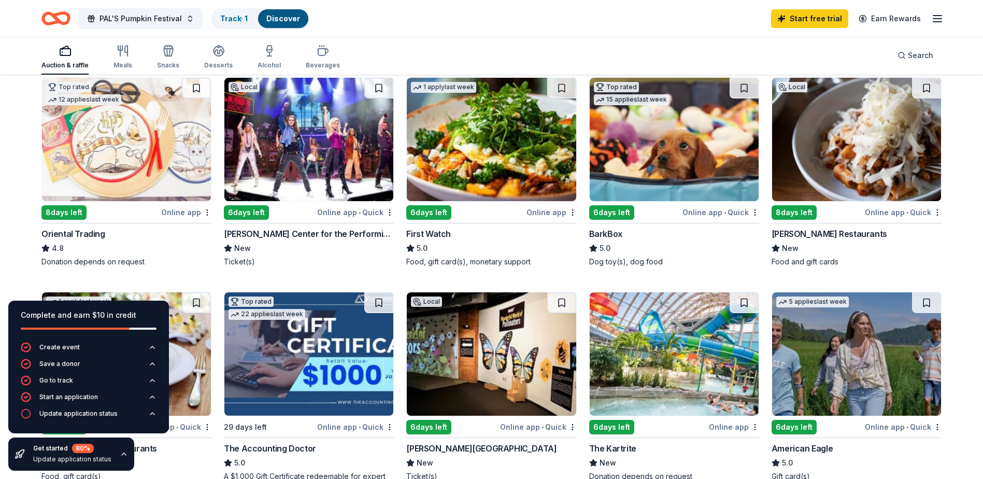
scroll to position [311, 0]
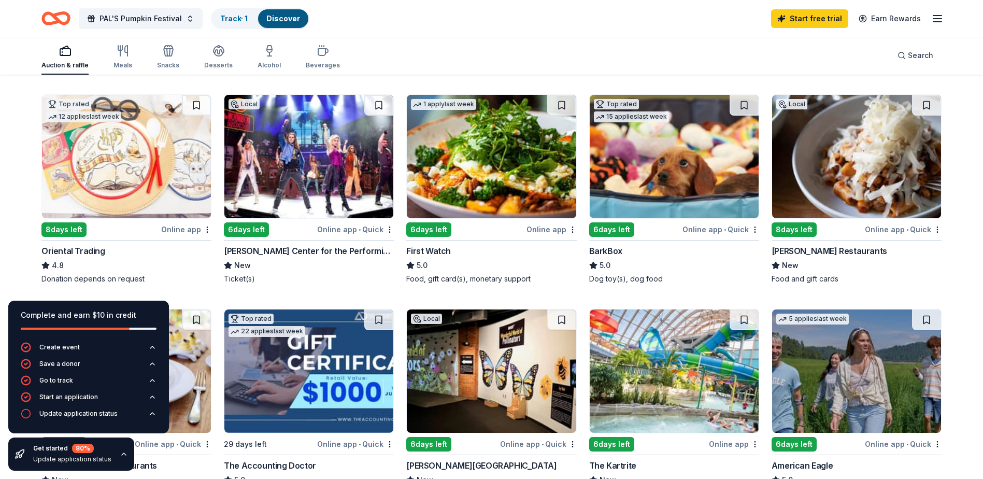
click at [125, 188] on img at bounding box center [126, 156] width 169 height 123
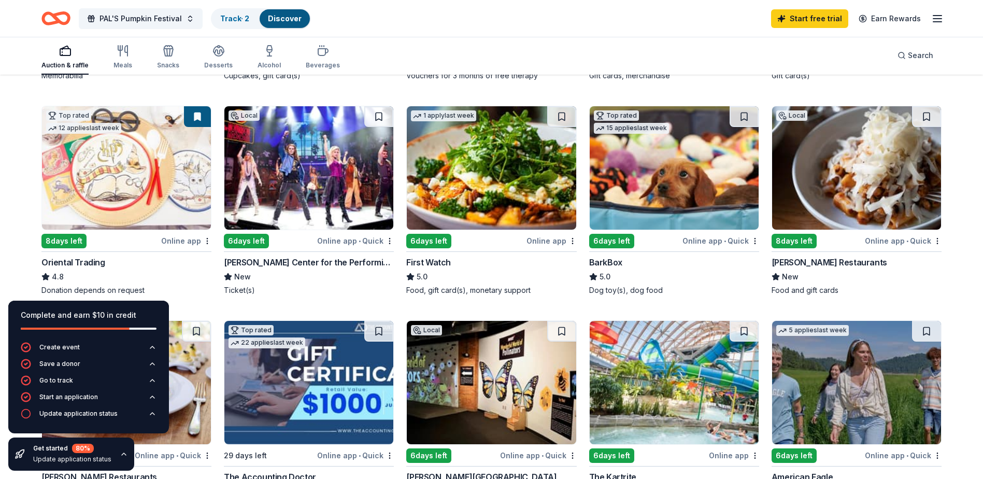
scroll to position [281, 0]
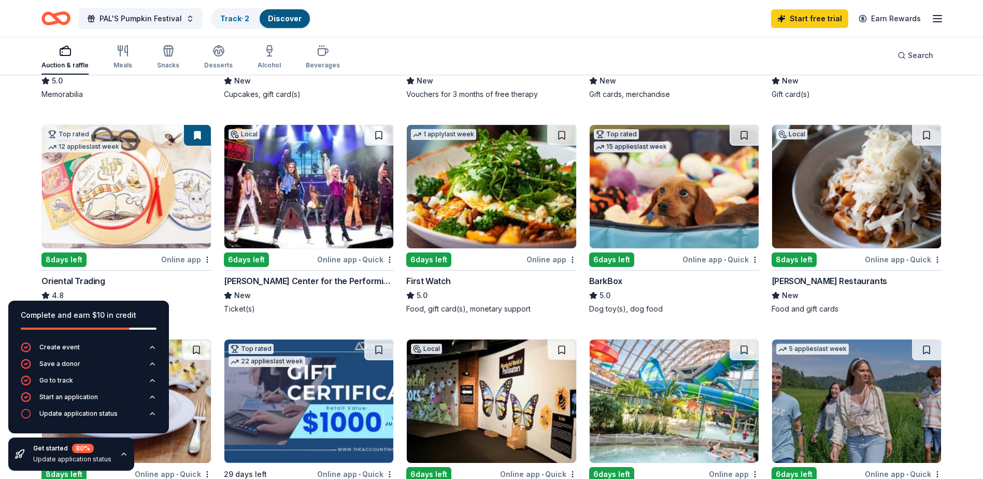
click at [845, 225] on img at bounding box center [856, 186] width 169 height 123
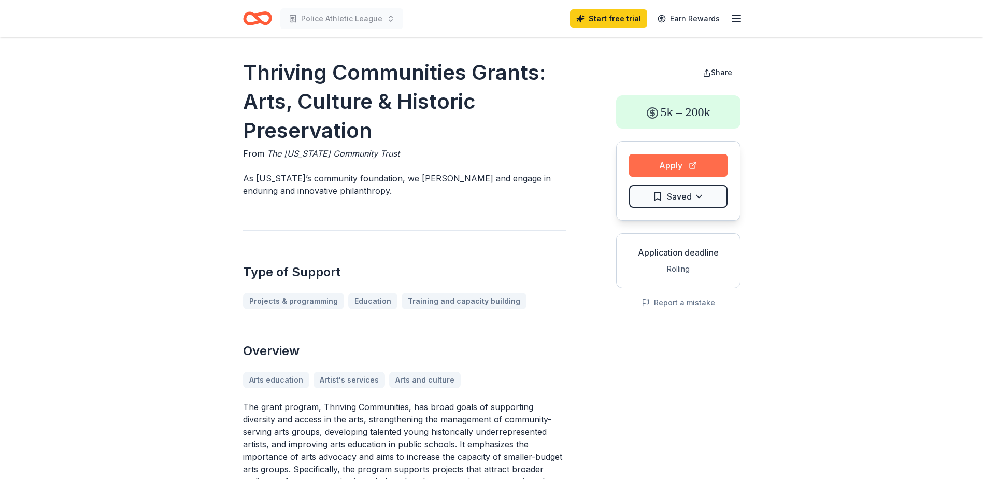
click at [669, 164] on button "Apply" at bounding box center [678, 165] width 98 height 23
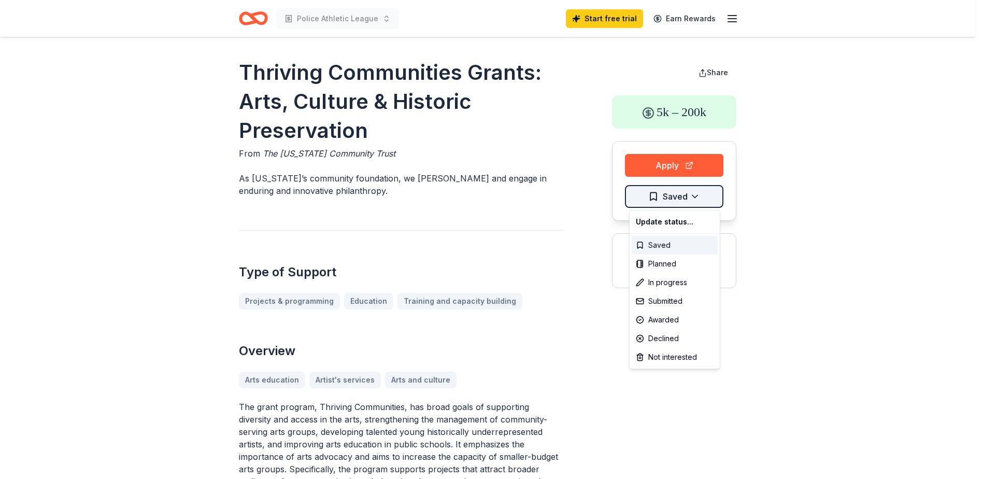
click at [682, 195] on html "Police Athletic League Start free trial Earn Rewards Thriving Communities Grant…" at bounding box center [491, 239] width 983 height 479
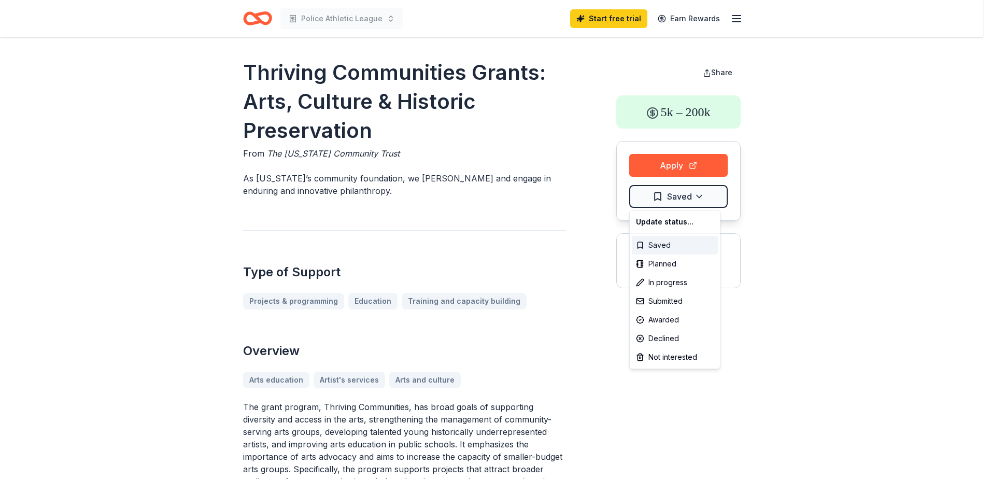
click at [668, 248] on div "Saved" at bounding box center [675, 245] width 86 height 19
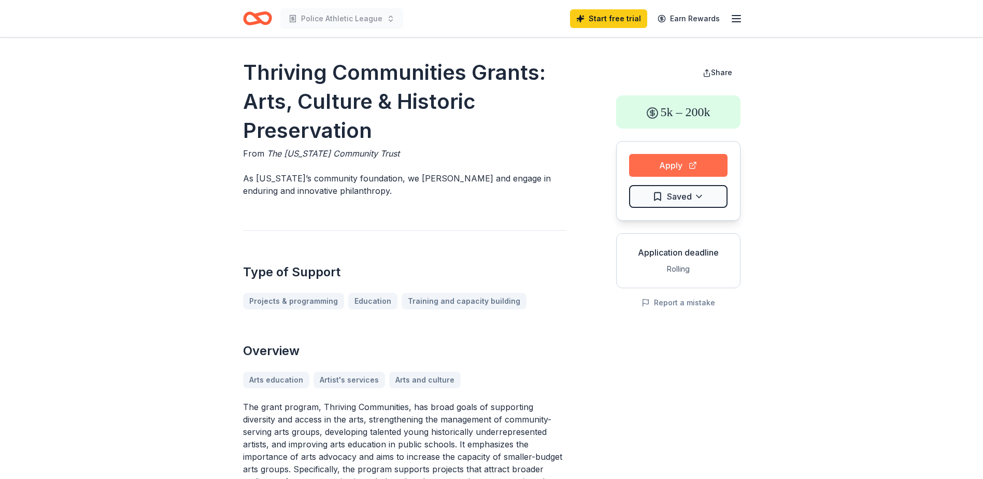
click at [661, 160] on button "Apply" at bounding box center [678, 165] width 98 height 23
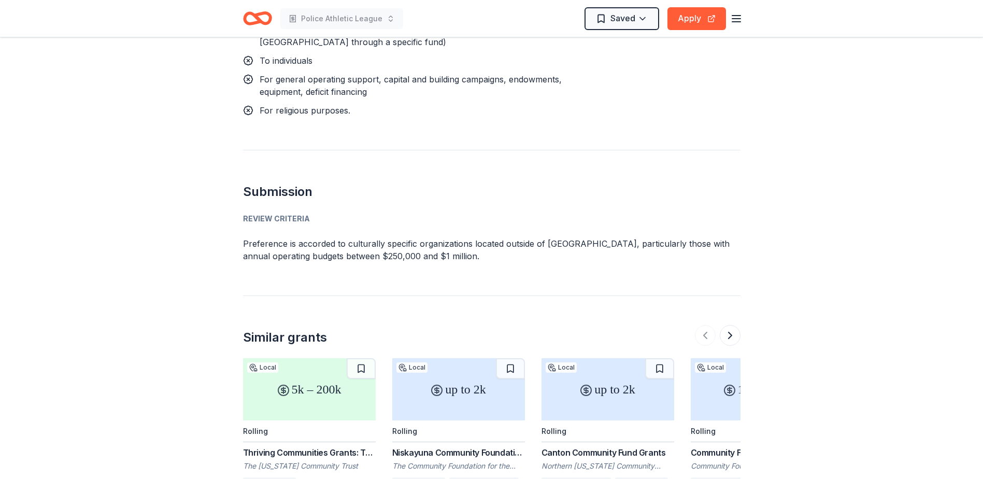
scroll to position [1192, 0]
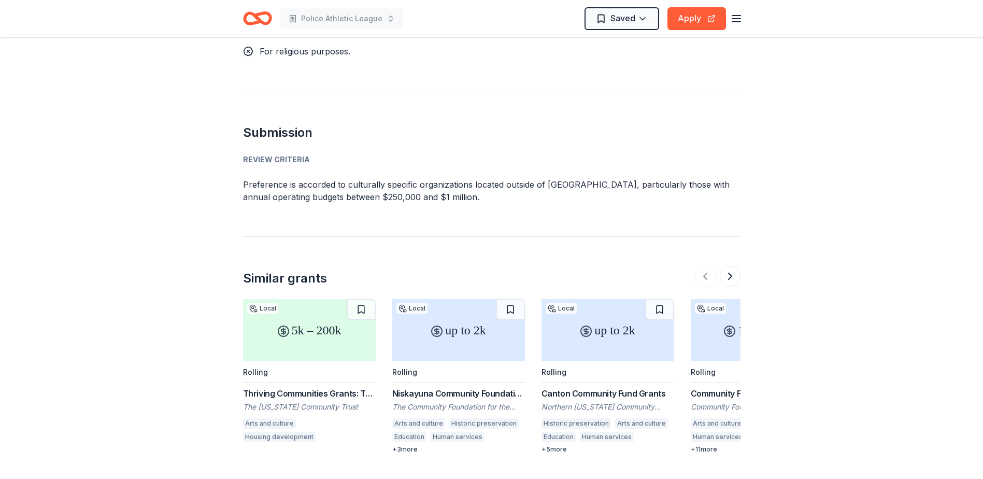
click at [313, 318] on div "5k – 200k" at bounding box center [309, 330] width 133 height 62
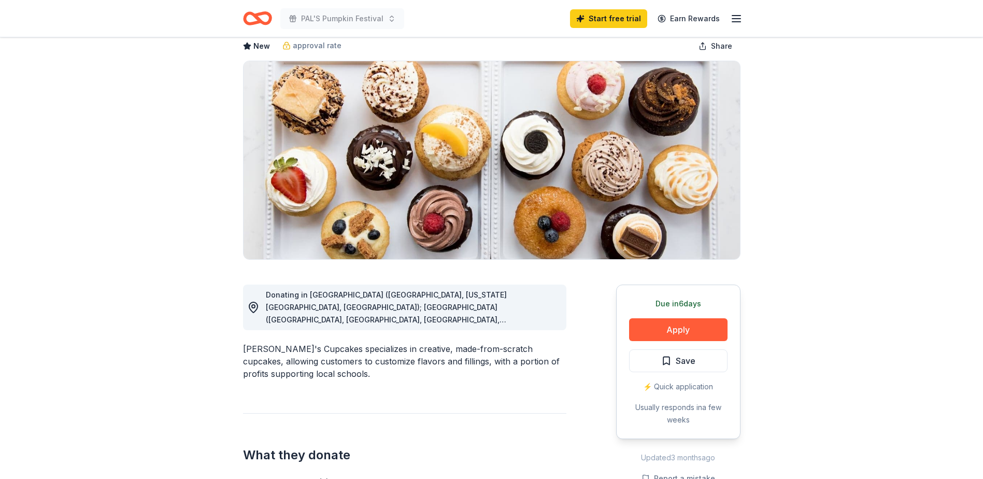
scroll to position [52, 0]
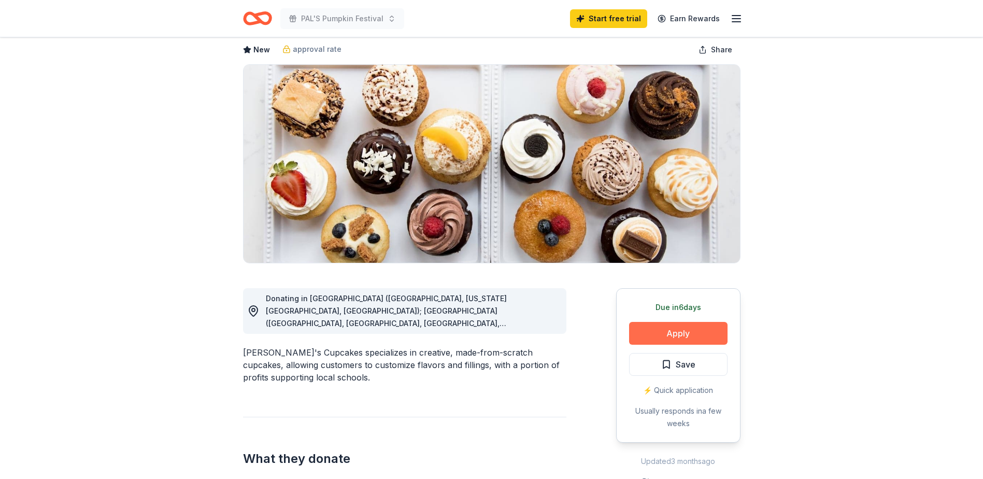
click at [668, 333] on button "Apply" at bounding box center [678, 333] width 98 height 23
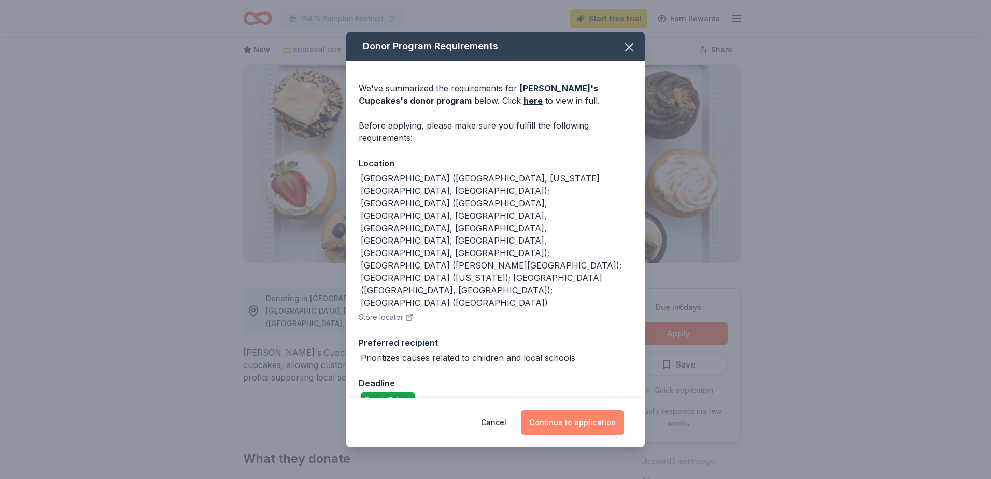
click at [572, 410] on button "Continue to application" at bounding box center [572, 422] width 103 height 25
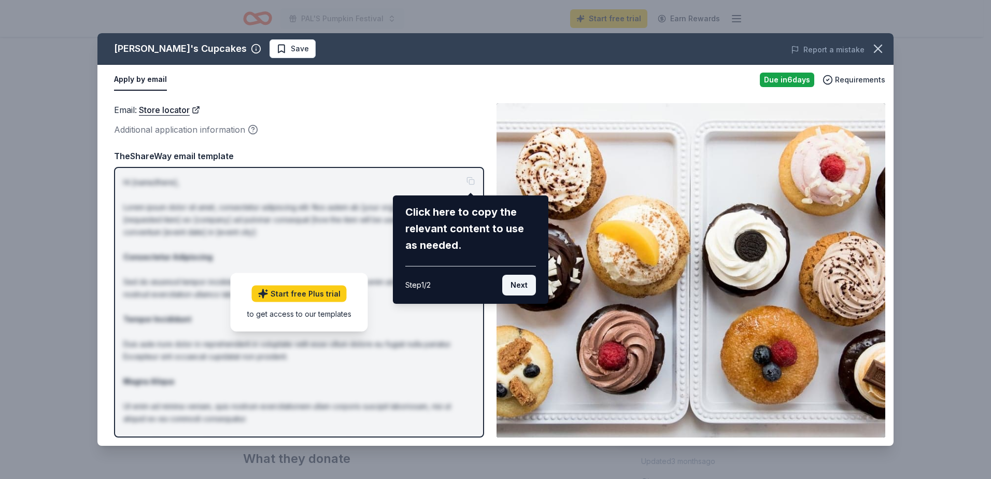
click at [510, 282] on button "Next" at bounding box center [519, 285] width 34 height 21
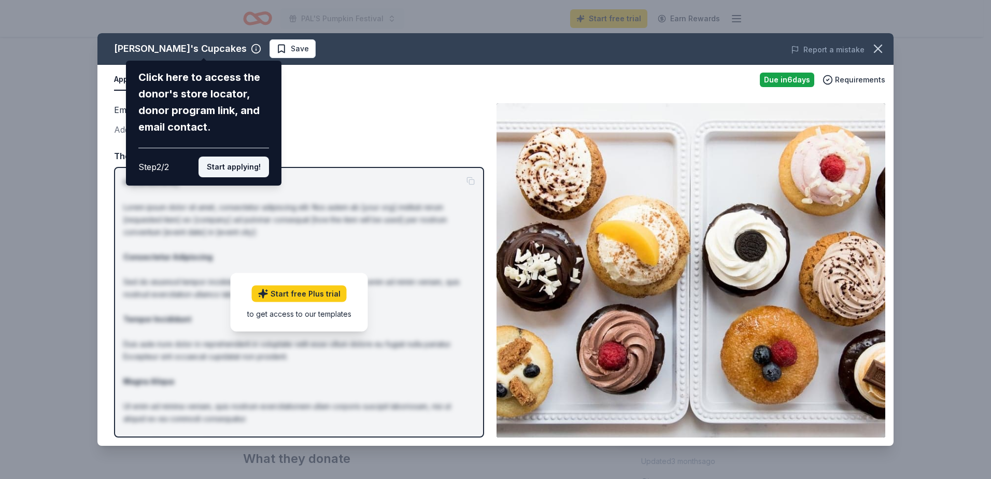
click at [242, 174] on button "Start applying!" at bounding box center [233, 166] width 70 height 21
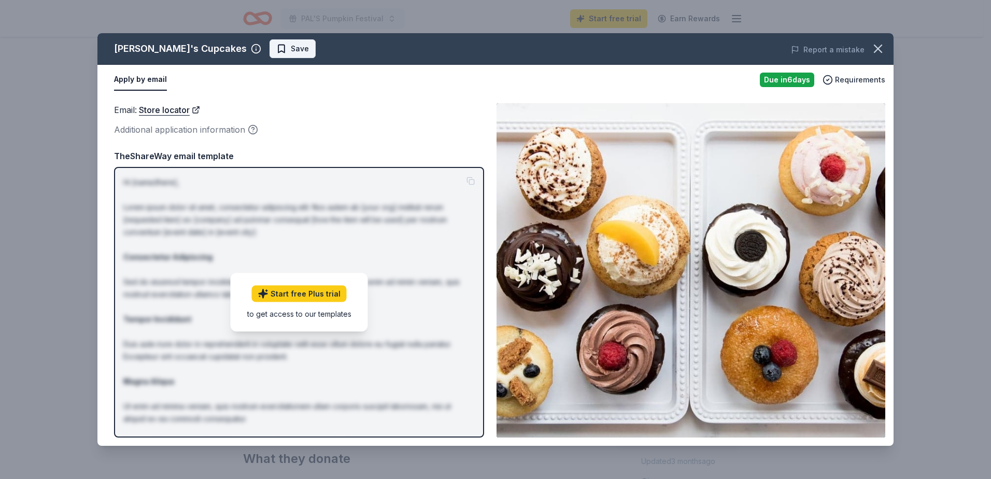
click at [291, 51] on span "Save" at bounding box center [300, 48] width 18 height 12
click at [774, 81] on div "Due in 6 days" at bounding box center [787, 80] width 54 height 15
click at [210, 154] on div "TheShareWay email template" at bounding box center [299, 155] width 370 height 13
click at [189, 131] on div "Additional application information" at bounding box center [299, 129] width 370 height 13
click at [147, 130] on div "Additional application information" at bounding box center [299, 129] width 370 height 13
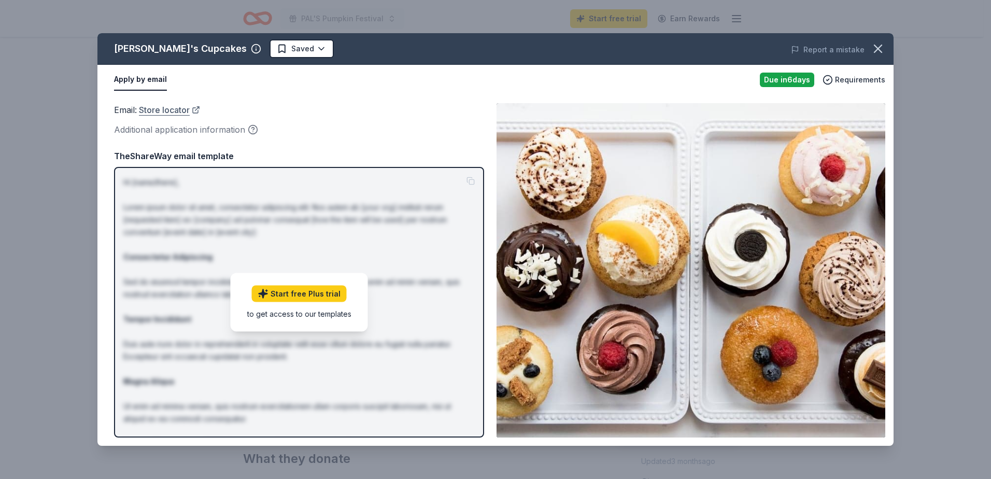
click at [156, 112] on link "Store locator" at bounding box center [169, 109] width 61 height 13
click at [885, 47] on button "button" at bounding box center [877, 48] width 23 height 23
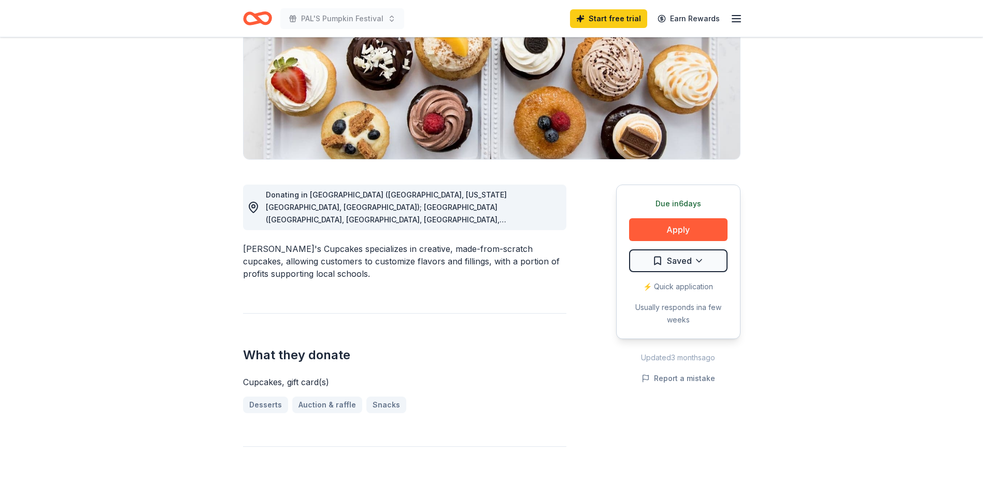
scroll to position [0, 0]
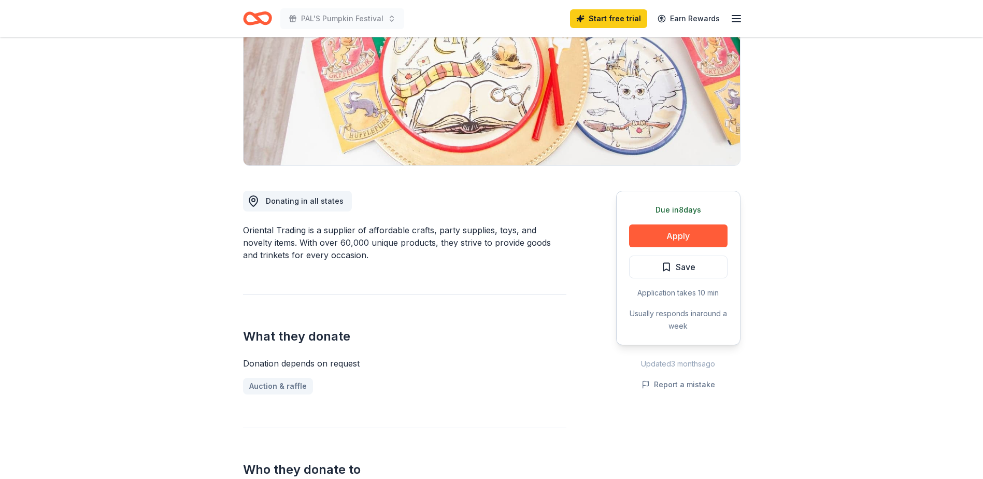
scroll to position [155, 0]
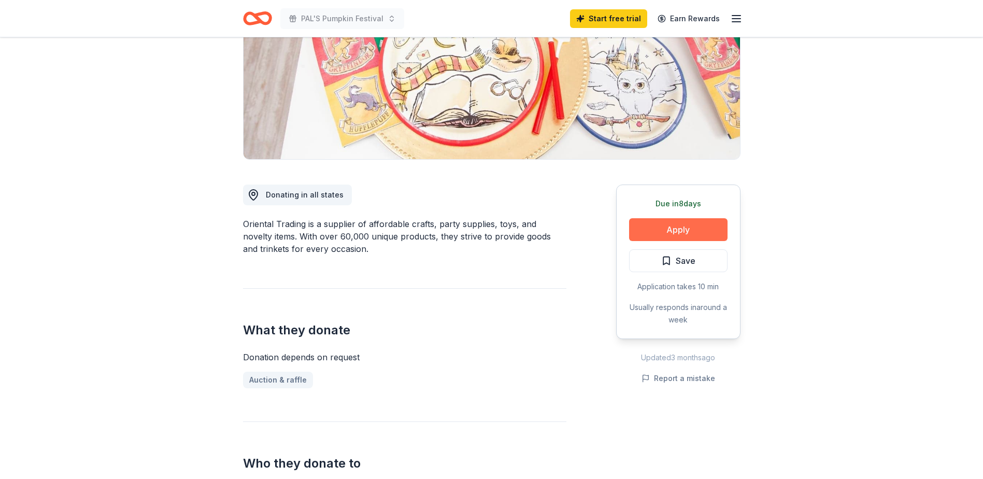
click at [674, 227] on button "Apply" at bounding box center [678, 229] width 98 height 23
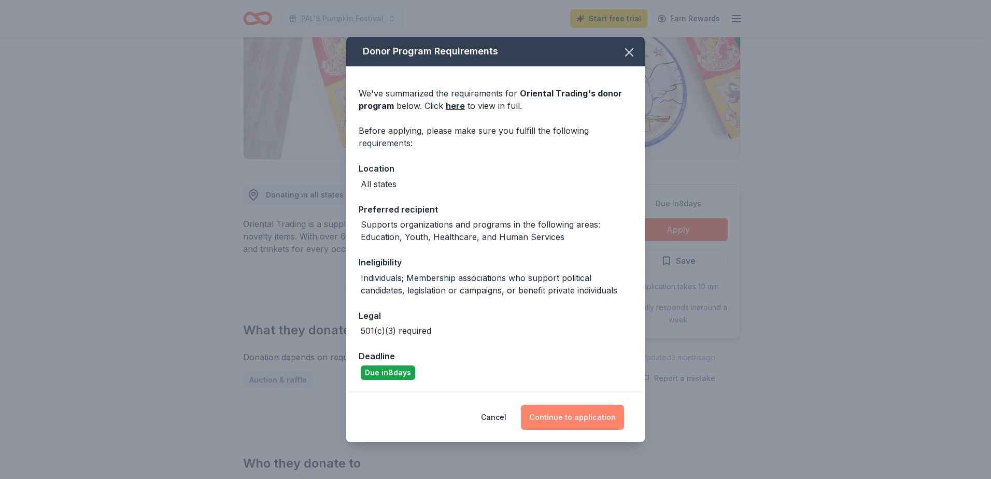
click at [564, 412] on button "Continue to application" at bounding box center [572, 417] width 103 height 25
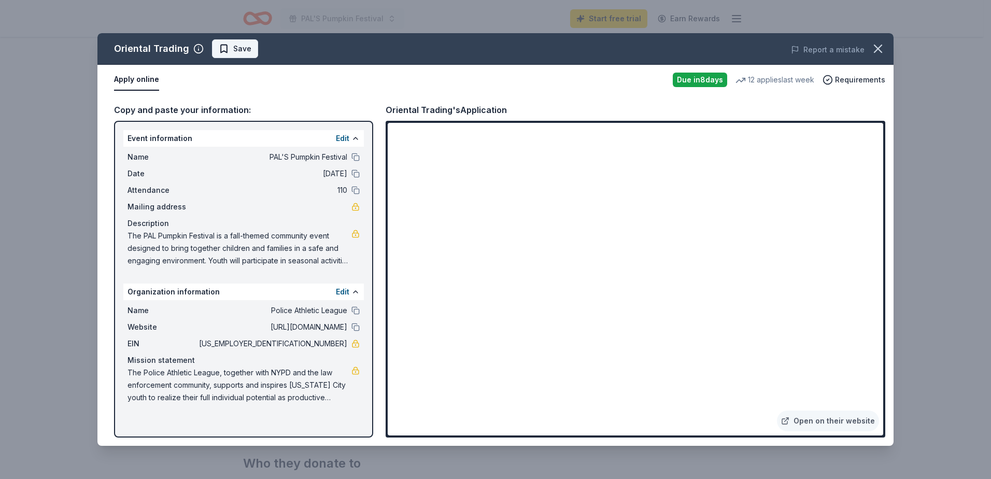
click at [225, 48] on span "Save" at bounding box center [235, 48] width 33 height 12
click at [873, 51] on icon "button" at bounding box center [877, 48] width 15 height 15
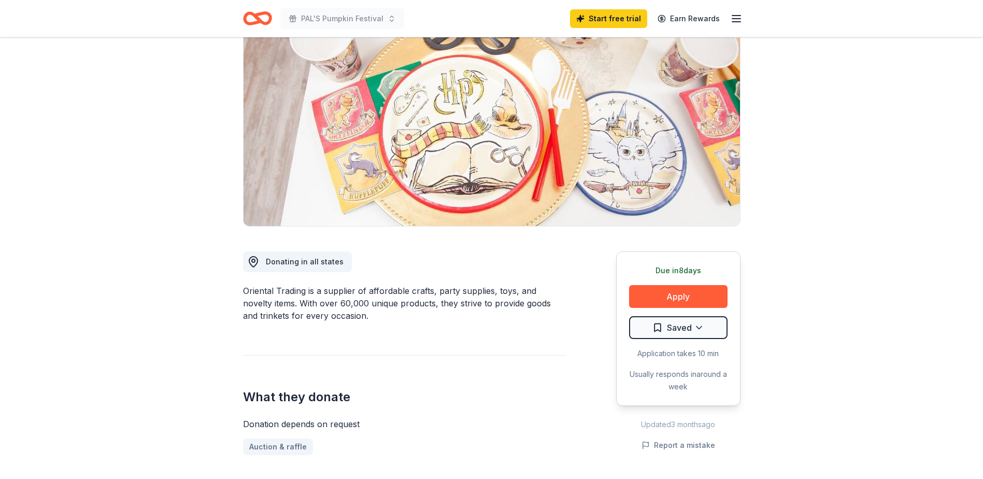
scroll to position [0, 0]
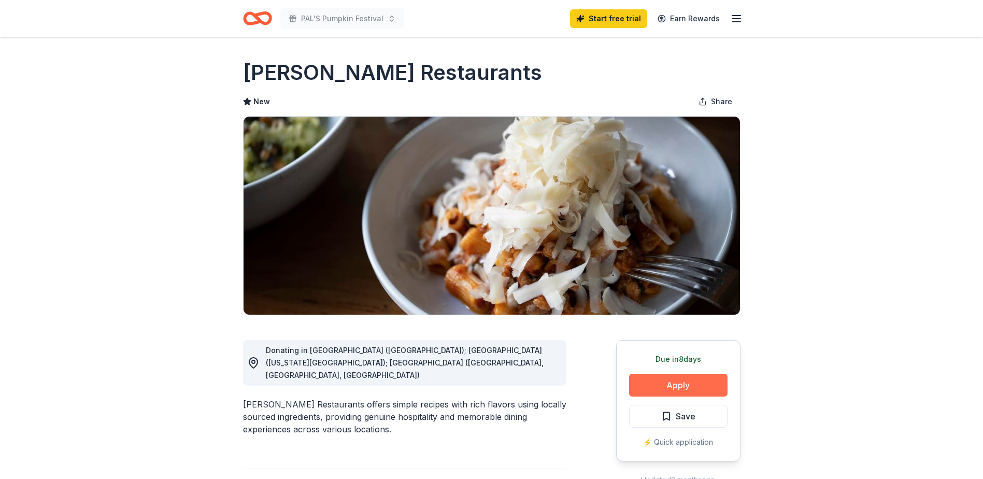
click at [693, 388] on button "Apply" at bounding box center [678, 385] width 98 height 23
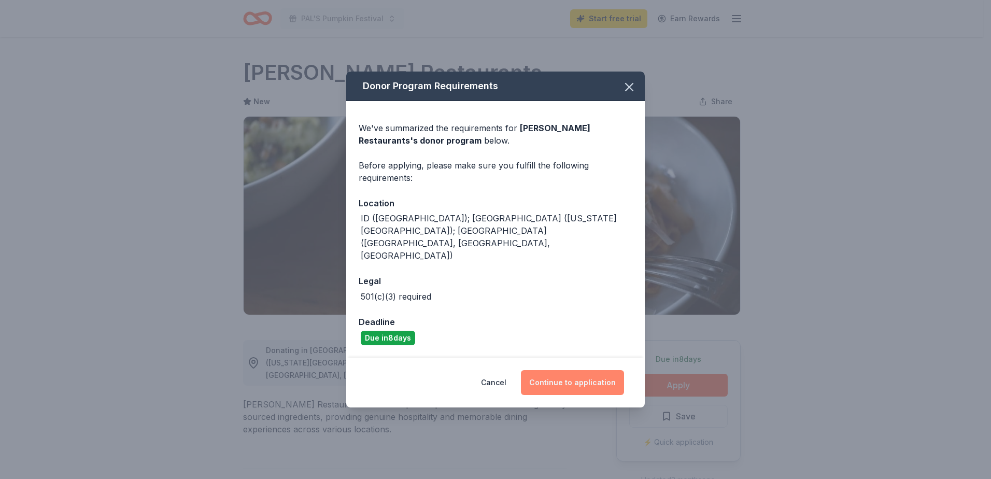
click at [564, 370] on button "Continue to application" at bounding box center [572, 382] width 103 height 25
